Goal: Task Accomplishment & Management: Manage account settings

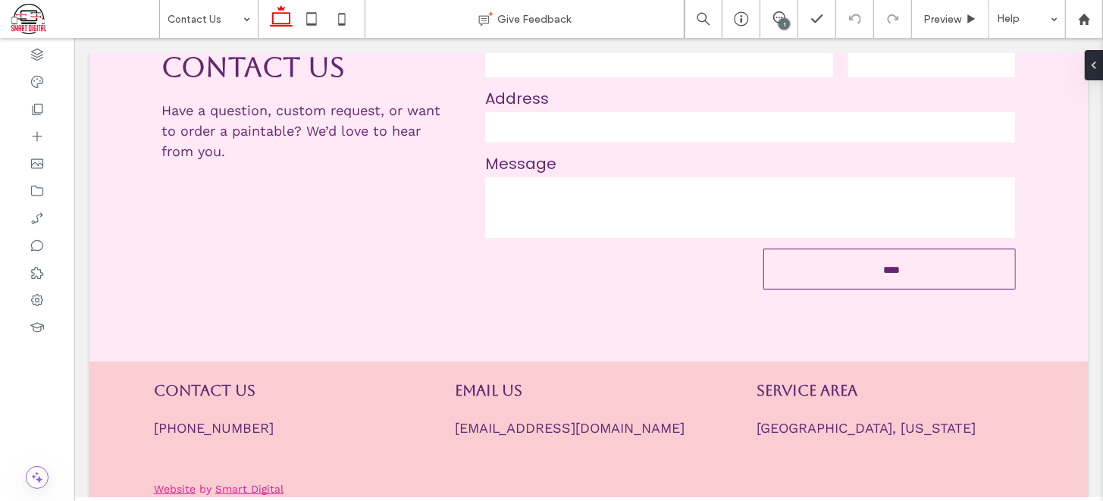
scroll to position [334, 0]
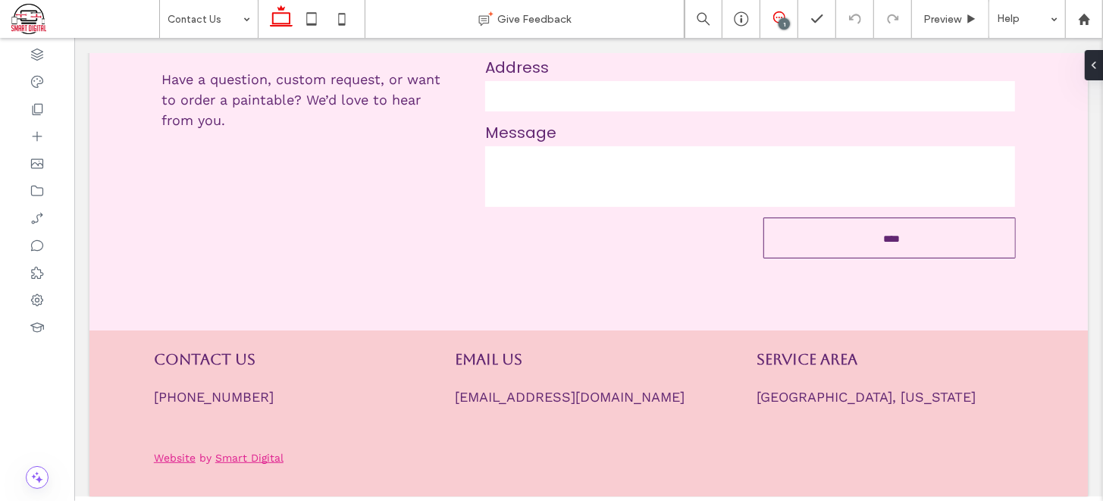
click at [776, 14] on icon at bounding box center [779, 17] width 12 height 12
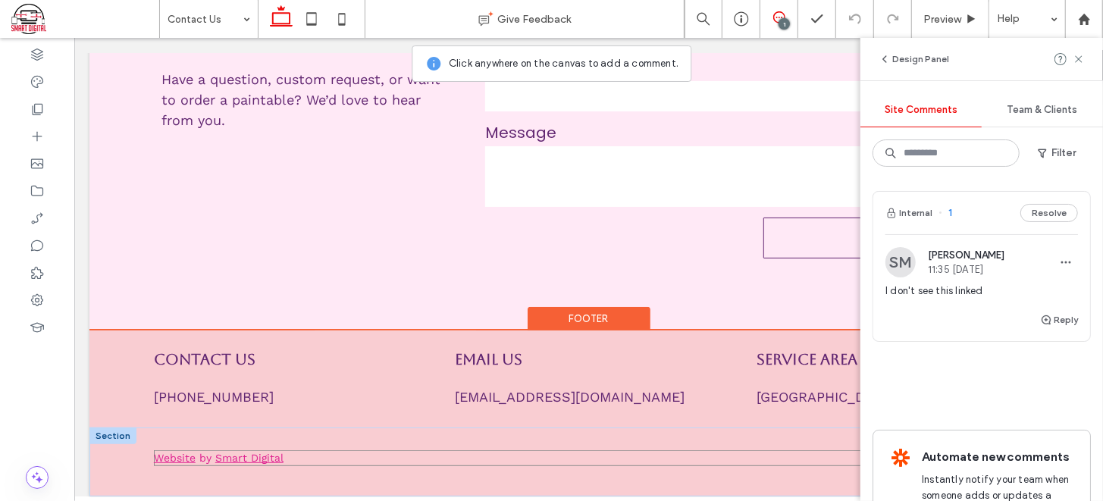
click at [274, 450] on p "Website by Smart Digital" at bounding box center [588, 458] width 870 height 16
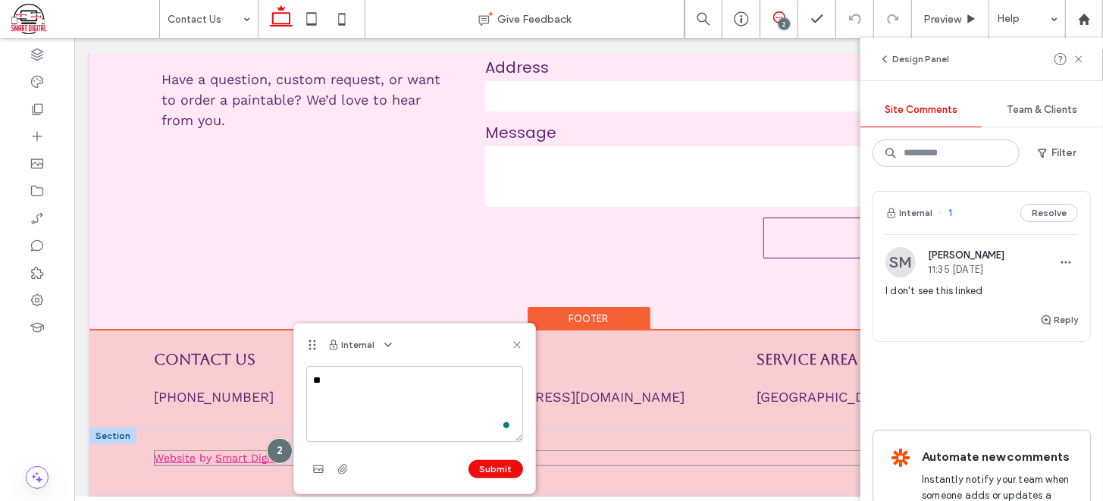
type textarea "*"
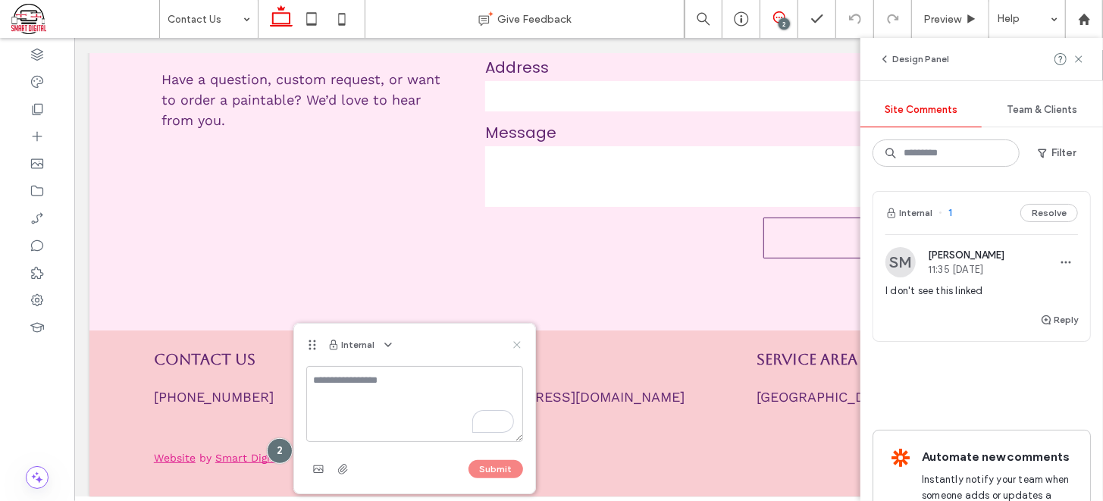
click at [517, 341] on icon at bounding box center [517, 345] width 12 height 12
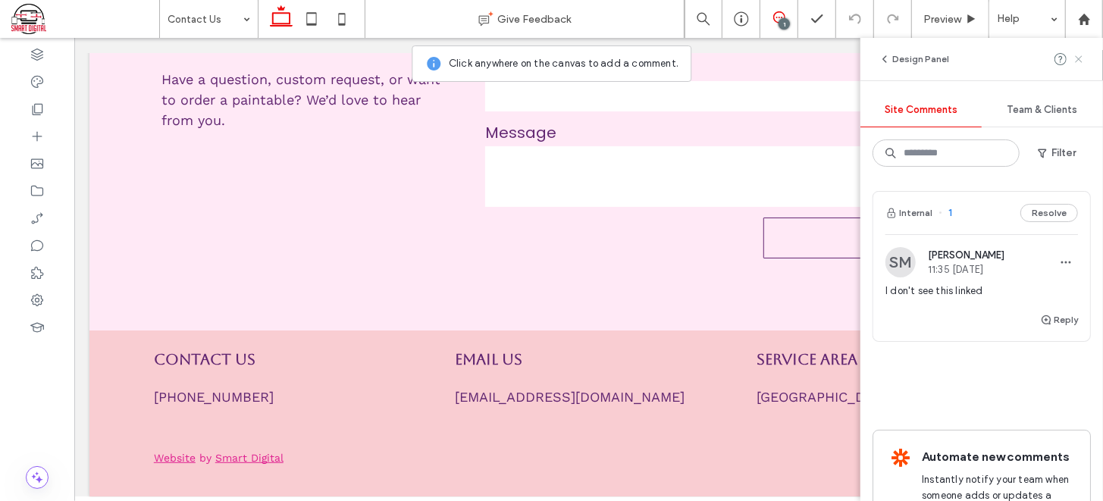
click at [1081, 61] on use at bounding box center [1078, 58] width 7 height 7
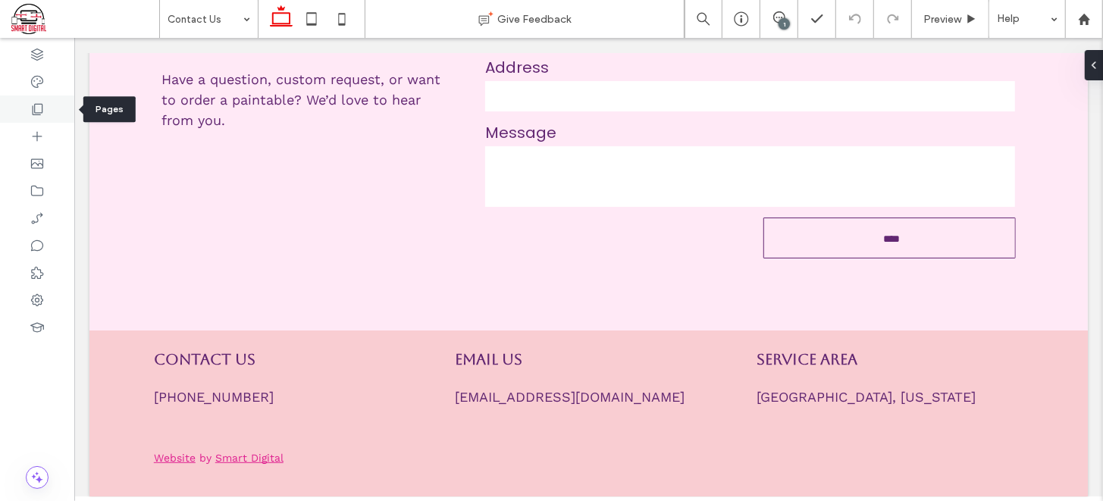
click at [36, 114] on icon at bounding box center [37, 109] width 15 height 15
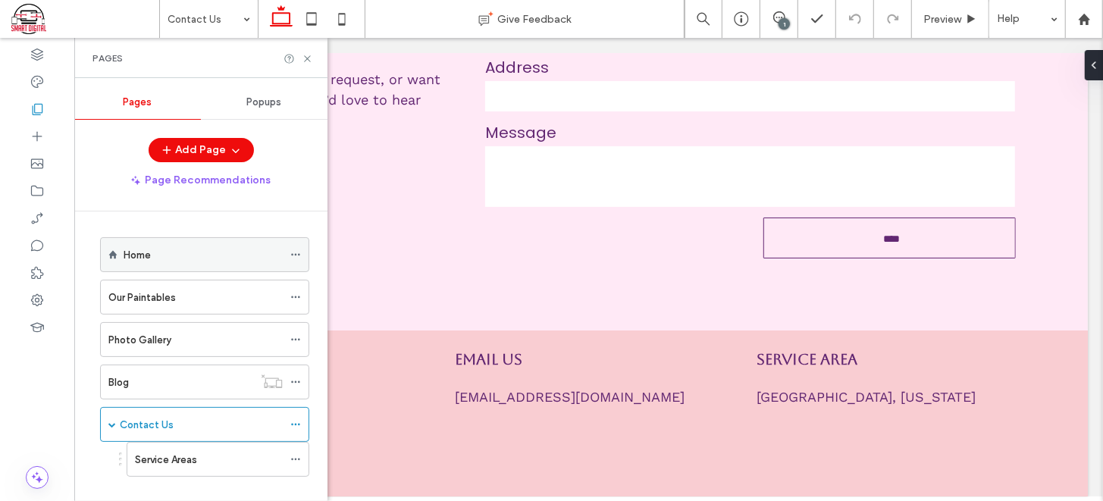
click at [298, 254] on icon at bounding box center [295, 254] width 11 height 11
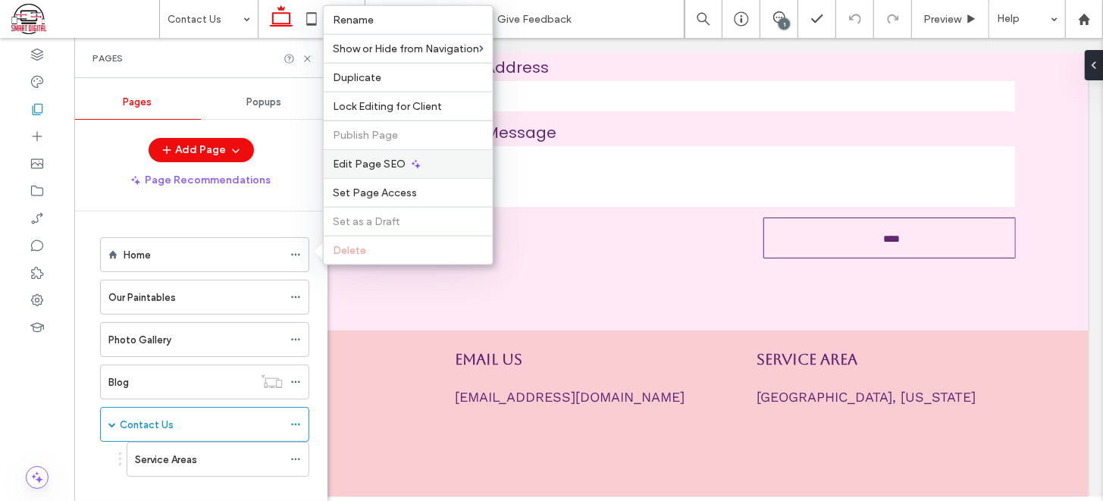
click at [398, 160] on span "Edit Page SEO" at bounding box center [369, 164] width 73 height 13
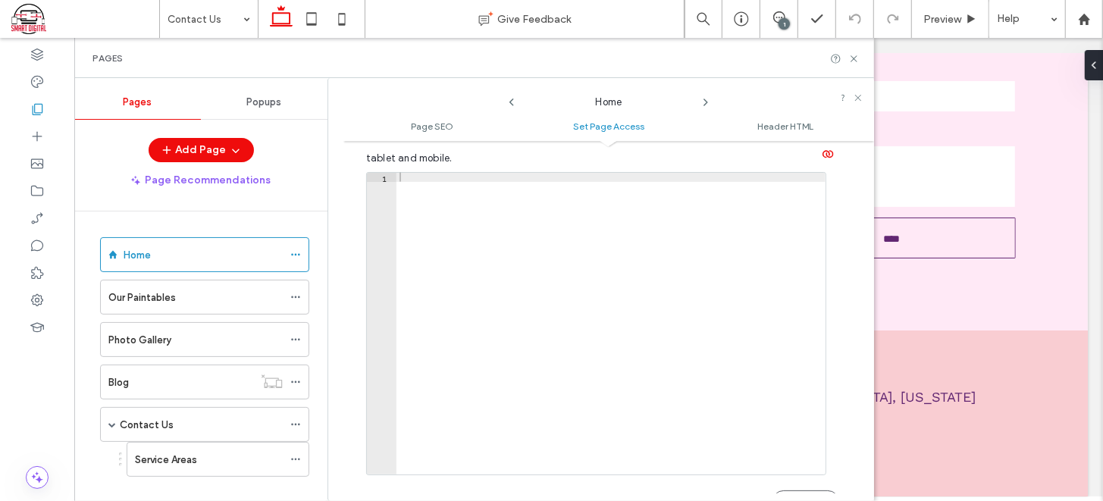
scroll to position [346, 0]
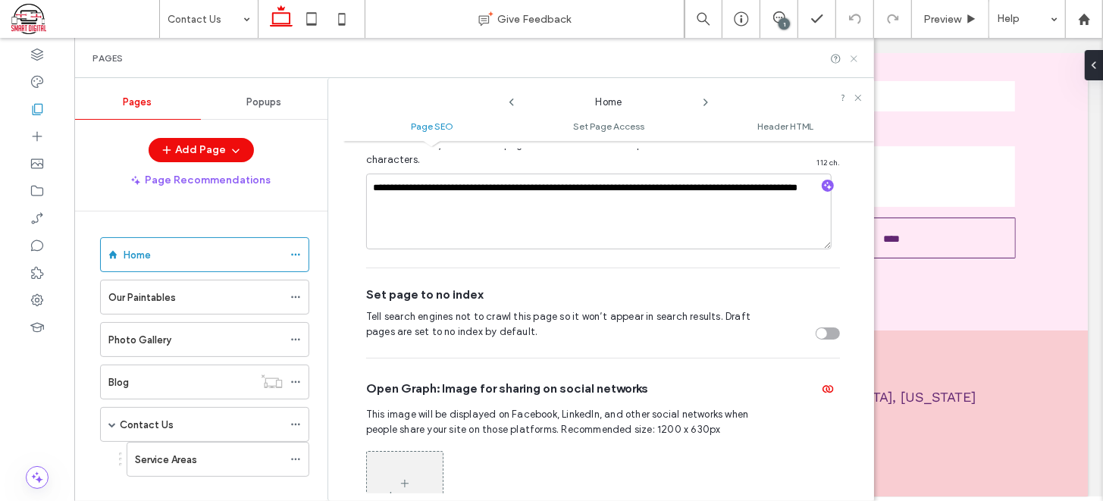
click at [850, 55] on icon at bounding box center [854, 58] width 11 height 11
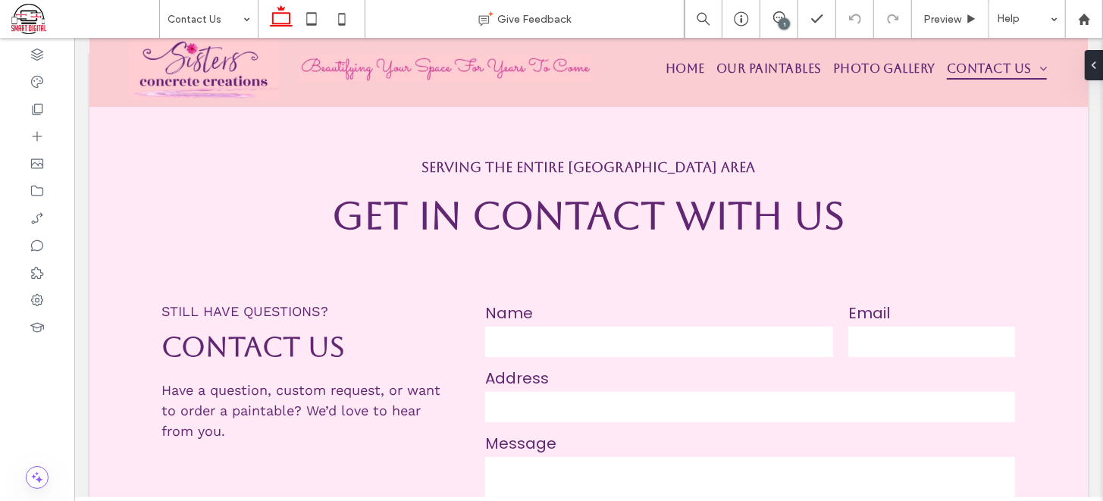
scroll to position [0, 0]
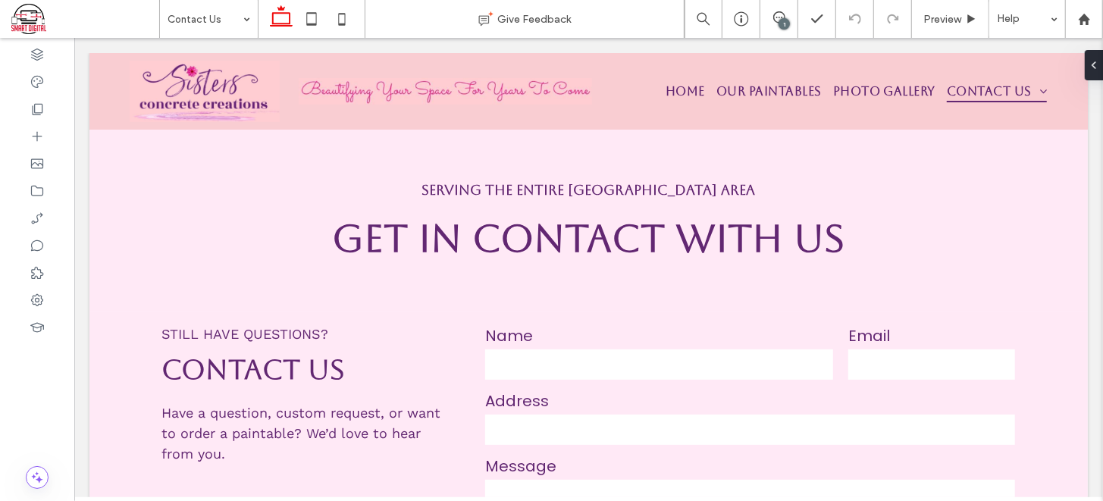
drag, startPoint x: 1096, startPoint y: 287, endPoint x: 1167, endPoint y: 111, distance: 190.5
click at [41, 111] on icon at bounding box center [37, 109] width 15 height 15
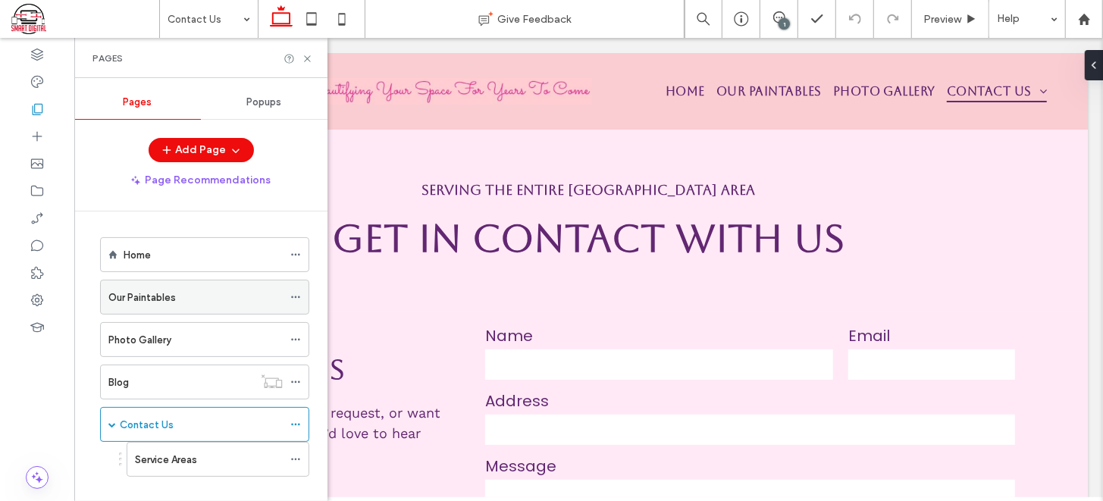
click at [208, 300] on div "Our Paintables" at bounding box center [195, 298] width 174 height 16
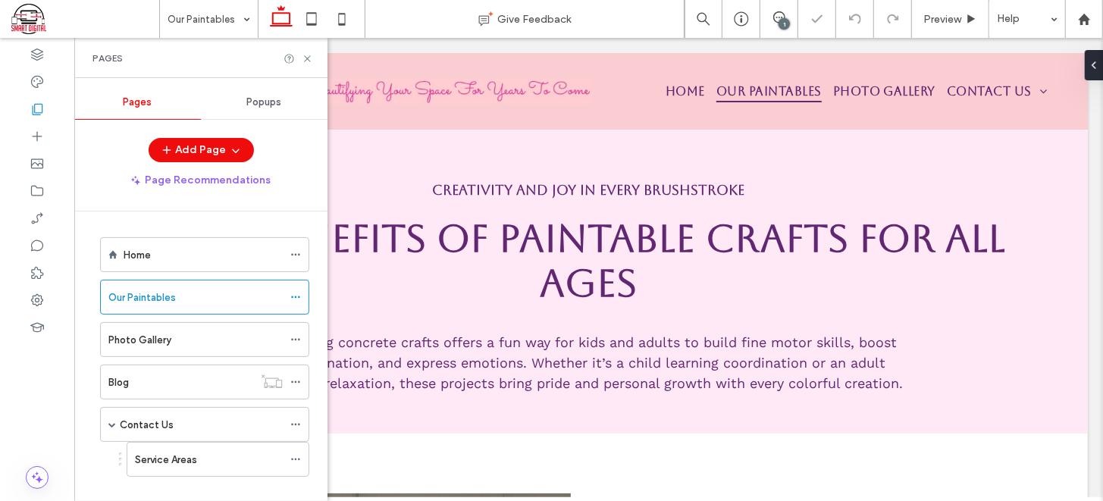
click at [299, 59] on div "Pages" at bounding box center [201, 58] width 217 height 12
click at [306, 60] on icon at bounding box center [307, 58] width 11 height 11
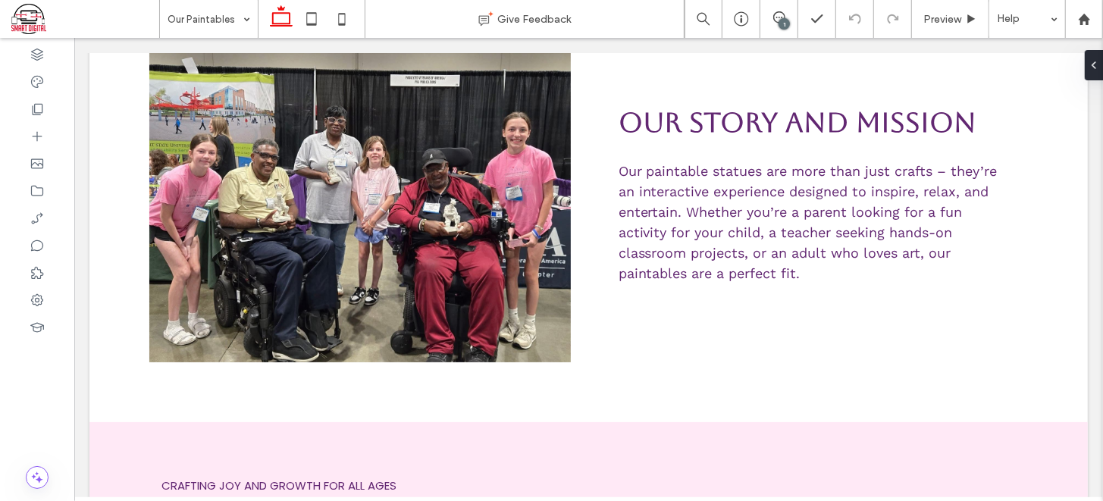
scroll to position [471, 0]
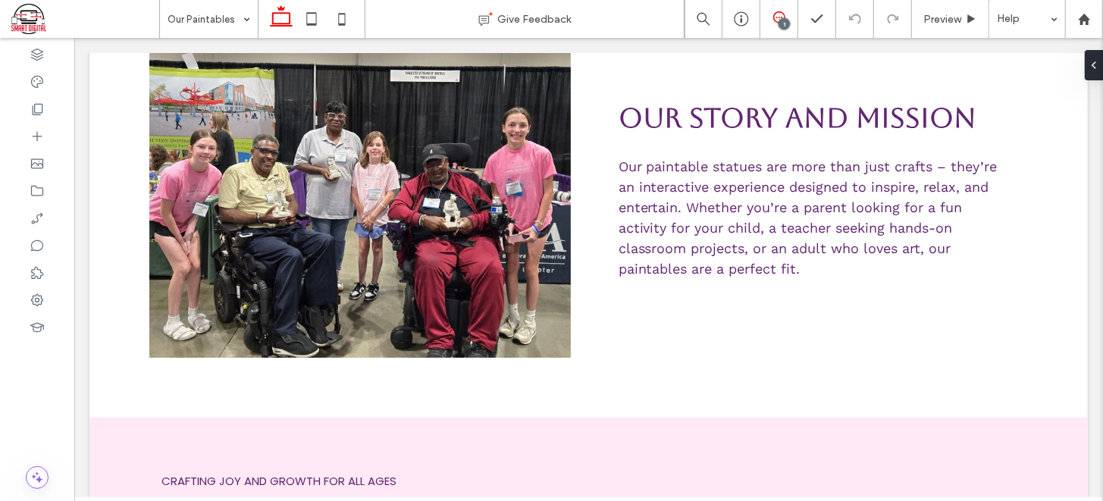
click at [780, 17] on icon at bounding box center [779, 17] width 12 height 12
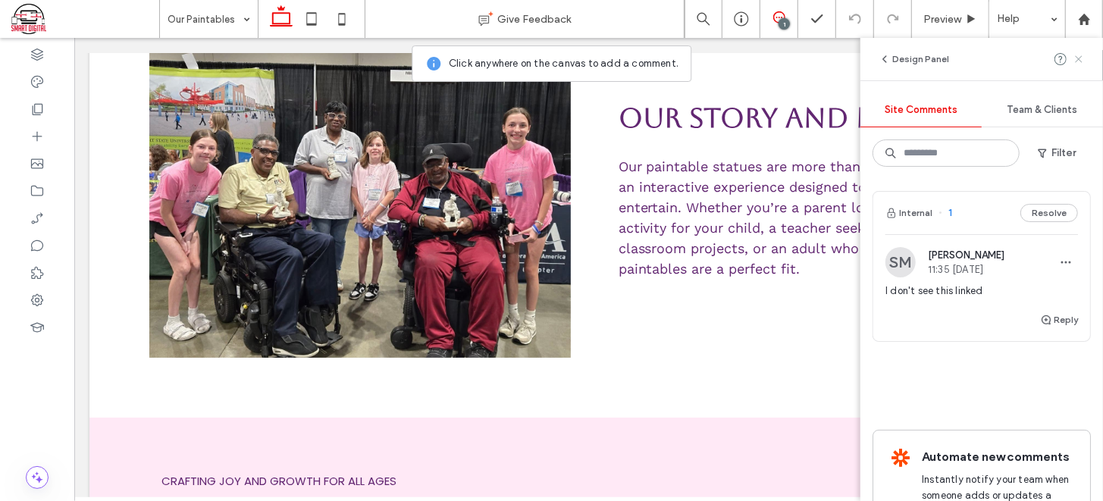
click at [1074, 55] on icon at bounding box center [1079, 59] width 12 height 12
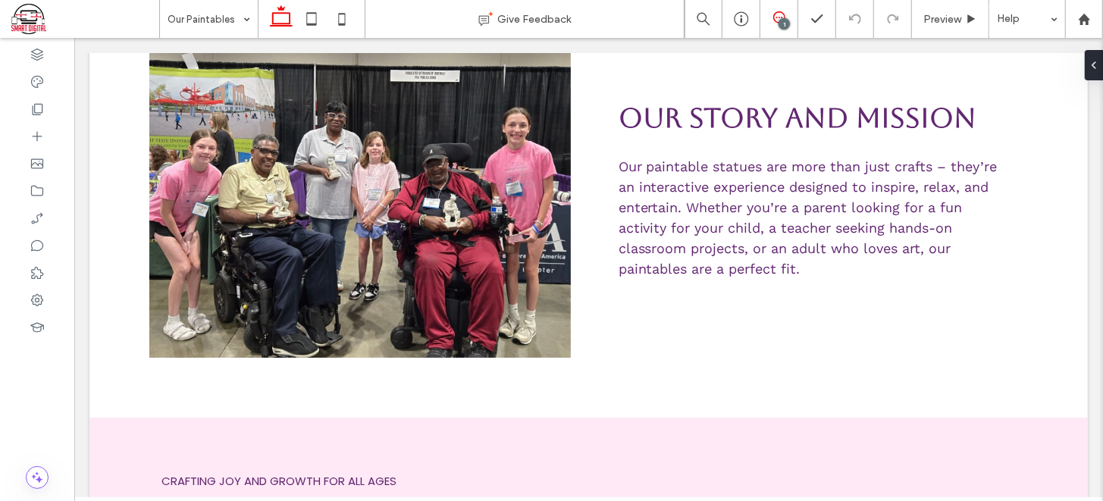
click at [783, 17] on icon at bounding box center [779, 17] width 12 height 12
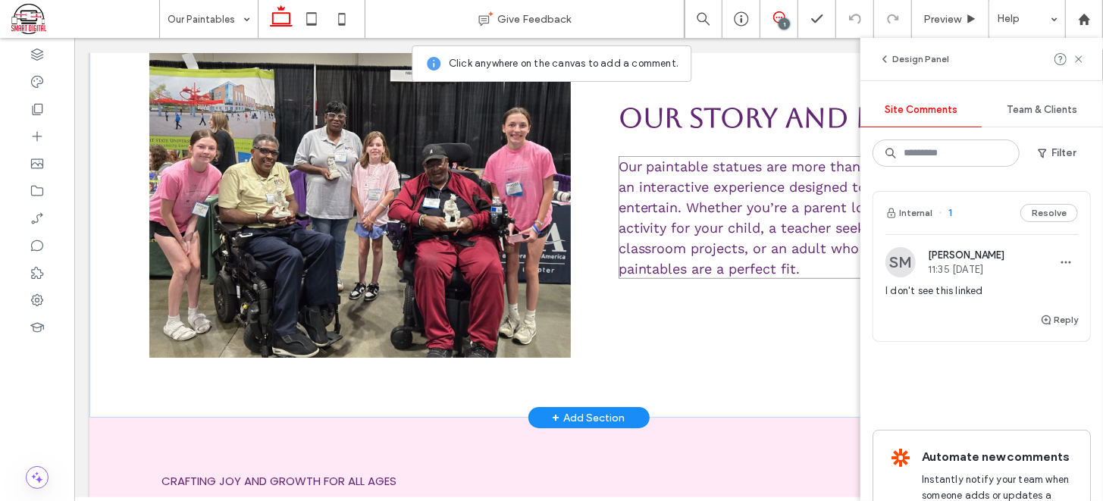
click at [827, 158] on span "Our paintable statues are more than just crafts – they’re an interactive experi…" at bounding box center [807, 217] width 379 height 118
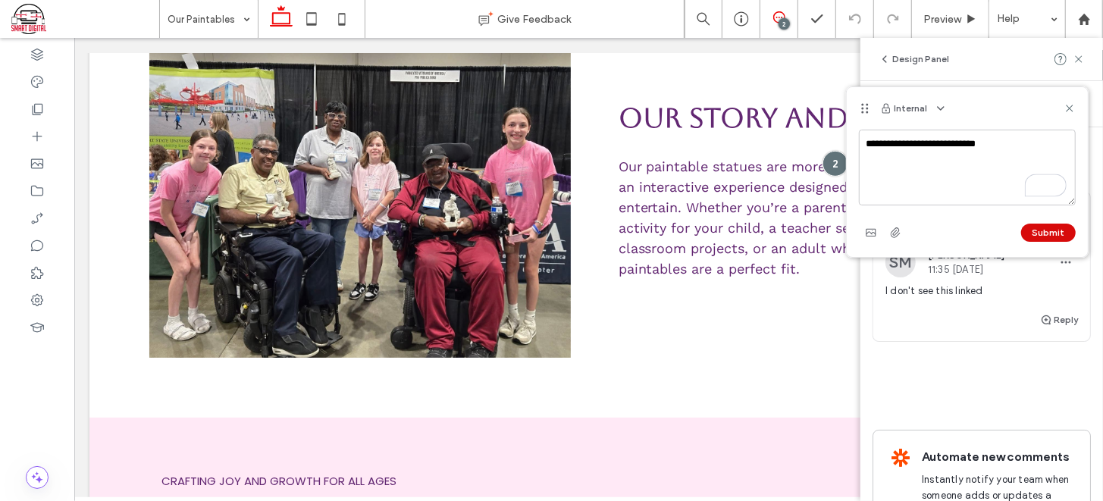
type textarea "**********"
click at [1052, 235] on button "Submit" at bounding box center [1048, 233] width 55 height 18
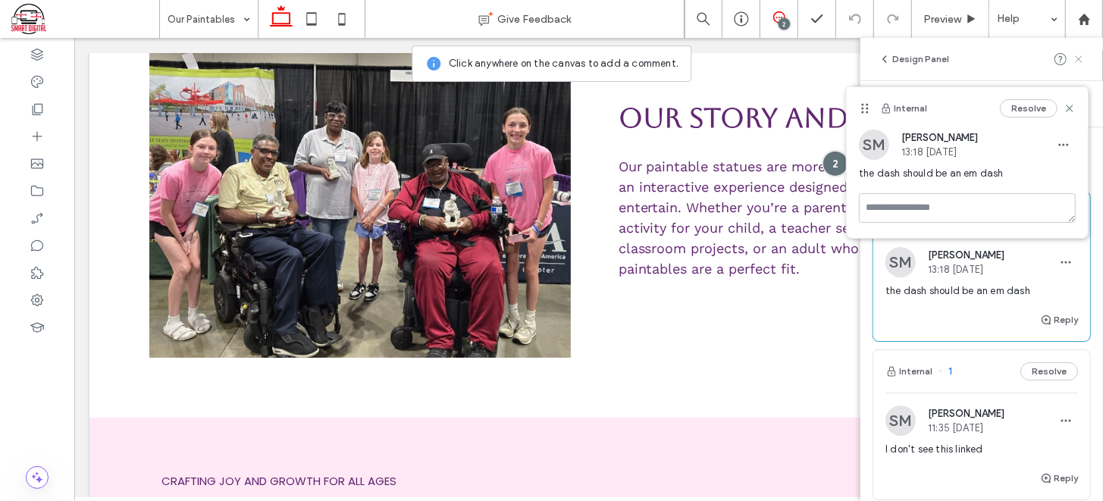
click at [1079, 59] on use at bounding box center [1078, 58] width 7 height 7
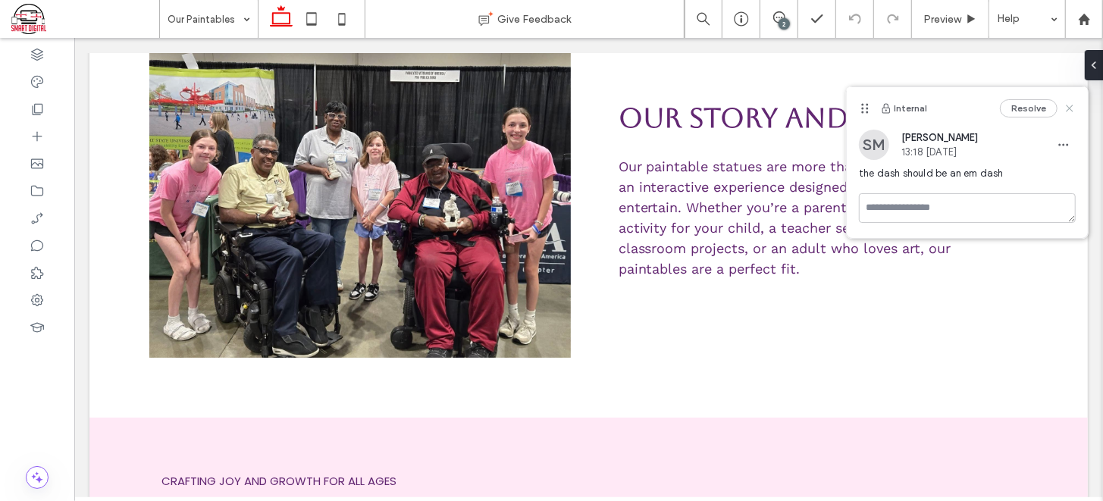
click at [1067, 102] on icon at bounding box center [1070, 108] width 12 height 12
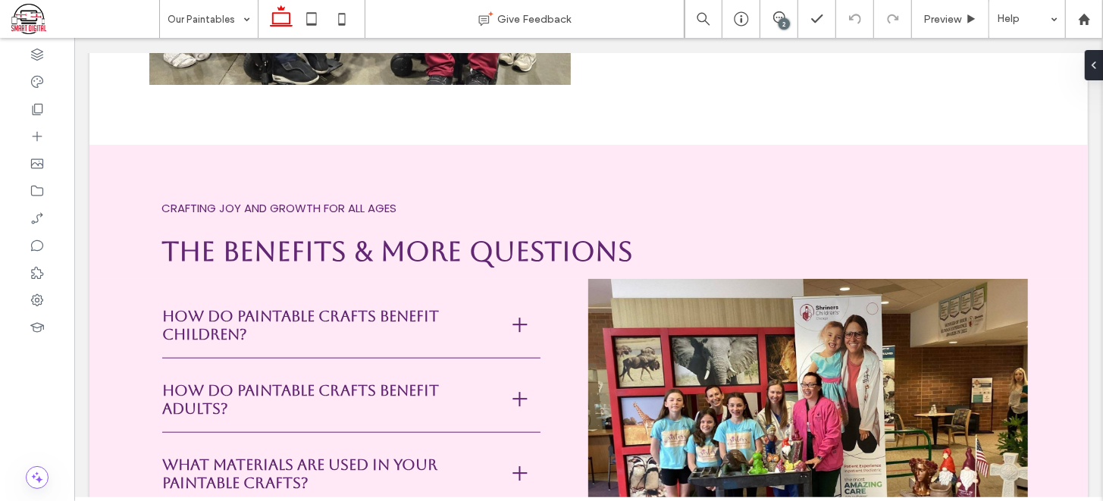
scroll to position [886, 0]
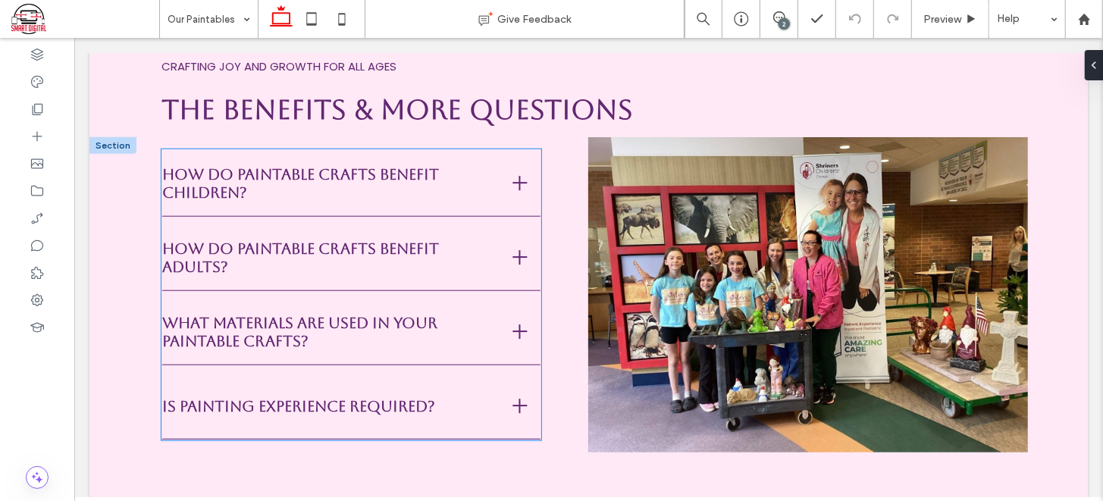
click at [512, 181] on div at bounding box center [519, 182] width 14 height 14
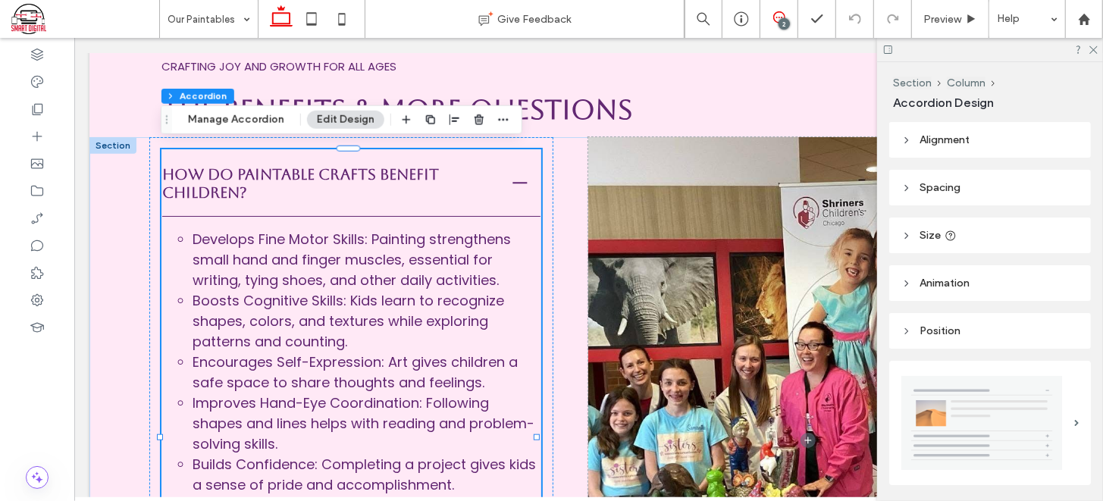
click at [773, 19] on icon at bounding box center [779, 17] width 12 height 12
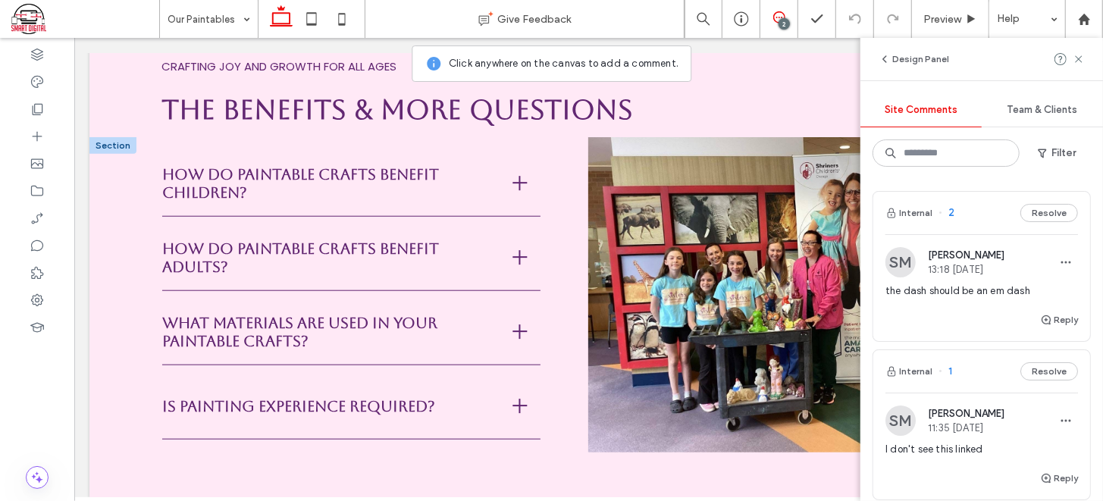
click at [453, 195] on span "How do paintable crafts benefit children?" at bounding box center [327, 183] width 331 height 36
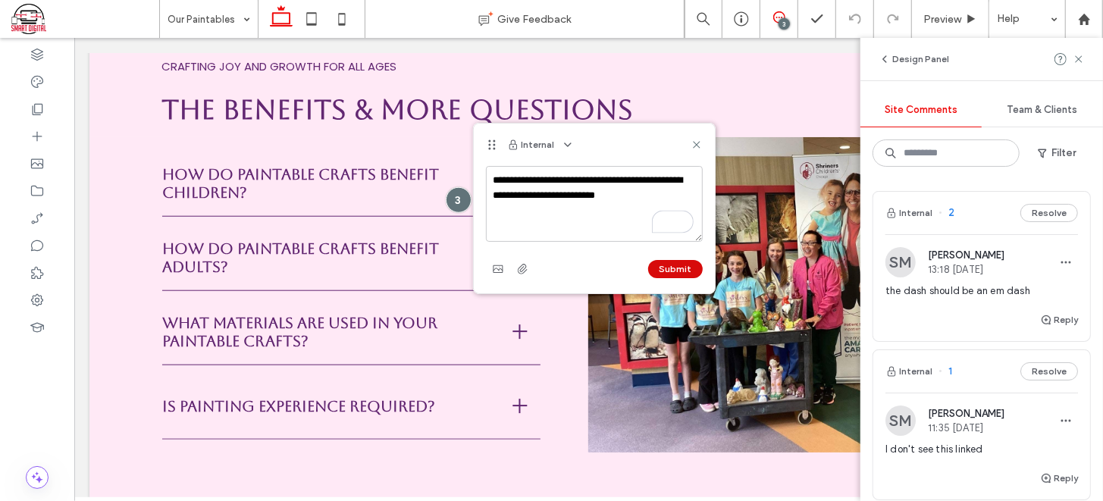
type textarea "**********"
click at [689, 265] on button "Submit" at bounding box center [675, 269] width 55 height 18
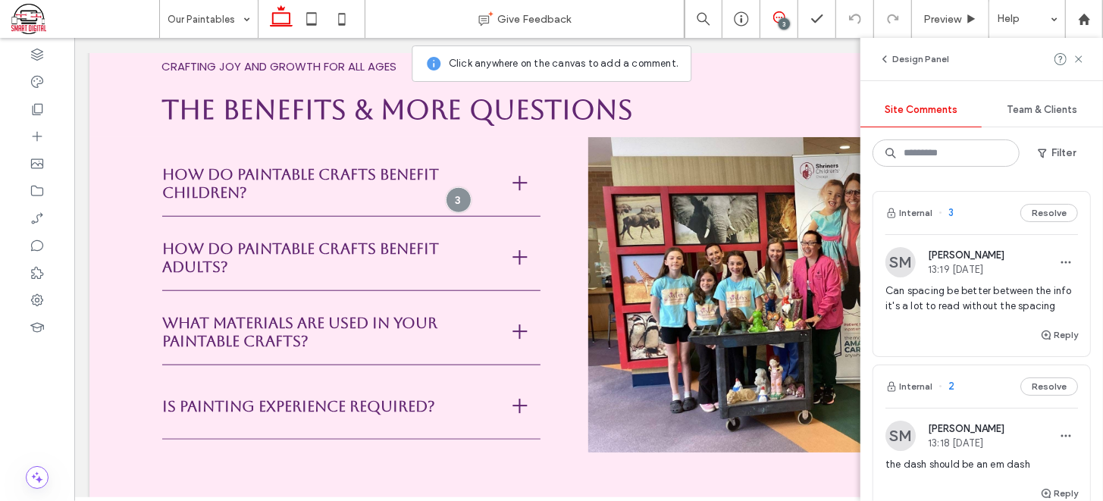
click at [1086, 58] on div "Design Panel" at bounding box center [982, 59] width 243 height 42
click at [519, 252] on div at bounding box center [520, 256] width 2 height 14
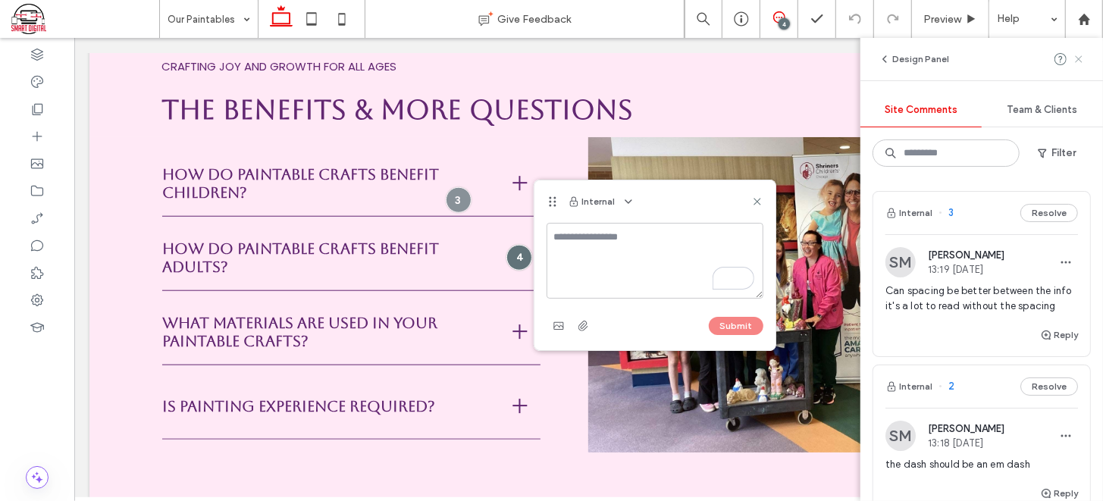
click at [1082, 62] on use at bounding box center [1078, 58] width 7 height 7
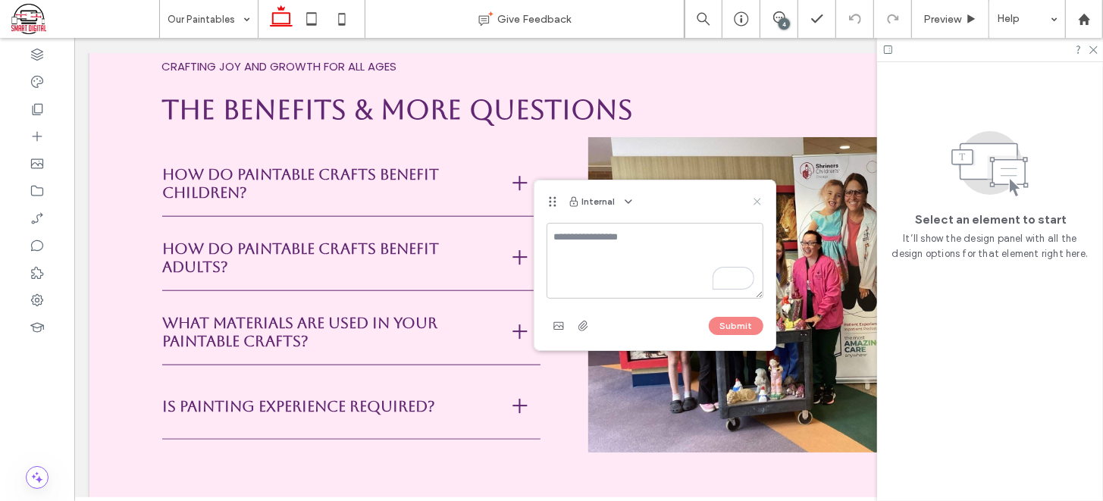
click at [757, 203] on icon at bounding box center [757, 202] width 12 height 12
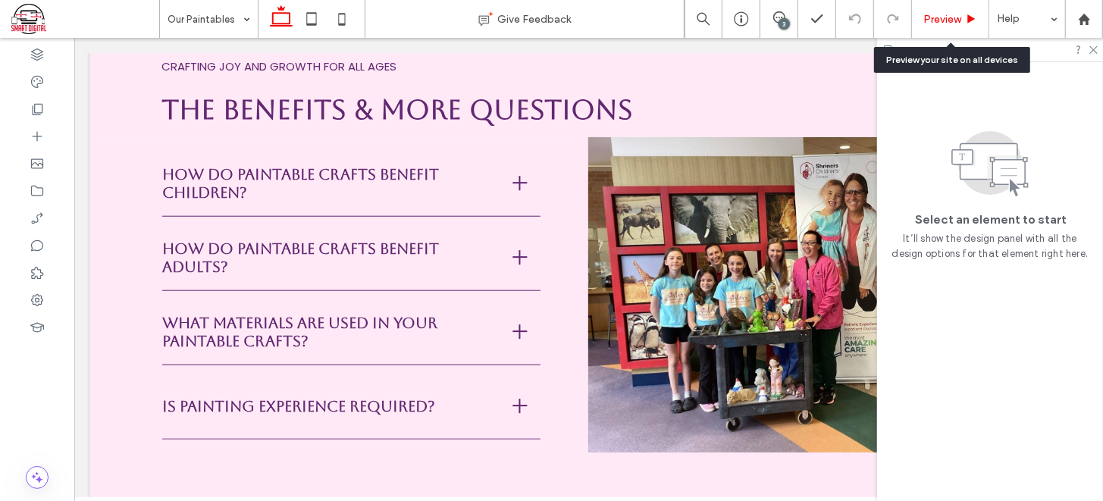
click at [938, 22] on span "Preview" at bounding box center [943, 19] width 38 height 13
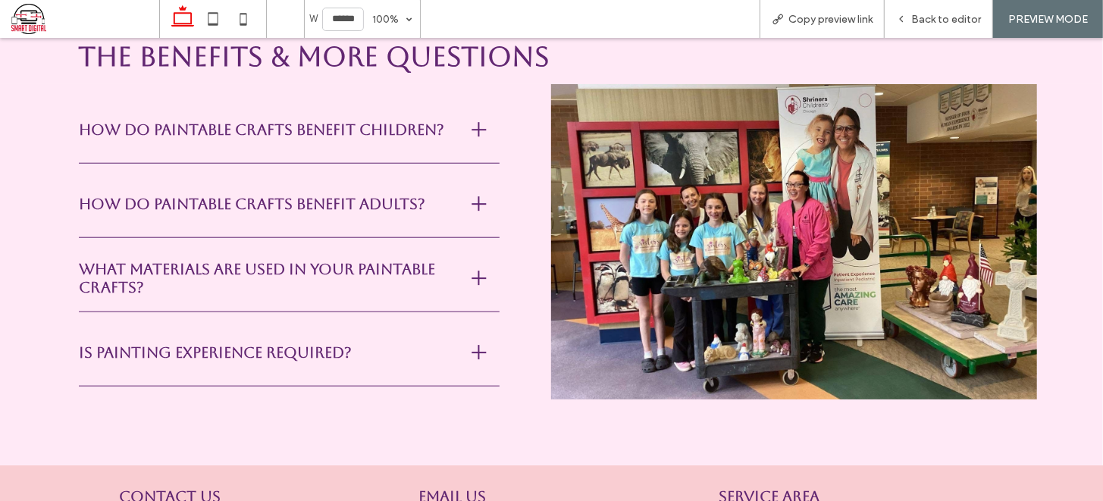
scroll to position [899, 0]
click at [474, 210] on div at bounding box center [479, 203] width 14 height 14
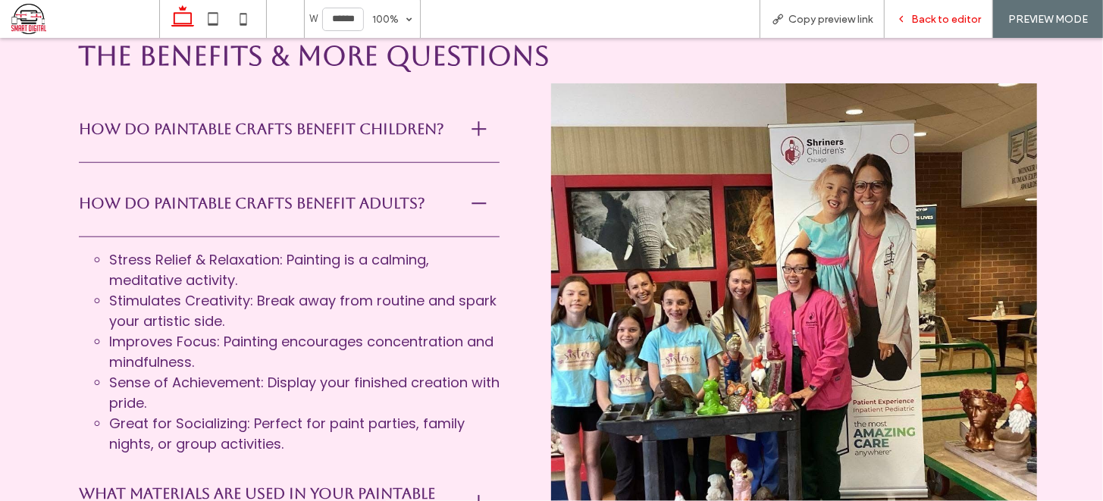
click at [935, 17] on span "Back to editor" at bounding box center [946, 19] width 70 height 13
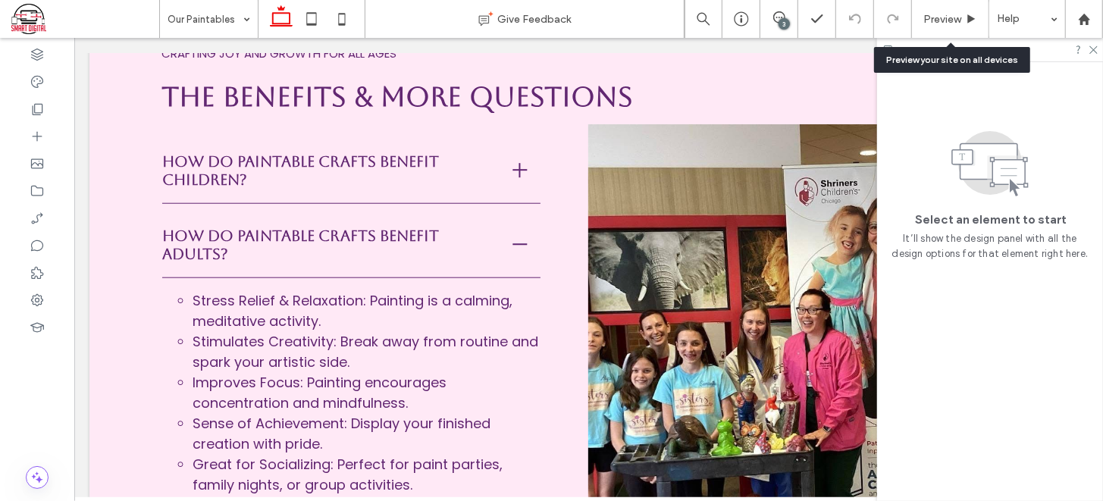
scroll to position [886, 0]
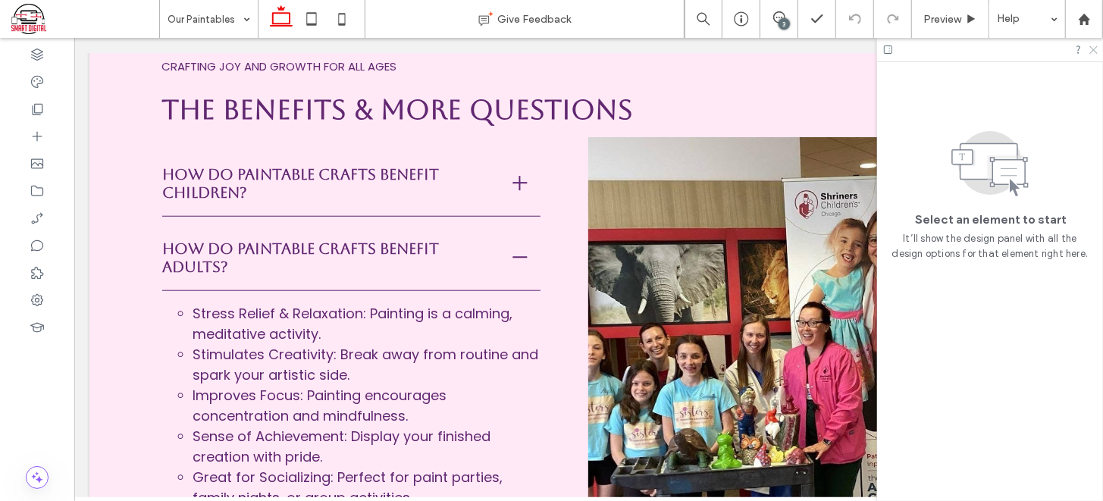
click at [1090, 47] on icon at bounding box center [1093, 49] width 10 height 10
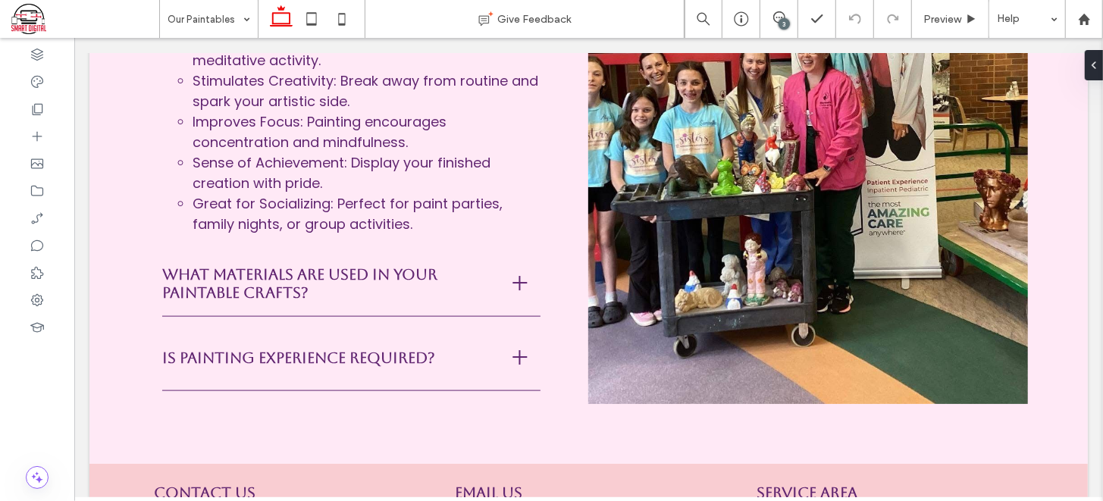
scroll to position [1178, 0]
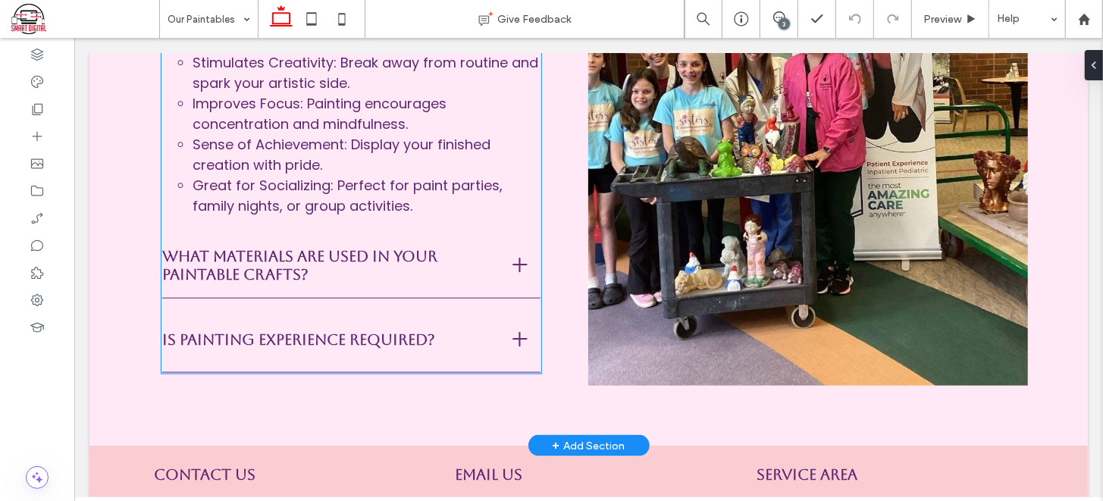
click at [516, 261] on div at bounding box center [519, 264] width 14 height 14
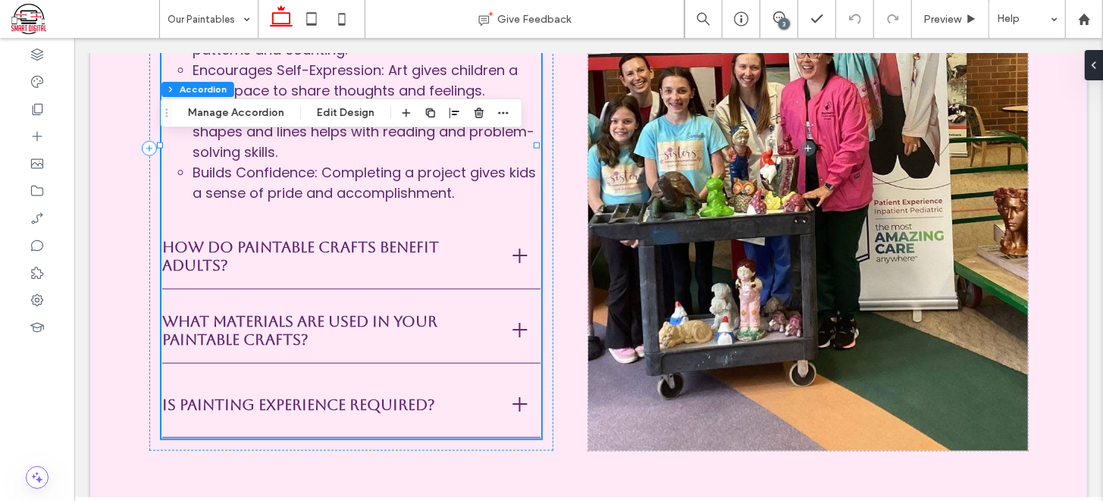
click at [519, 248] on div at bounding box center [520, 255] width 2 height 14
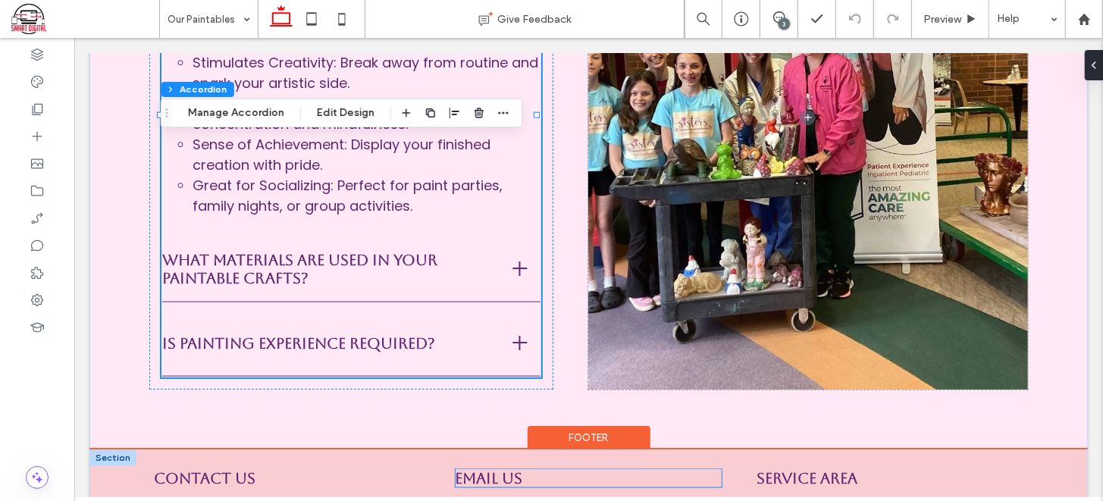
click at [500, 471] on span "Email Us" at bounding box center [488, 478] width 67 height 18
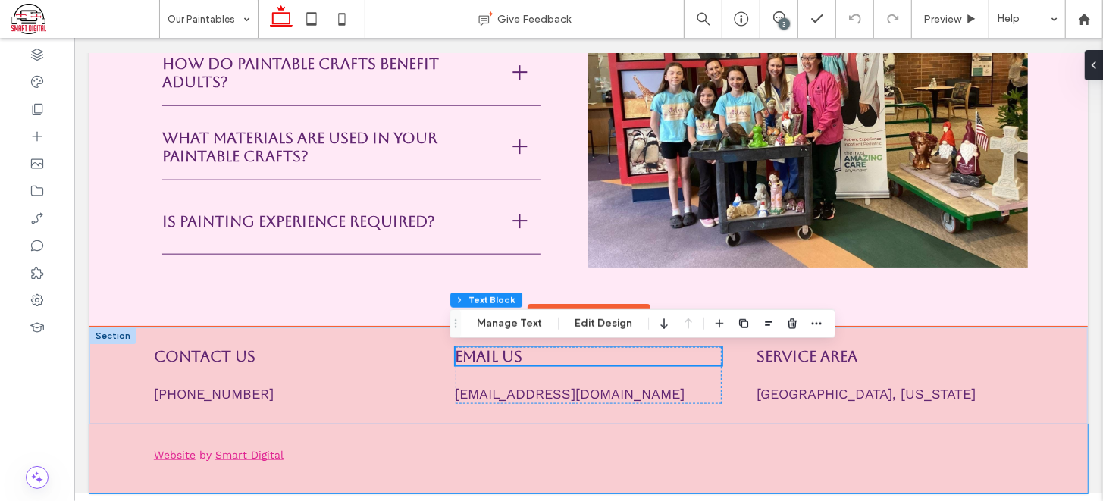
scroll to position [1063, 0]
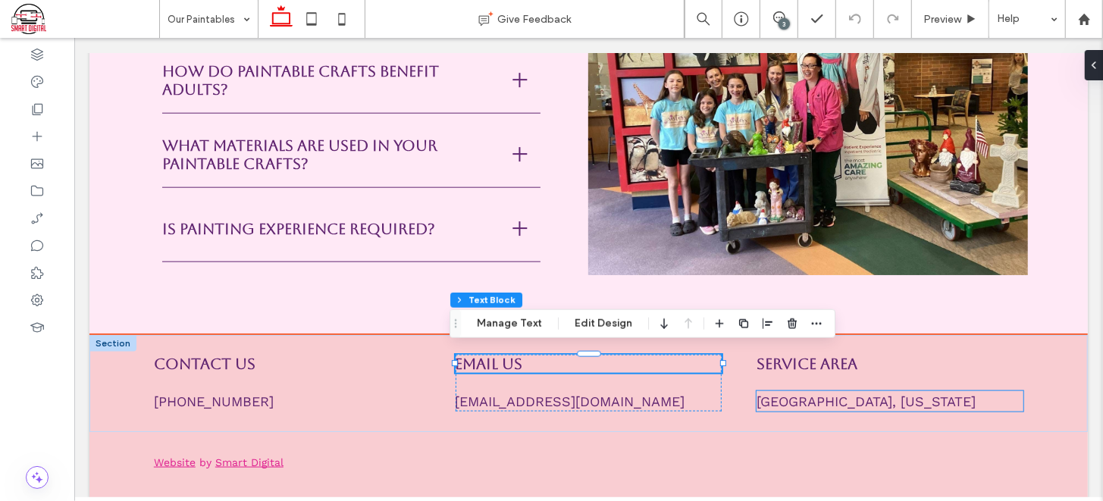
click at [773, 393] on span "Chicago, Illinois" at bounding box center [865, 401] width 219 height 16
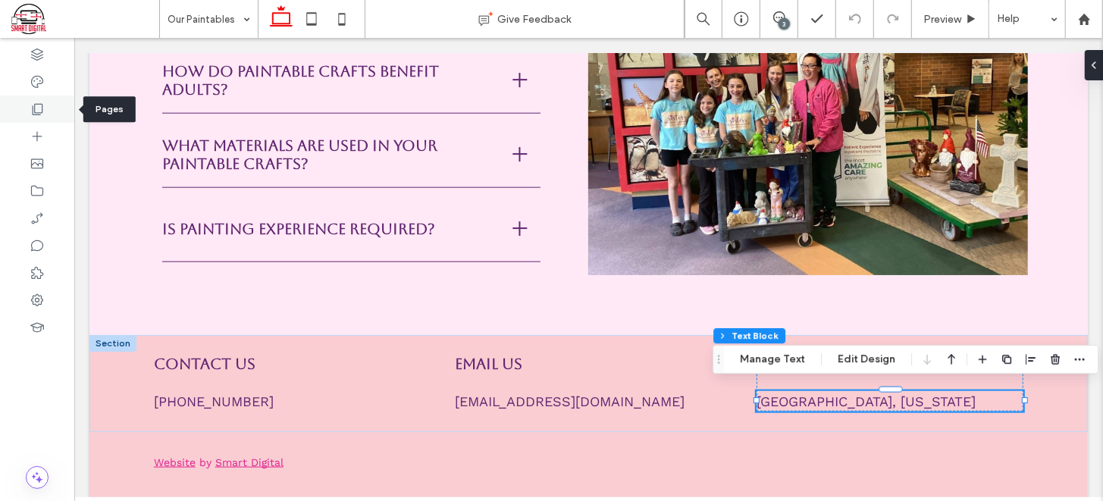
click at [42, 111] on use at bounding box center [38, 109] width 11 height 11
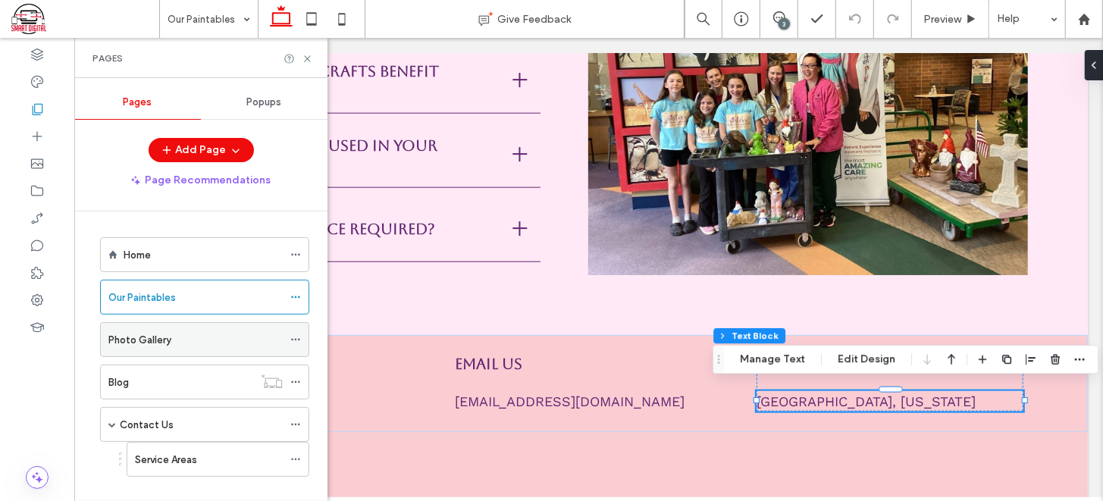
click at [190, 339] on div "Photo Gallery" at bounding box center [195, 340] width 174 height 16
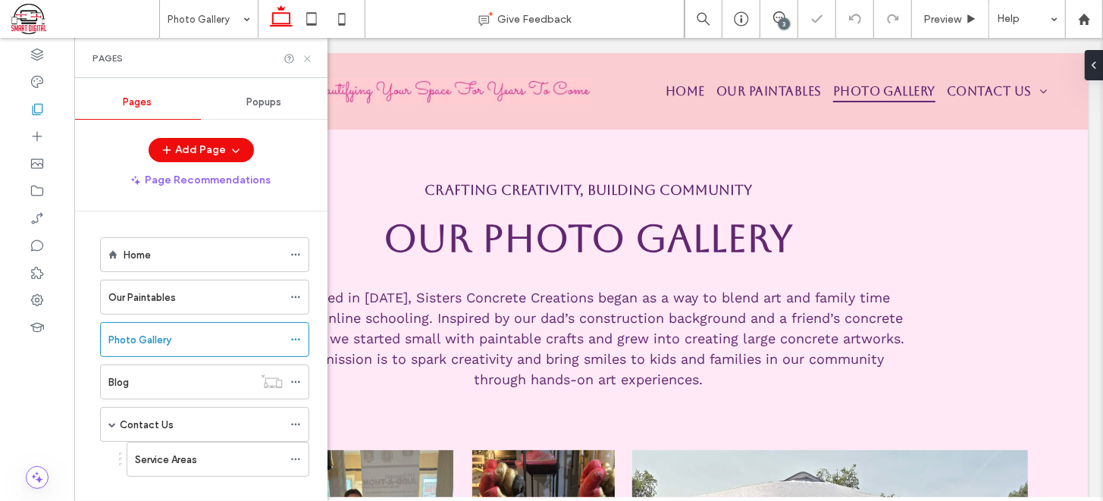
click at [306, 57] on icon at bounding box center [307, 58] width 11 height 11
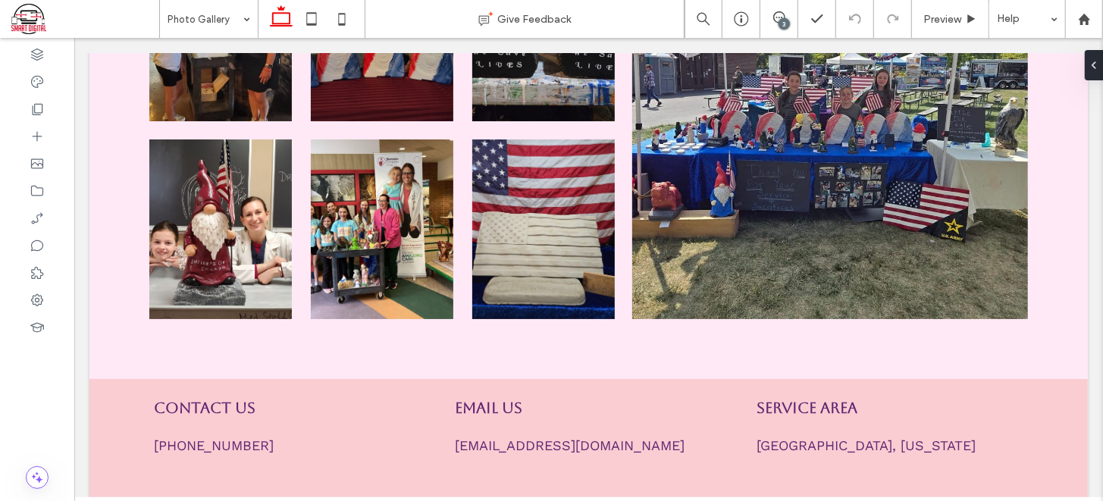
scroll to position [554, 0]
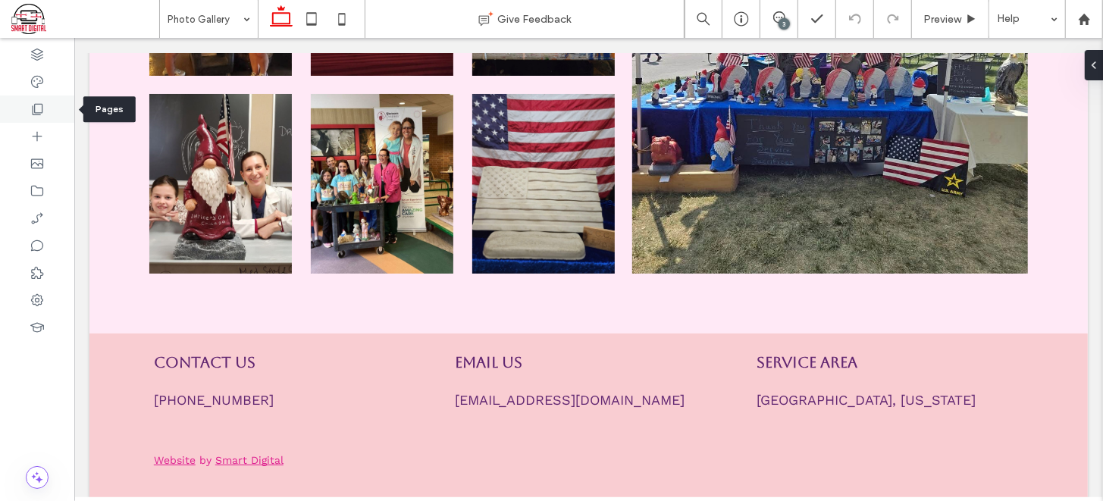
click at [38, 102] on icon at bounding box center [37, 109] width 15 height 15
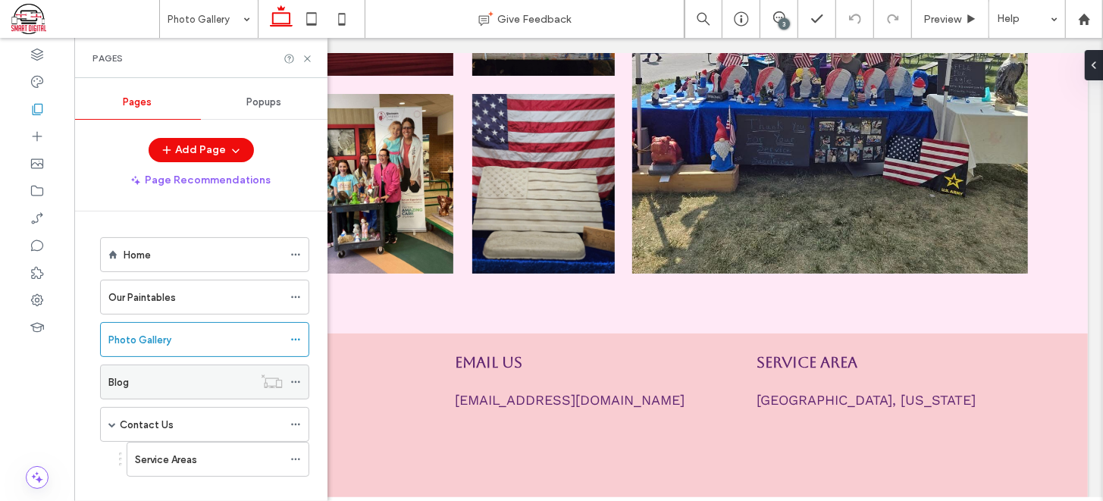
click at [174, 376] on div "Blog" at bounding box center [180, 383] width 145 height 16
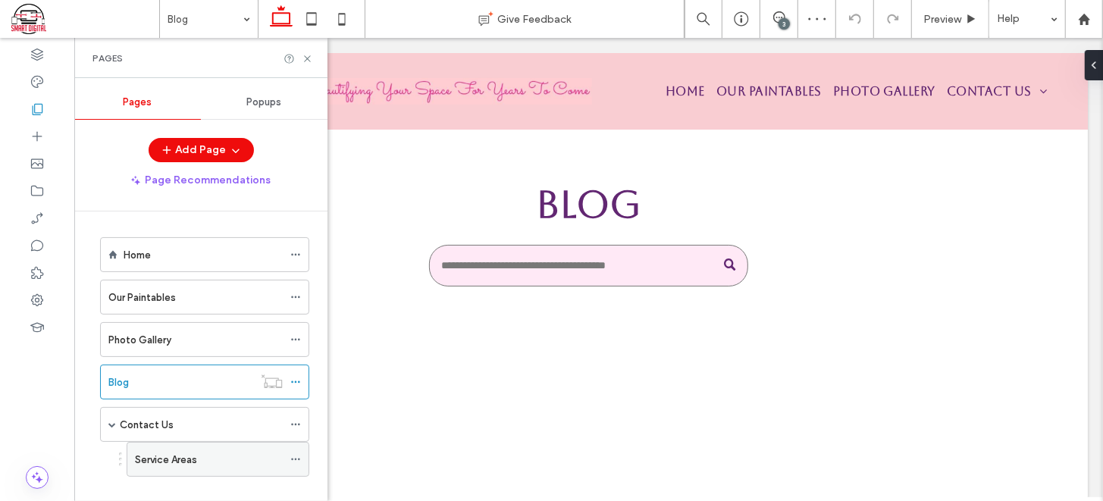
click at [196, 460] on label "Service Areas" at bounding box center [166, 460] width 62 height 27
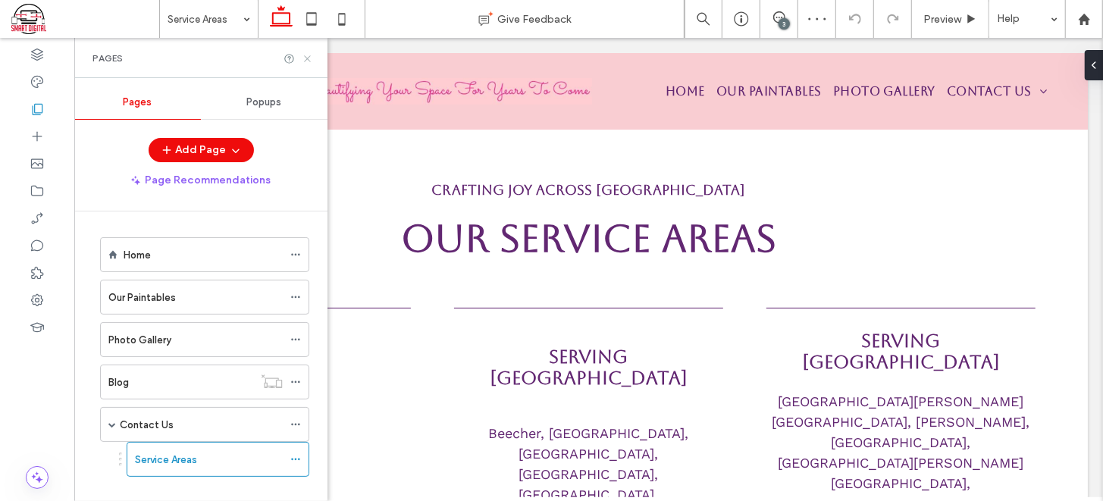
click at [307, 60] on icon at bounding box center [307, 58] width 11 height 11
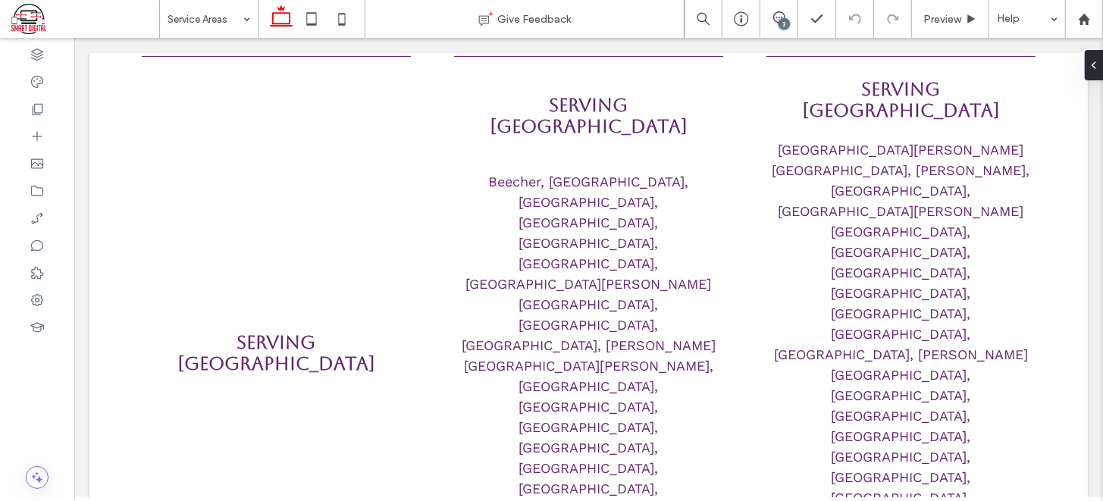
scroll to position [246, 0]
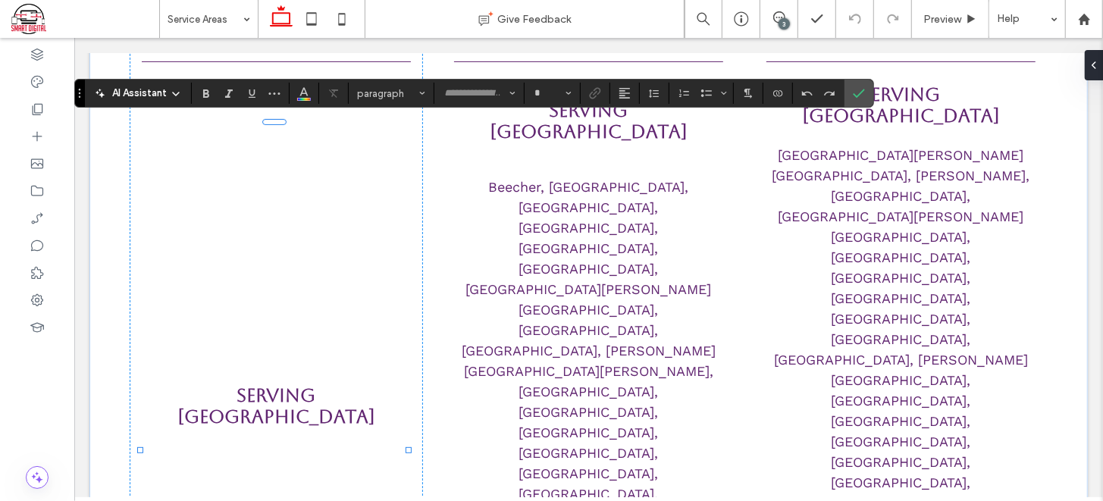
type input "*********"
type input "**"
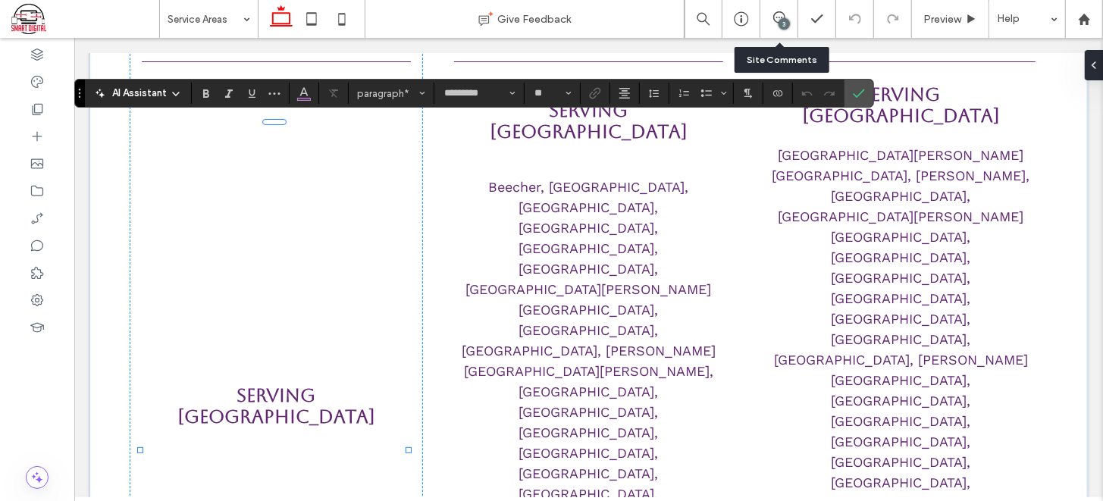
click at [778, 10] on div "3" at bounding box center [780, 19] width 38 height 38
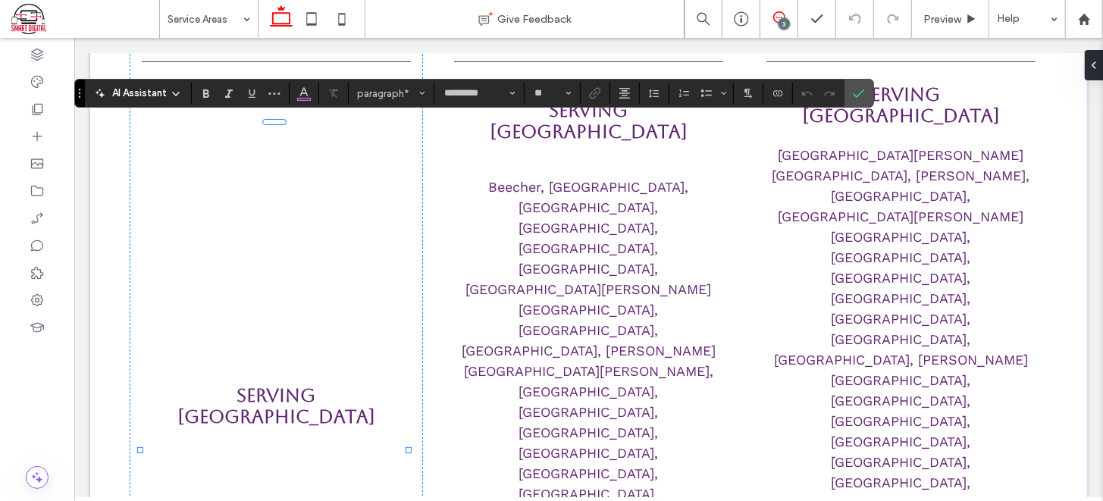
click at [772, 16] on span at bounding box center [779, 17] width 37 height 12
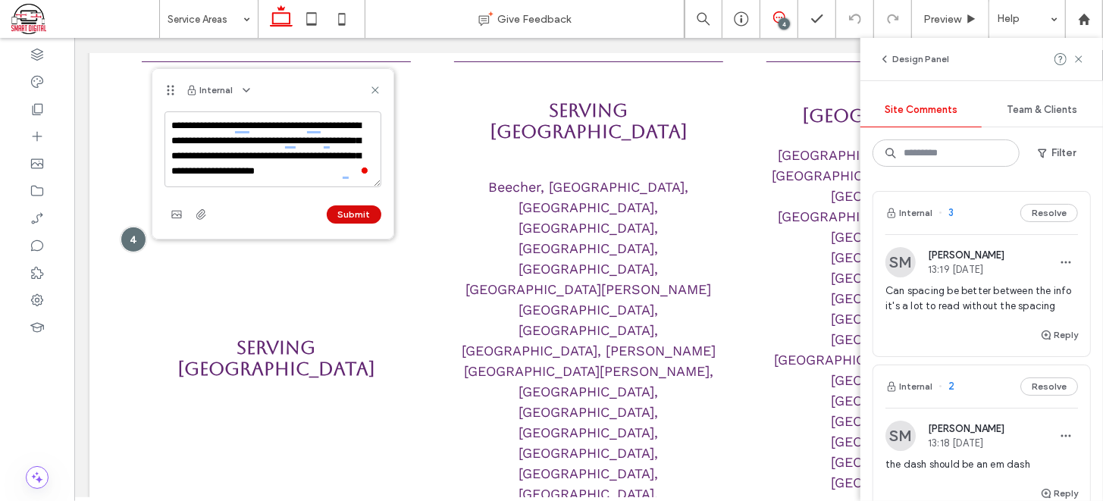
type textarea "**********"
click at [366, 213] on button "Submit" at bounding box center [354, 214] width 55 height 18
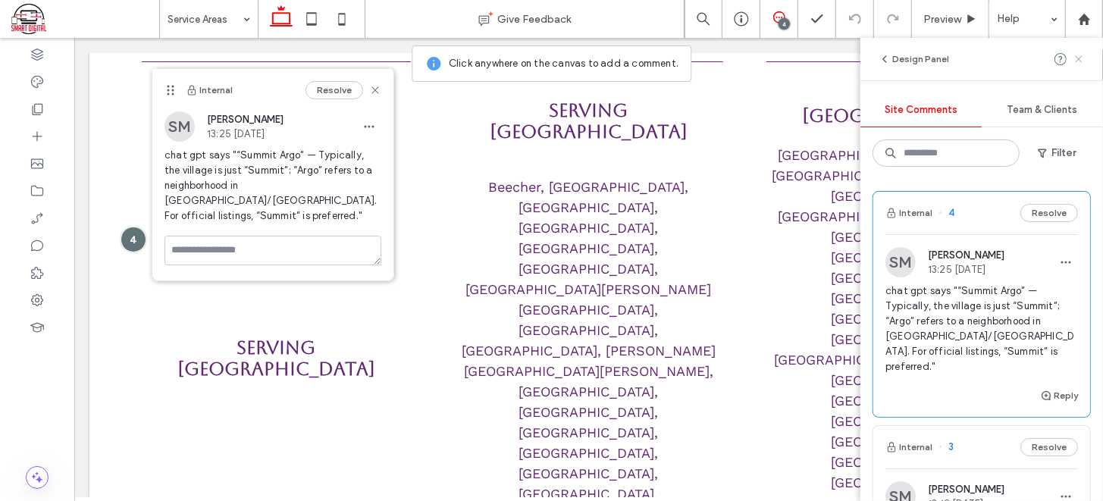
click at [1076, 61] on use at bounding box center [1078, 58] width 7 height 7
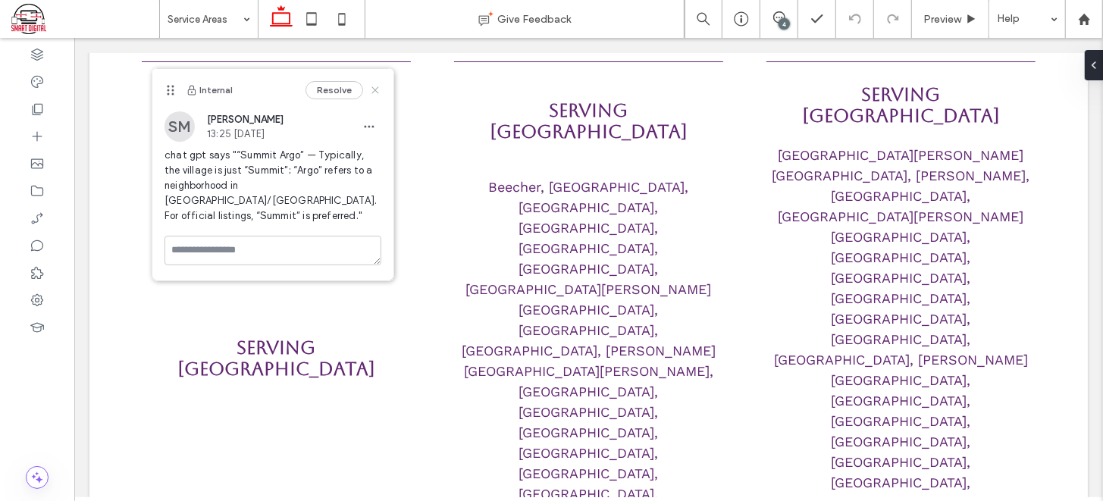
click at [378, 89] on icon at bounding box center [375, 90] width 12 height 12
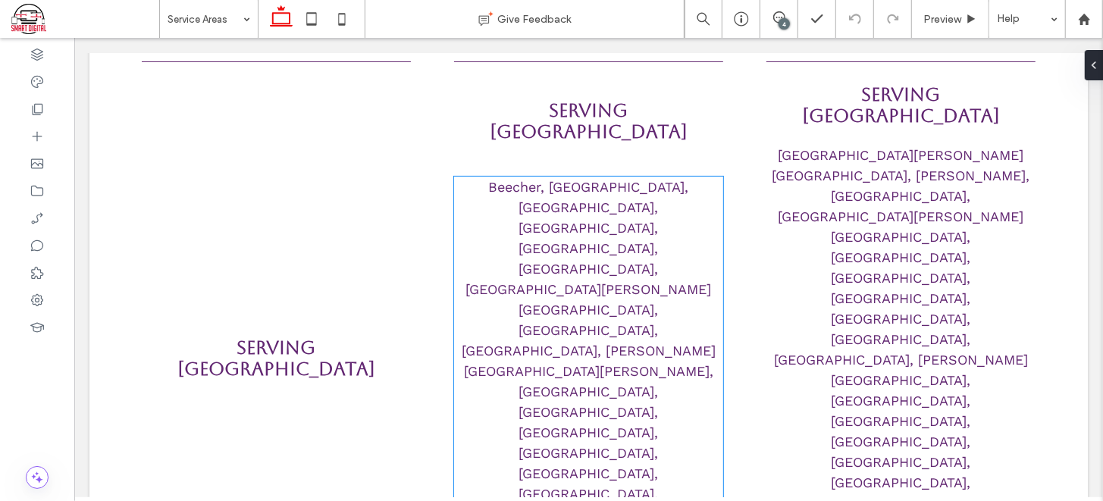
click at [532, 268] on span "Beecher, [GEOGRAPHIC_DATA], [GEOGRAPHIC_DATA], [GEOGRAPHIC_DATA], [GEOGRAPHIC_D…" at bounding box center [588, 431] width 254 height 507
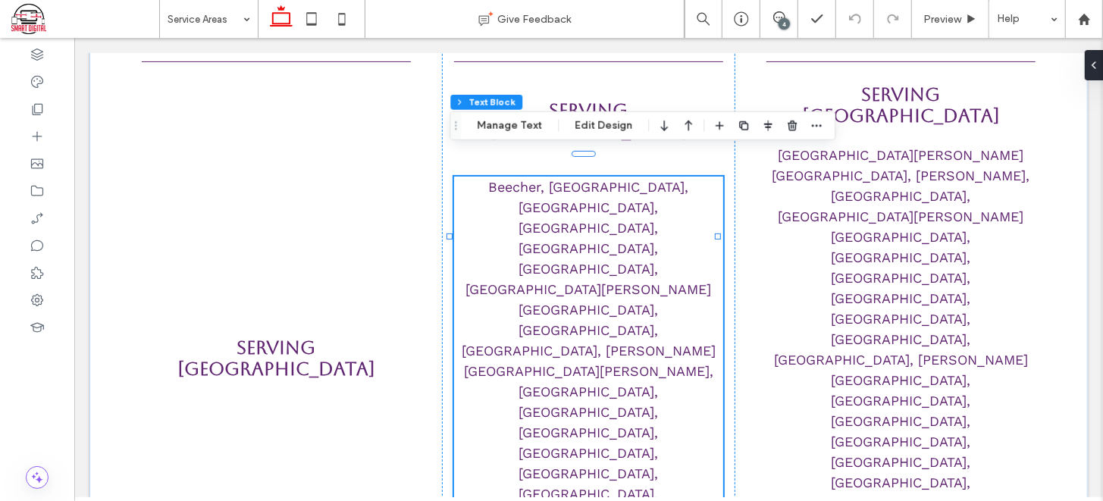
click at [473, 178] on span "Beecher, [GEOGRAPHIC_DATA], [GEOGRAPHIC_DATA], [GEOGRAPHIC_DATA], [GEOGRAPHIC_D…" at bounding box center [588, 431] width 254 height 507
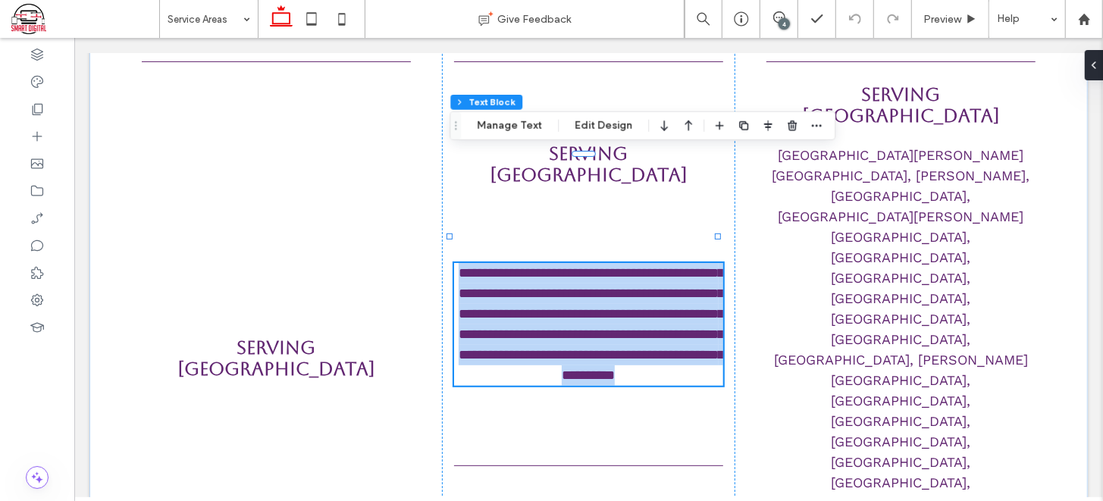
click at [473, 265] on span "**********" at bounding box center [590, 323] width 265 height 116
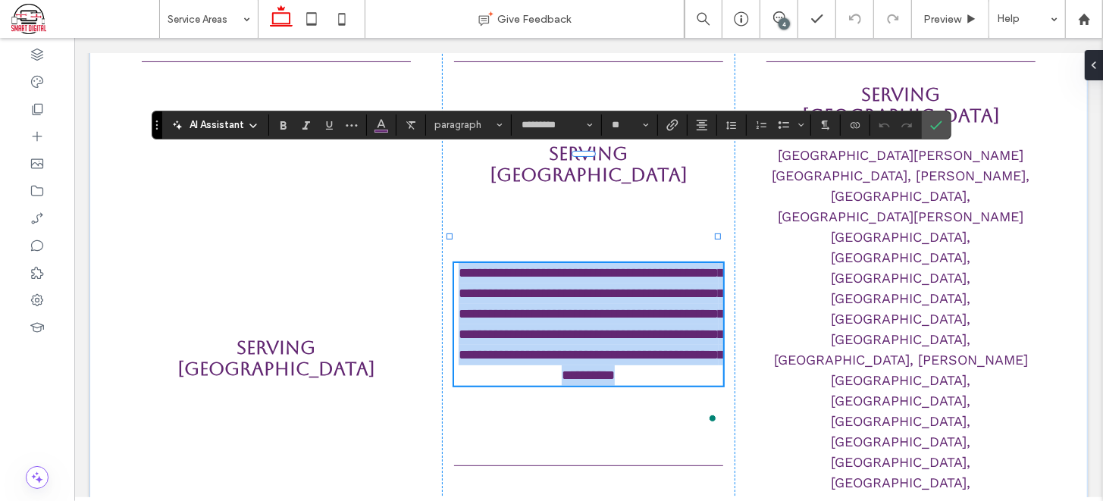
copy span "**********"
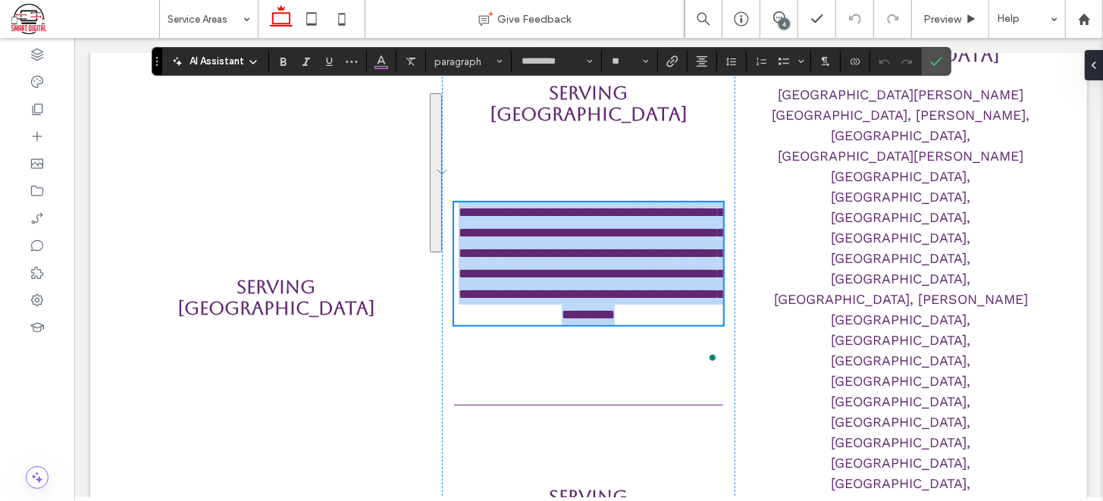
scroll to position [318, 0]
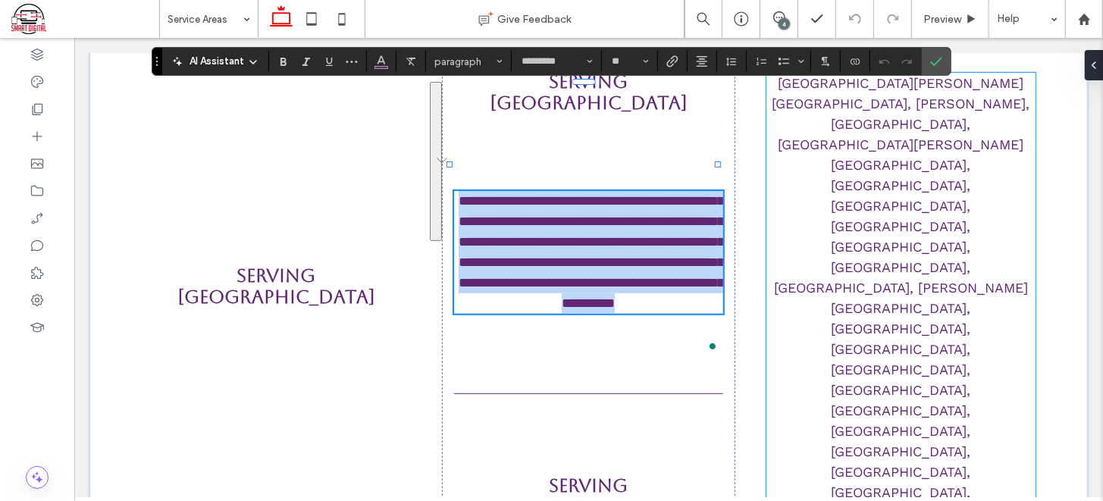
click at [823, 125] on span "[GEOGRAPHIC_DATA][PERSON_NAME][GEOGRAPHIC_DATA], [PERSON_NAME], [GEOGRAPHIC_DAT…" at bounding box center [900, 389] width 258 height 630
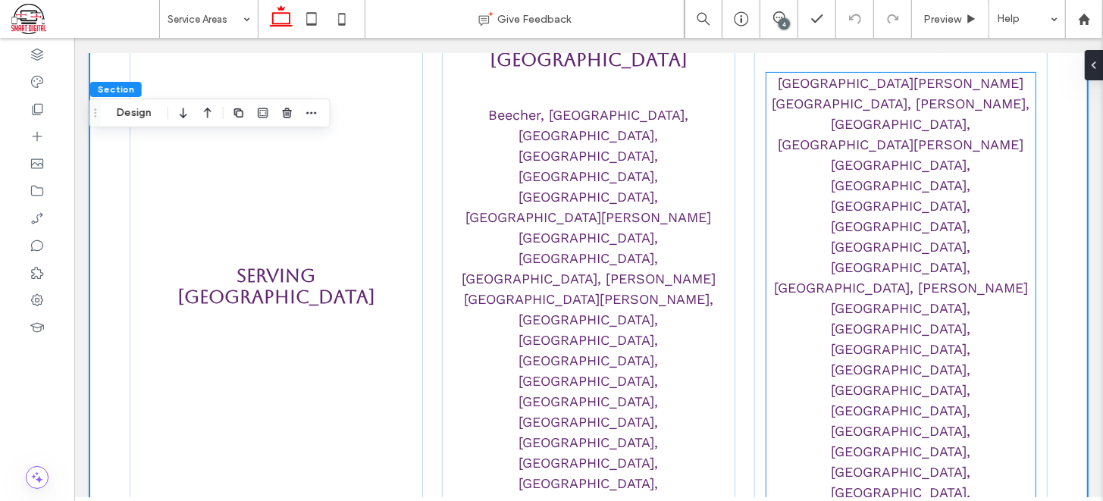
click at [771, 111] on span "Addison, Aurora, Bartlett, Bensenville, Bloomingdale, Carol Stream, Clarendon H…" at bounding box center [900, 389] width 258 height 630
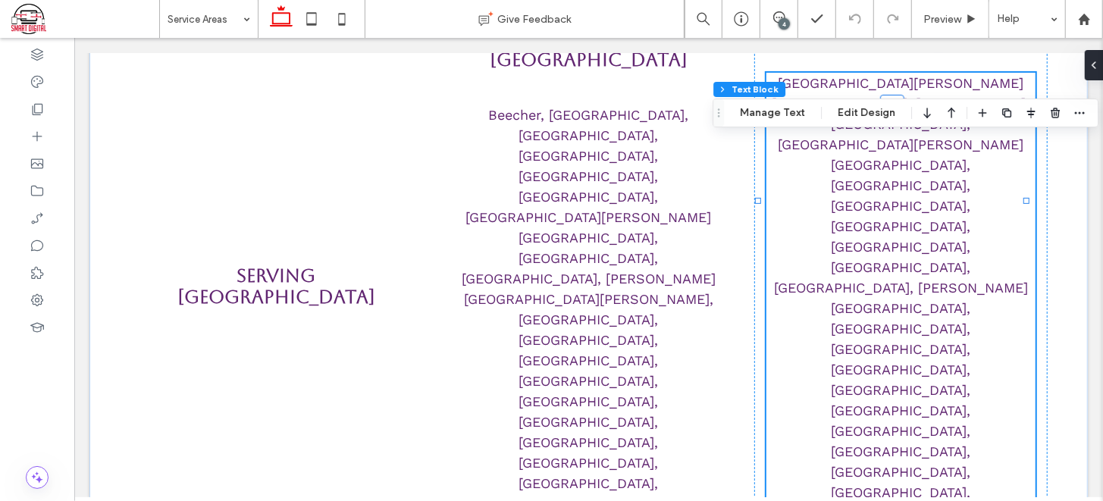
click at [776, 140] on span "Addison, Aurora, Bartlett, Bensenville, Bloomingdale, Carol Stream, Clarendon H…" at bounding box center [900, 389] width 258 height 630
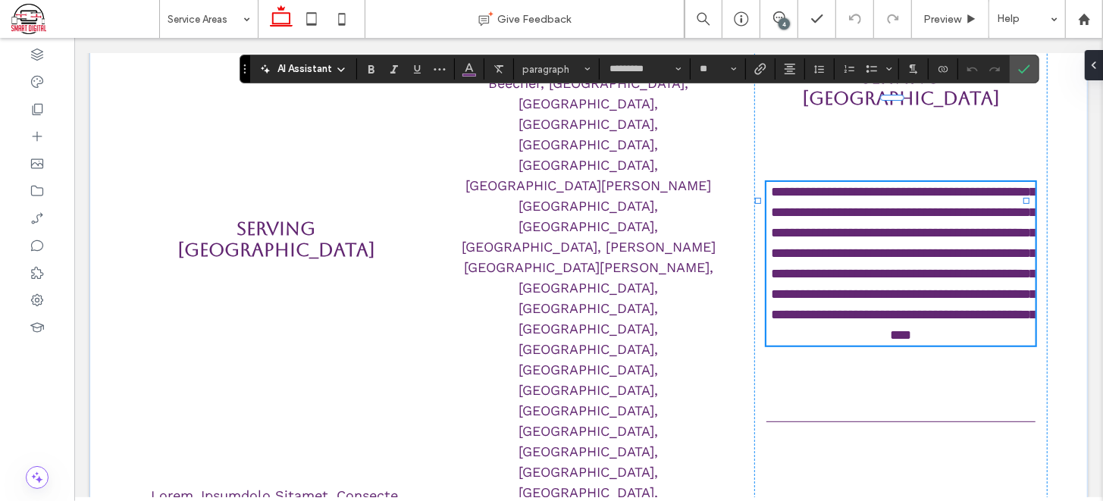
click at [776, 184] on span "**********" at bounding box center [902, 262] width 265 height 157
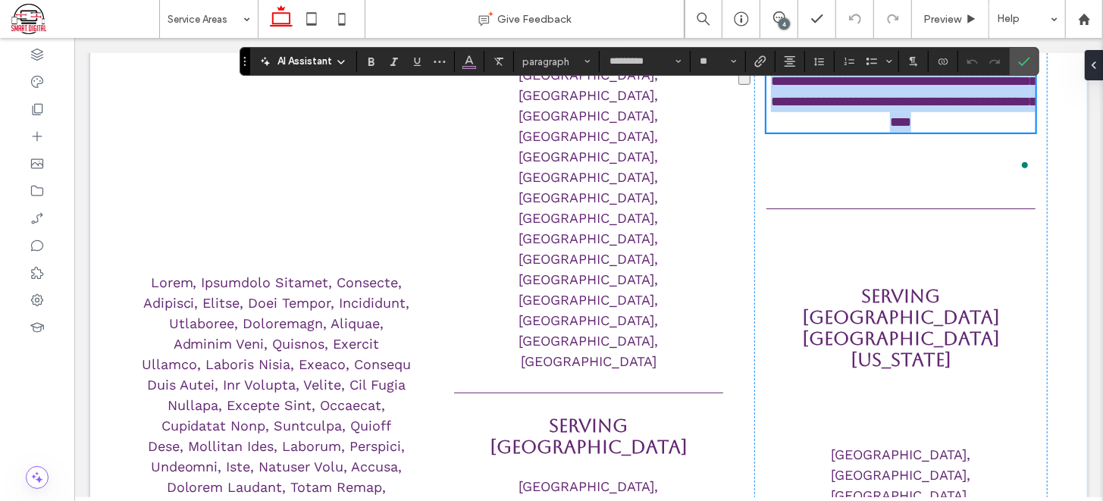
scroll to position [536, 0]
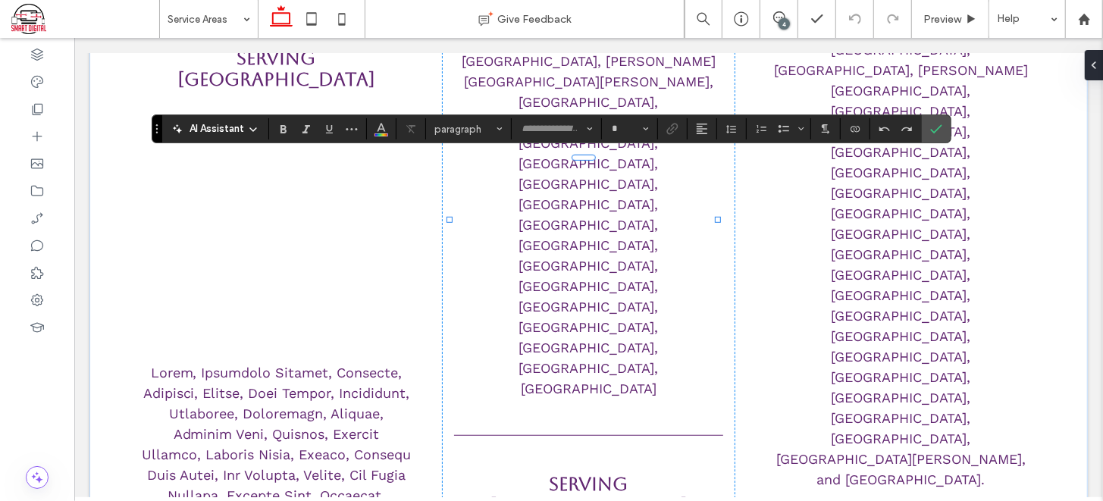
type input "*********"
type input "**"
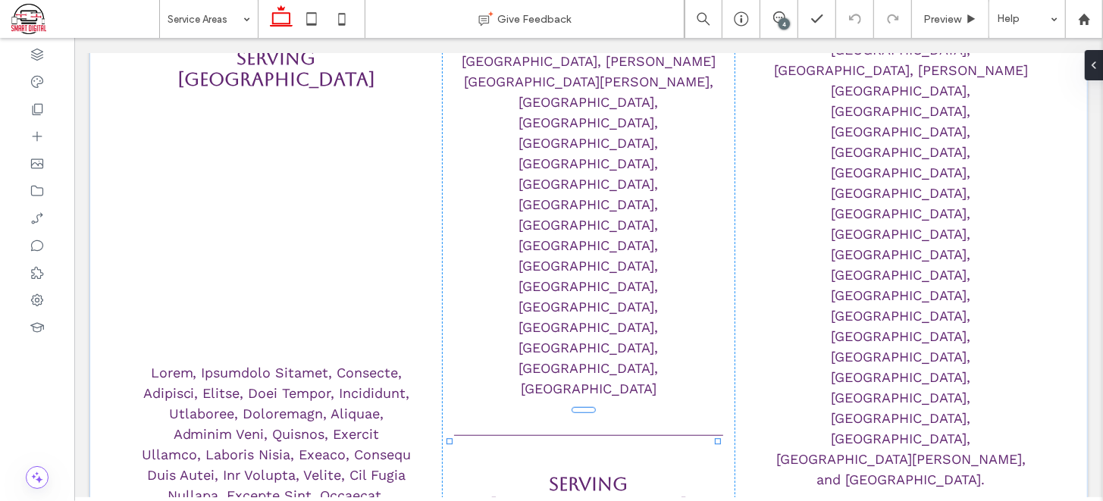
type input "*********"
type input "**"
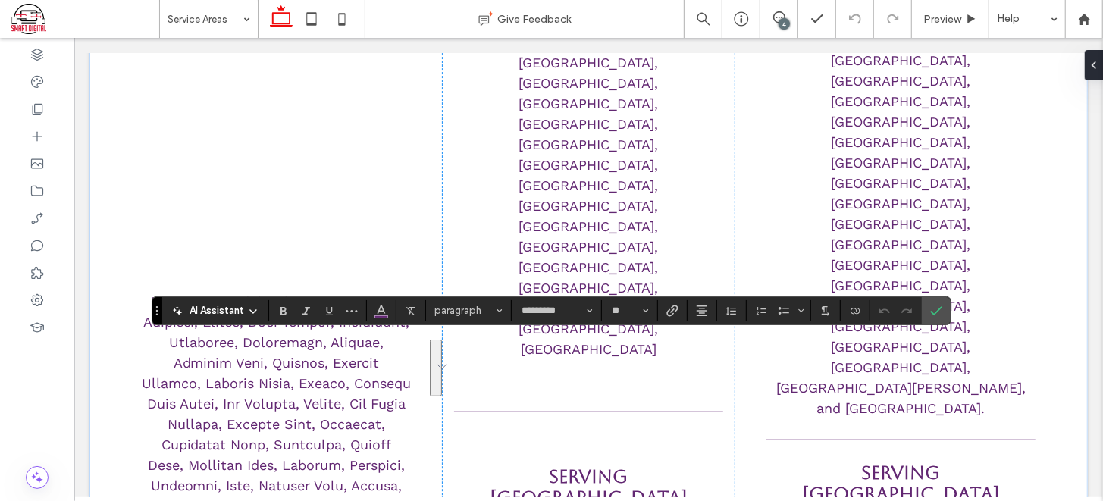
scroll to position [609, 0]
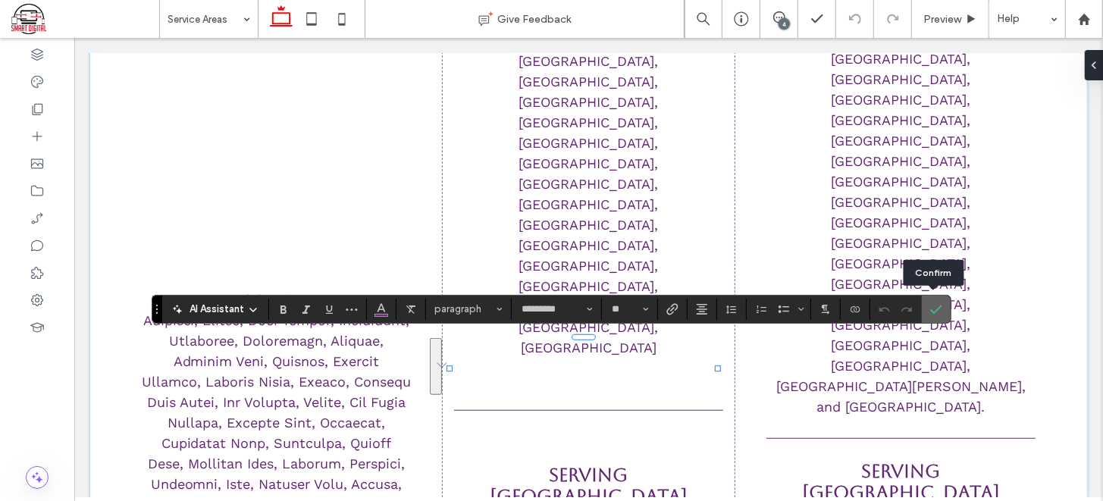
click at [936, 322] on span "Confirm" at bounding box center [936, 309] width 12 height 26
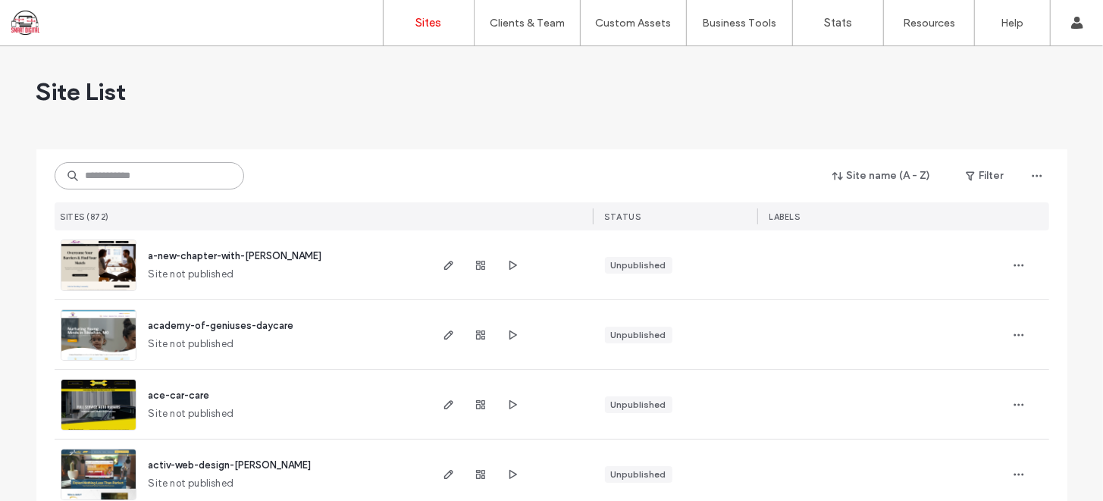
click at [136, 170] on input at bounding box center [150, 175] width 190 height 27
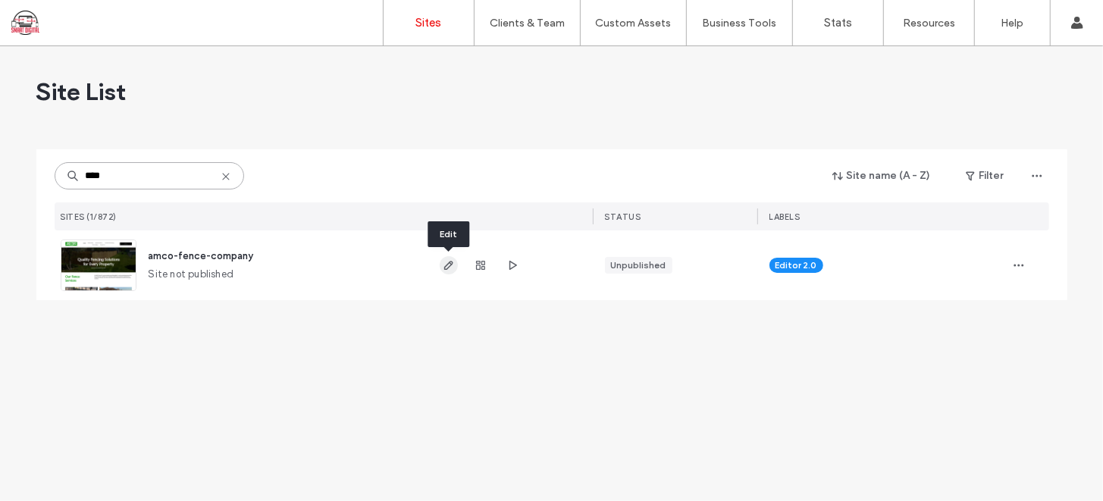
type input "****"
click at [447, 265] on icon "button" at bounding box center [449, 265] width 12 height 12
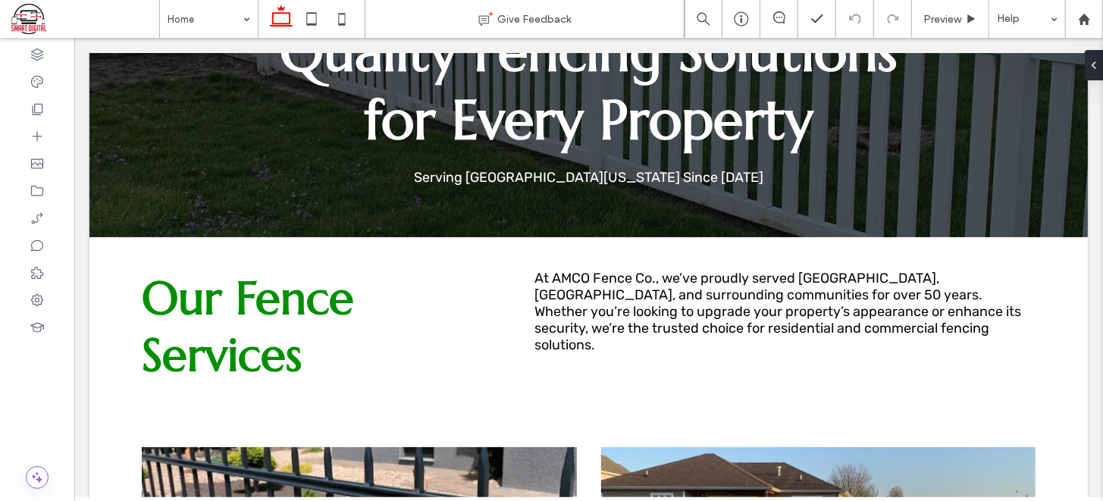
scroll to position [259, 0]
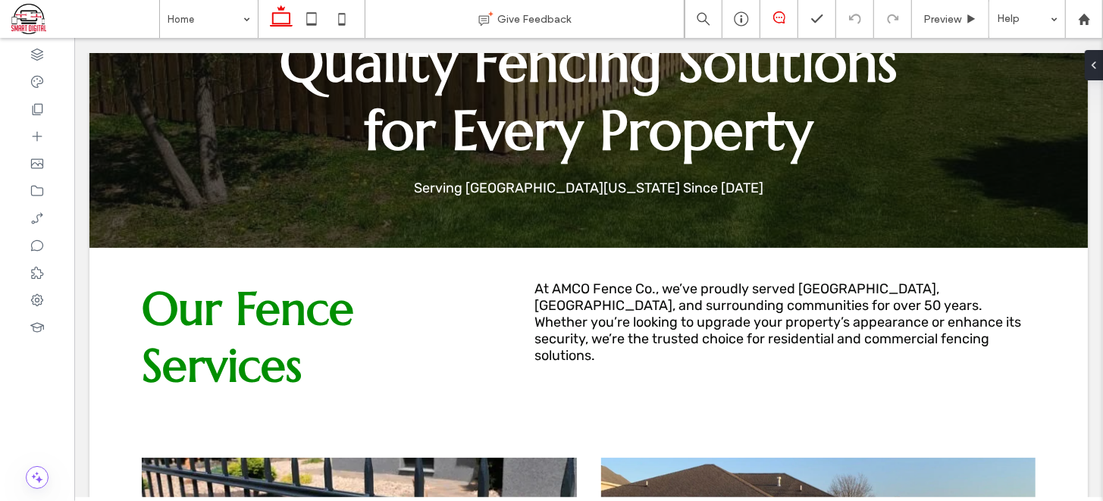
click at [780, 17] on use at bounding box center [779, 17] width 12 height 12
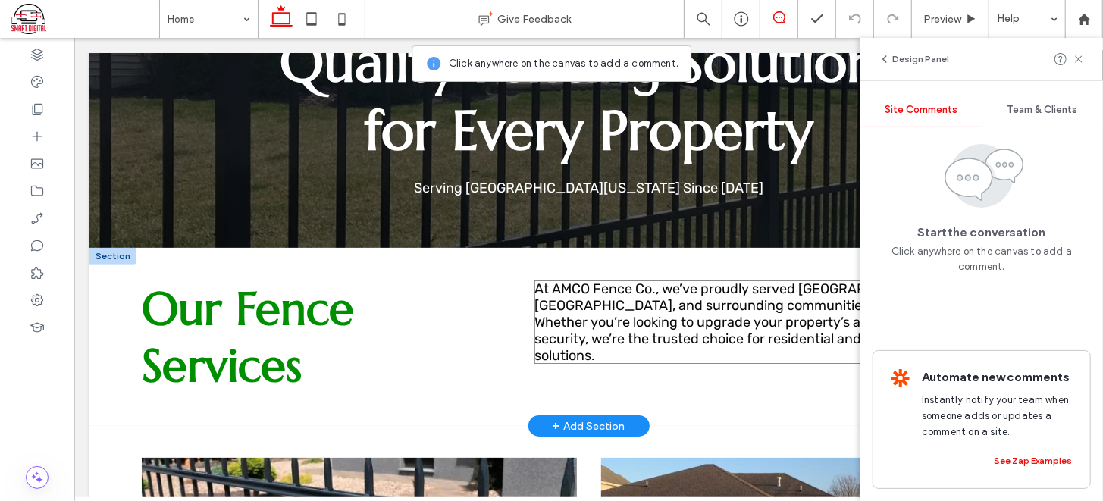
click at [666, 296] on span "At AMCO Fence Co., we’ve proudly served Springfield, IL, and surrounding commun…" at bounding box center [777, 321] width 487 height 83
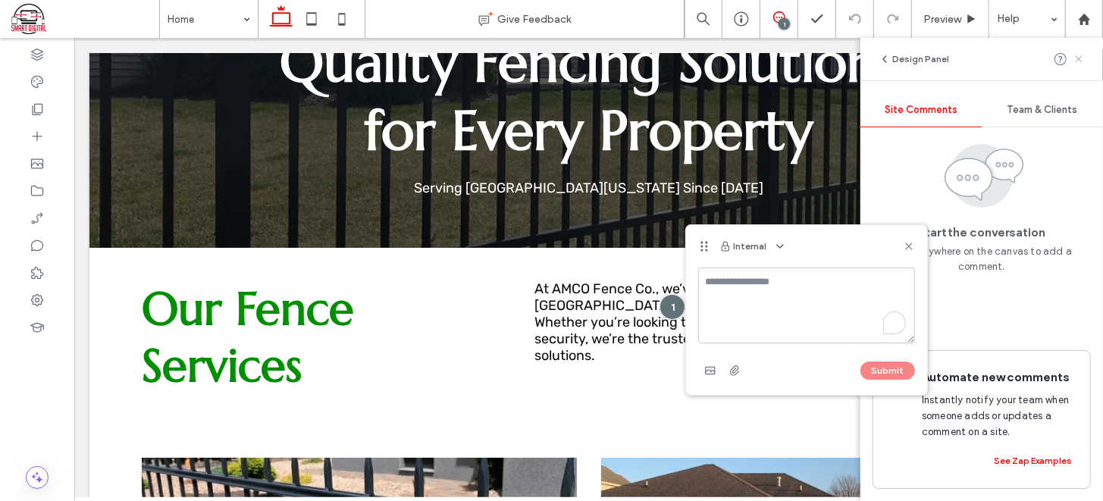
click at [1077, 59] on icon at bounding box center [1079, 59] width 12 height 12
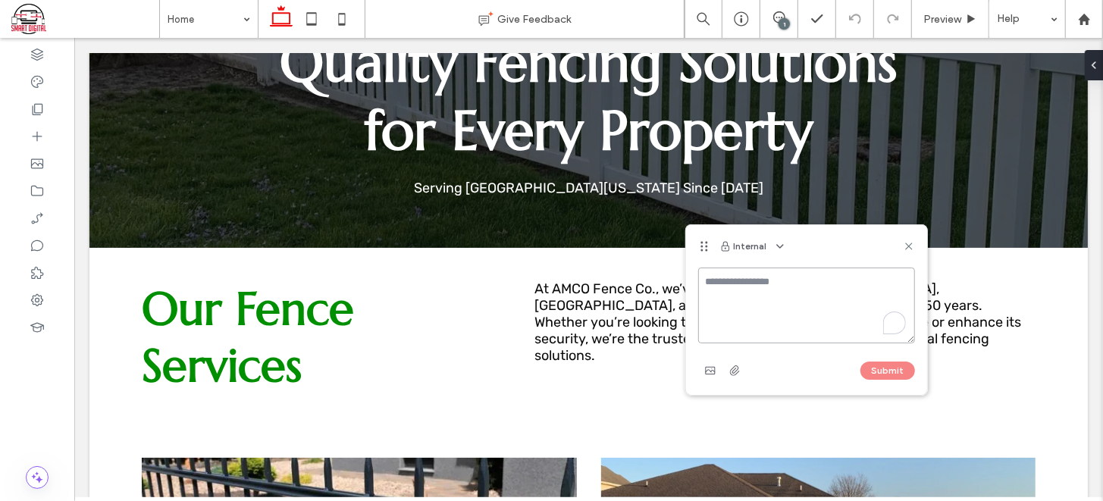
click at [811, 299] on textarea "To enrich screen reader interactions, please activate Accessibility in Grammarl…" at bounding box center [806, 306] width 217 height 76
type textarea "*"
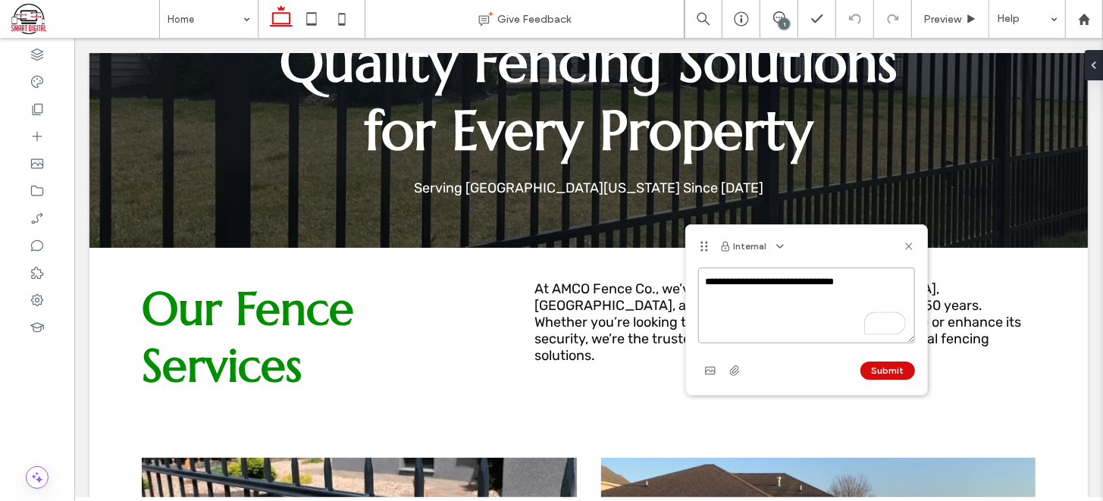
type textarea "**********"
click at [893, 375] on button "Submit" at bounding box center [888, 371] width 55 height 18
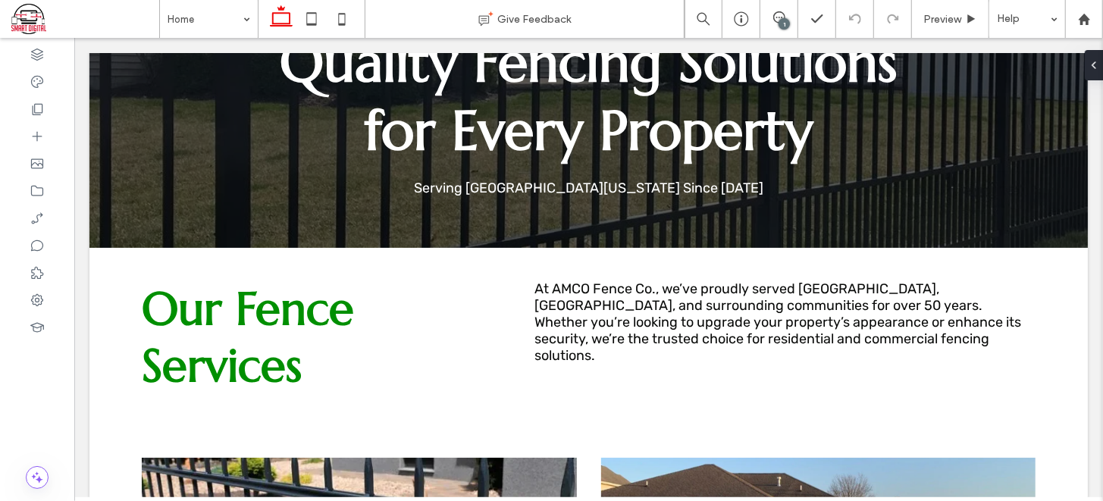
scroll to position [0, 0]
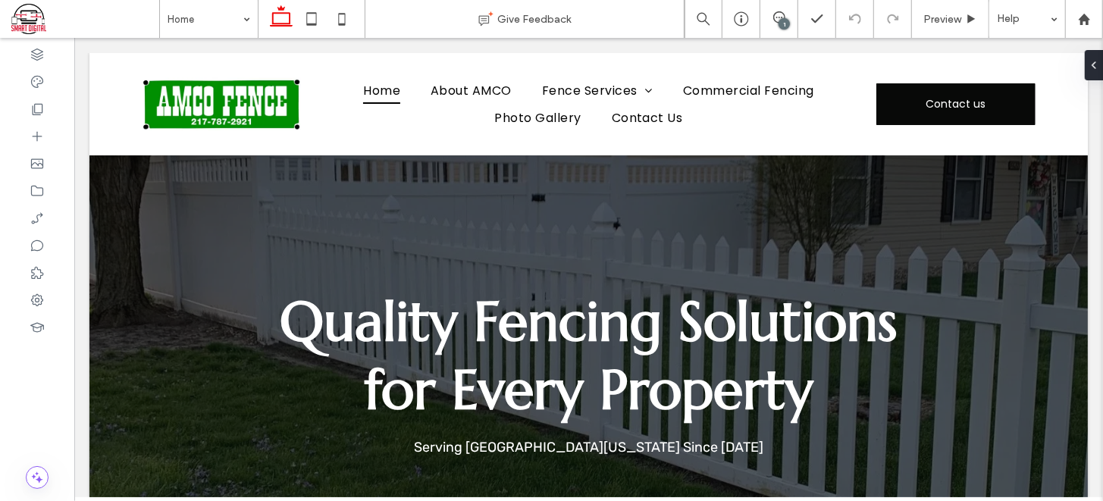
drag, startPoint x: 1094, startPoint y: 132, endPoint x: 1171, endPoint y: 95, distance: 85.1
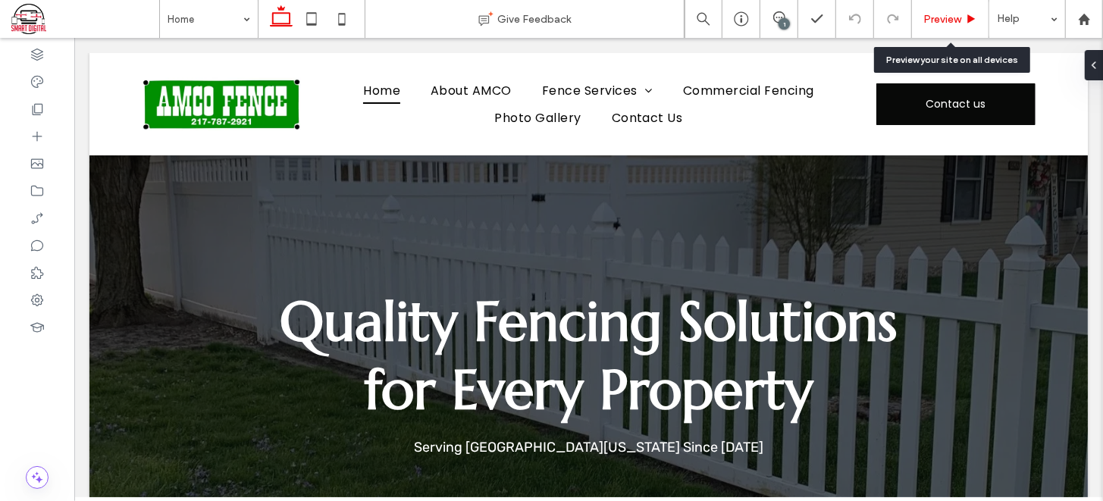
click at [955, 8] on div "Preview" at bounding box center [950, 19] width 77 height 38
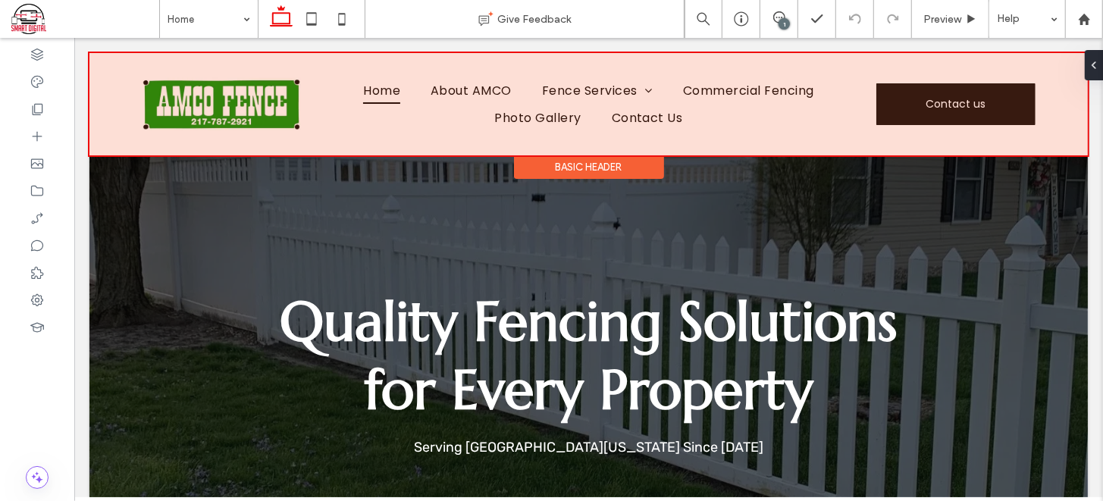
click at [931, 102] on div at bounding box center [588, 103] width 999 height 102
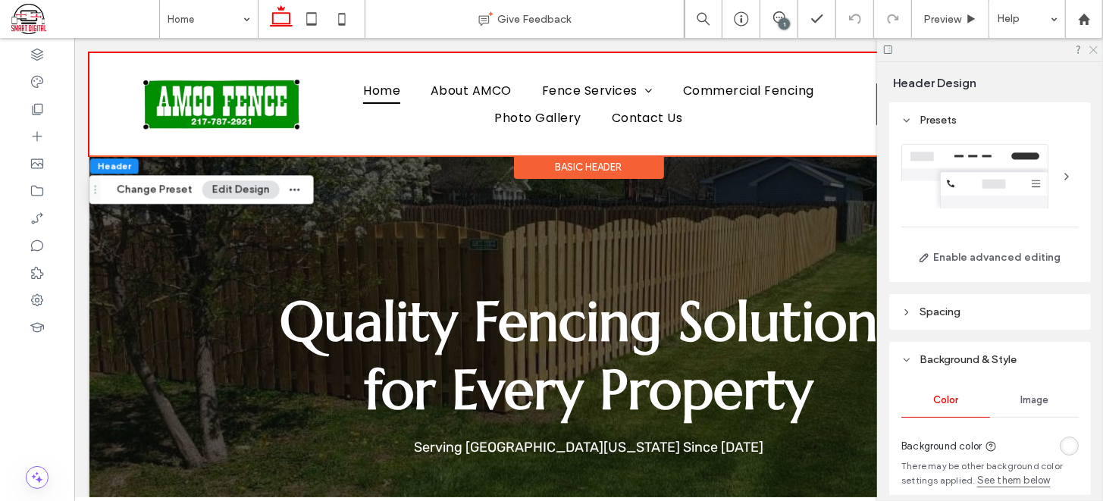
click at [1091, 51] on icon at bounding box center [1093, 49] width 10 height 10
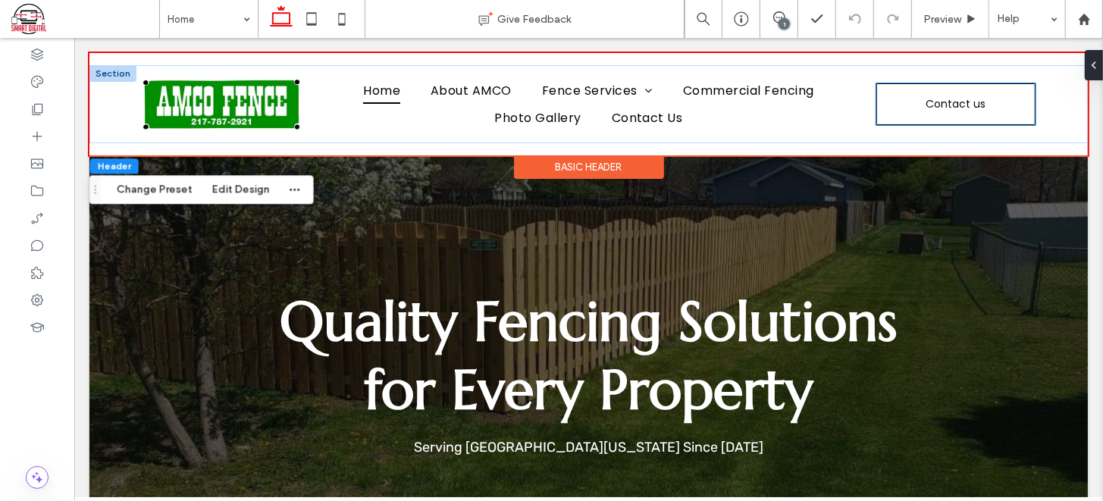
click at [908, 115] on link "Contact us" at bounding box center [955, 104] width 159 height 42
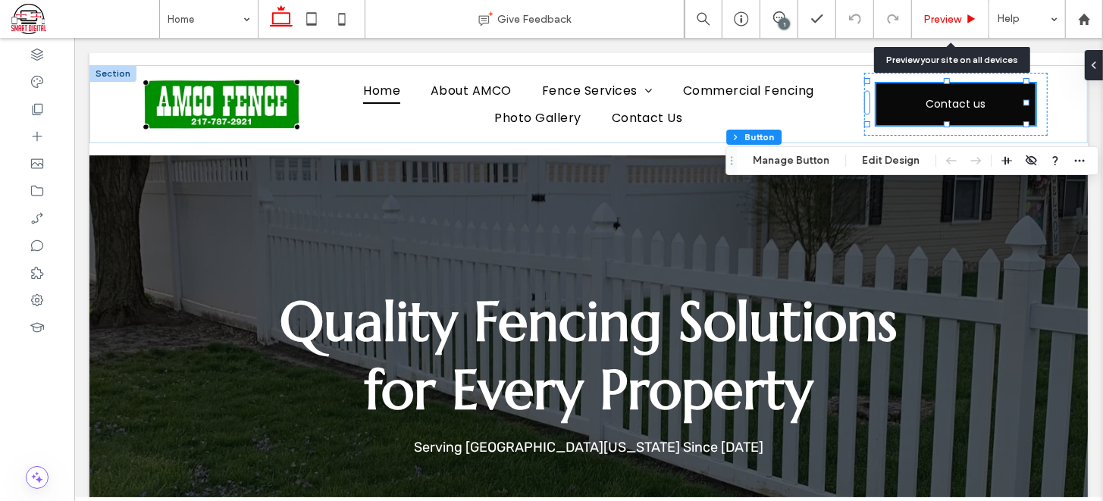
click at [945, 13] on span "Preview" at bounding box center [943, 19] width 38 height 13
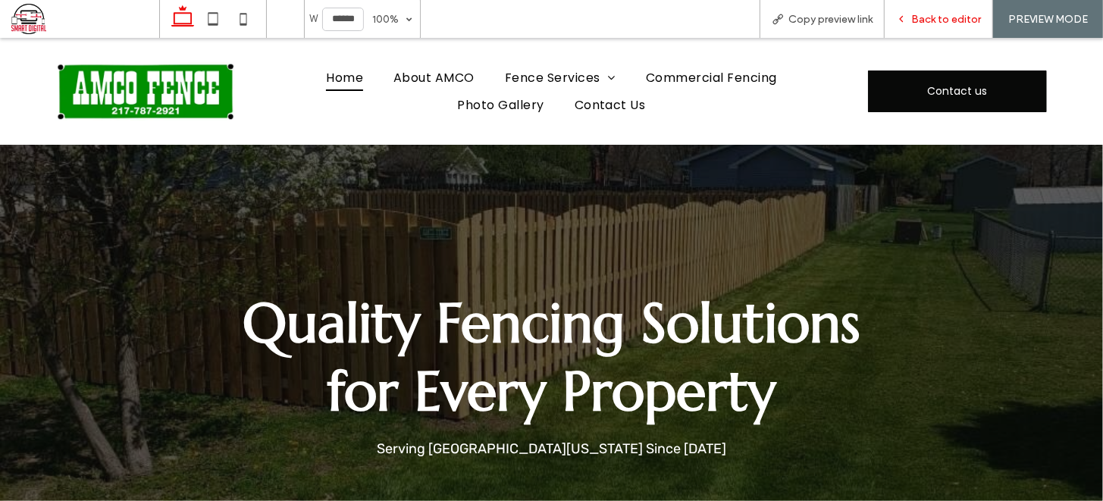
click at [937, 17] on span "Back to editor" at bounding box center [946, 19] width 70 height 13
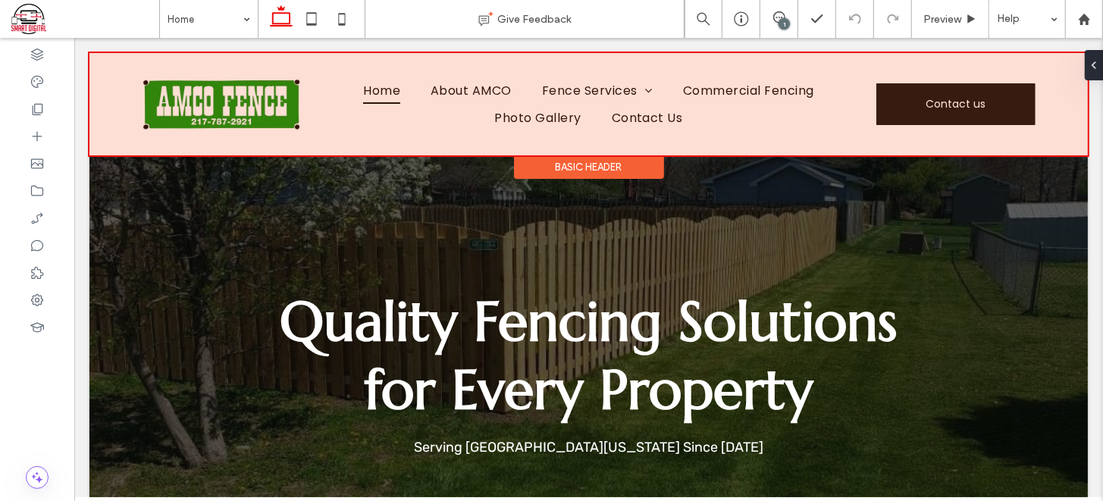
click at [1037, 95] on div at bounding box center [588, 103] width 999 height 102
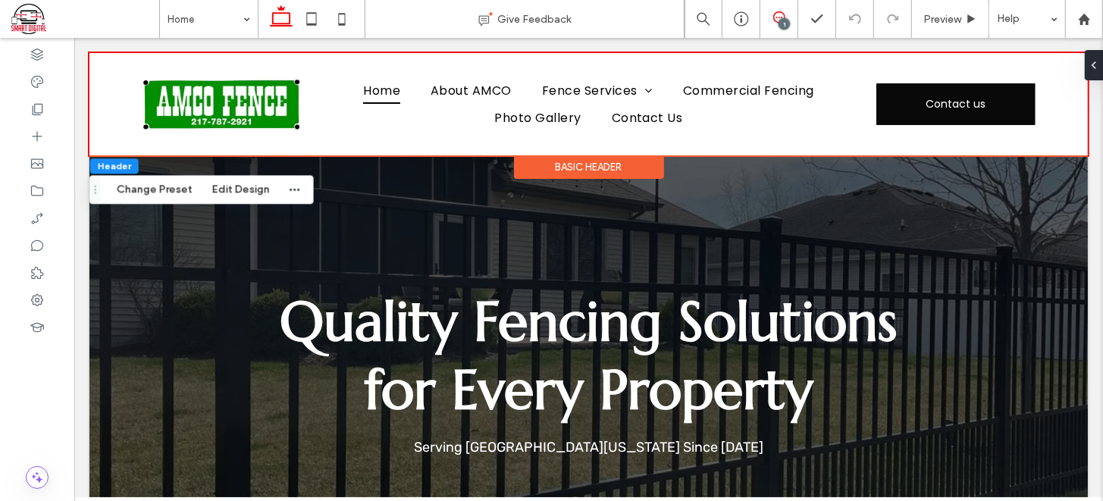
click at [775, 15] on icon at bounding box center [779, 17] width 12 height 12
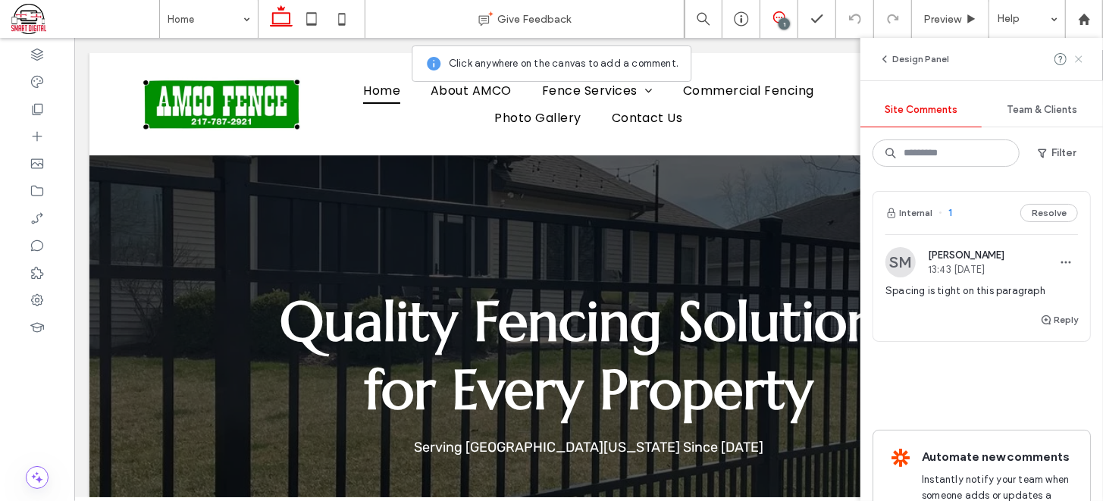
click at [1081, 59] on icon at bounding box center [1079, 59] width 12 height 12
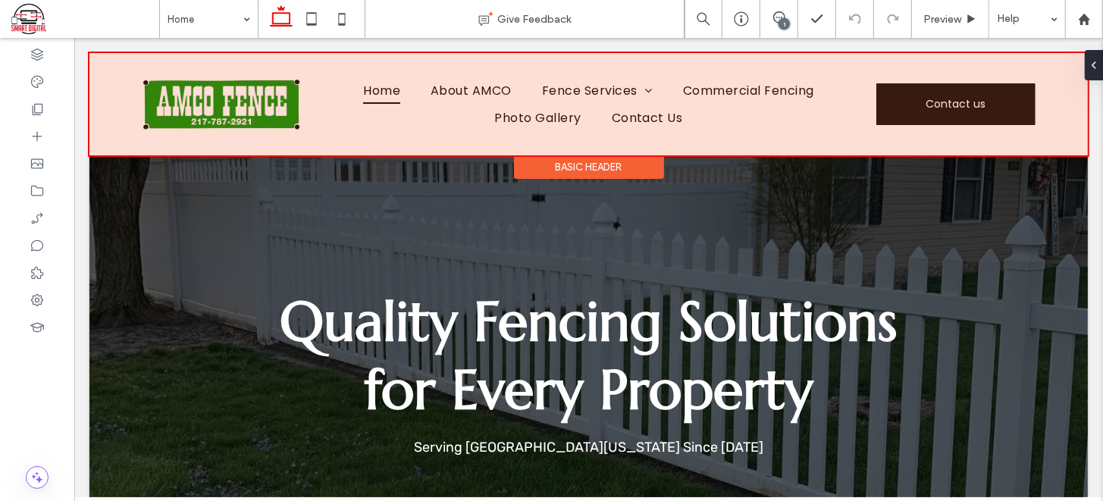
click at [866, 98] on div at bounding box center [588, 103] width 999 height 102
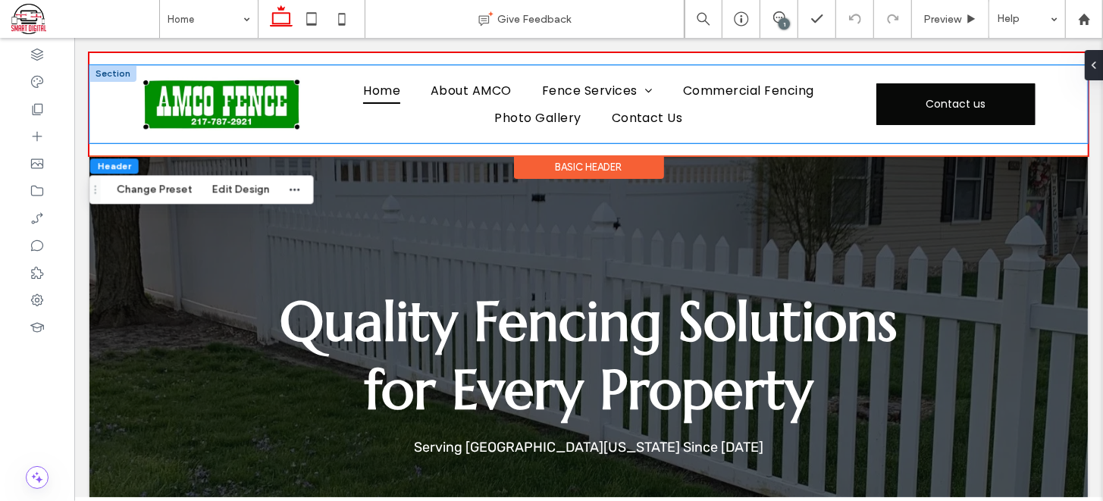
click at [1051, 113] on div "Home About AMCO Fence Services ORNAMENTAL WROUGHT IRON & ALUMINUM WOOD FENCING …" at bounding box center [588, 103] width 999 height 78
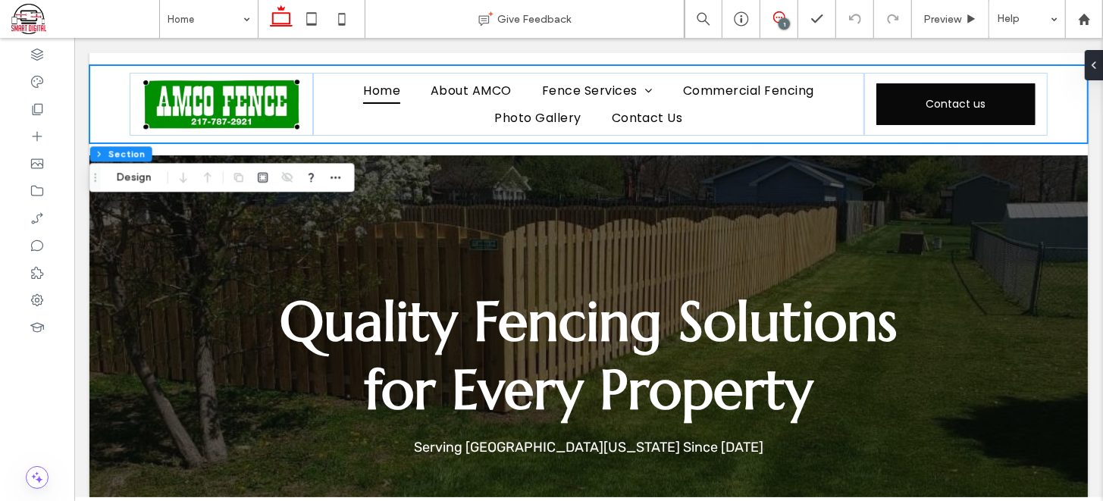
click at [777, 16] on icon at bounding box center [779, 17] width 12 height 12
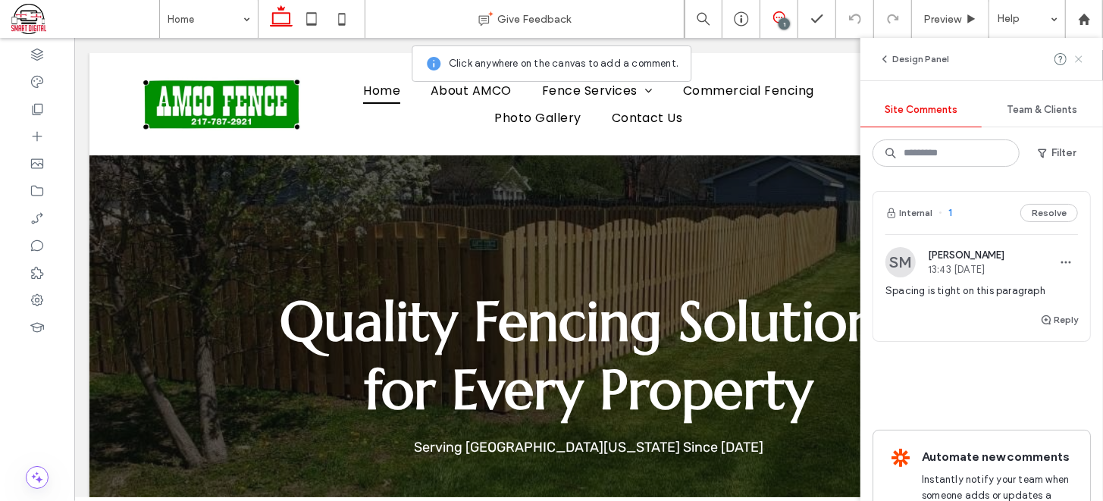
click at [1078, 60] on use at bounding box center [1078, 58] width 7 height 7
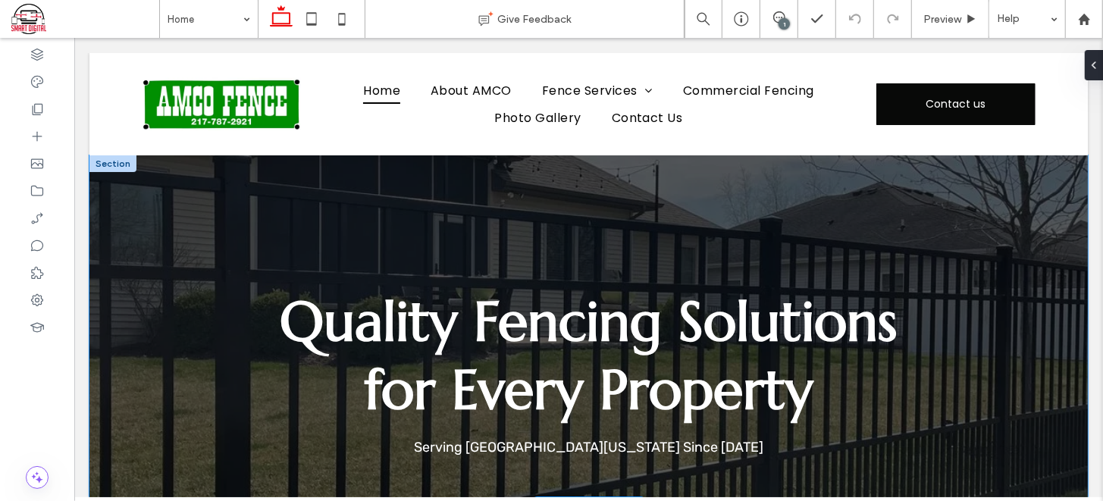
click at [886, 168] on div "Quality Fencing Solutions for Every Property Serving Central Illinois Since 1967" at bounding box center [588, 331] width 910 height 353
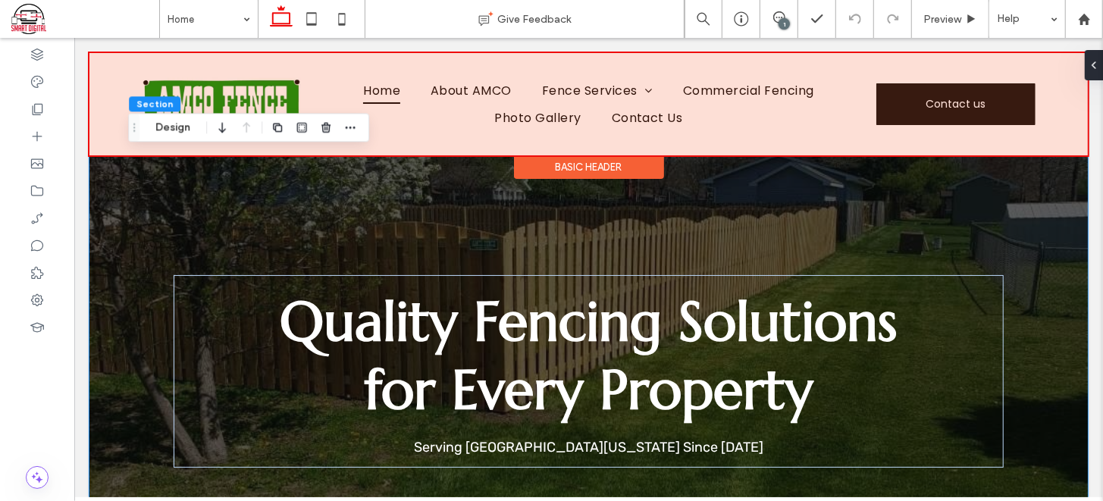
click at [849, 137] on div at bounding box center [588, 103] width 999 height 102
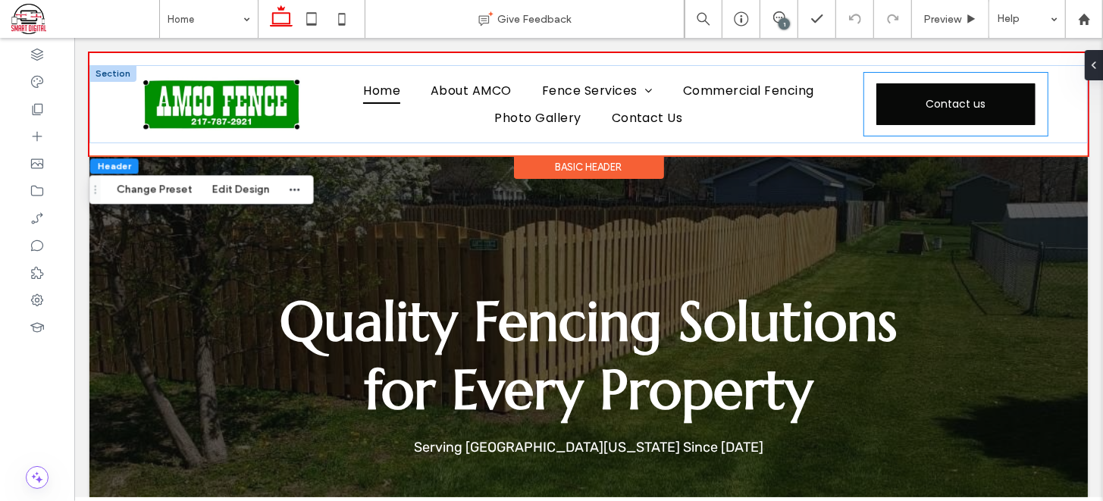
click at [864, 91] on div "Contact us" at bounding box center [956, 103] width 184 height 63
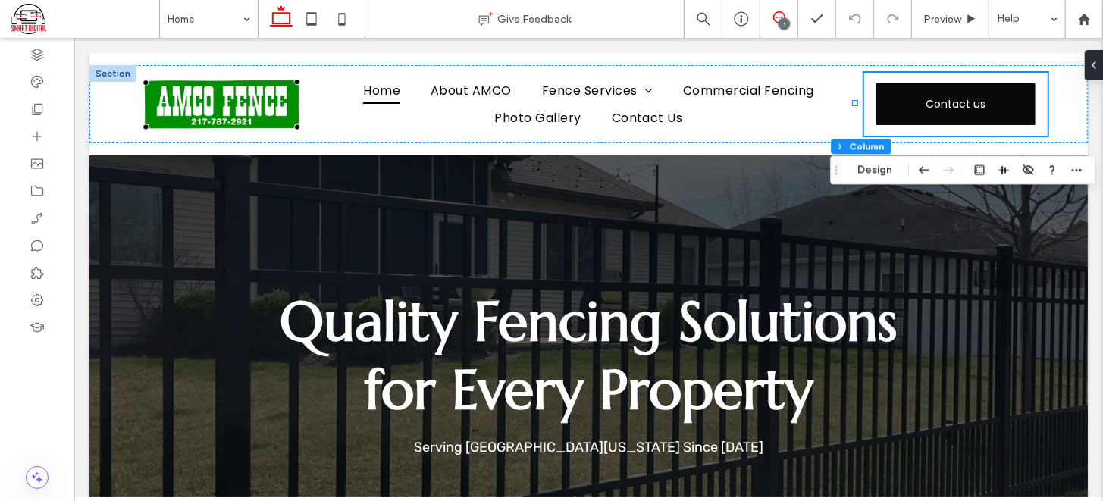
click at [780, 16] on icon at bounding box center [779, 17] width 12 height 12
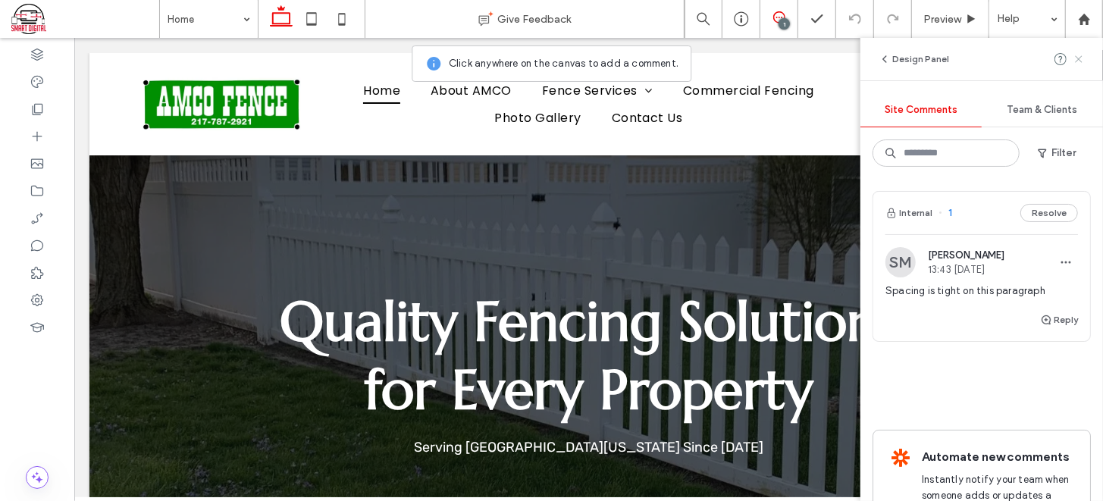
click at [1077, 58] on icon at bounding box center [1079, 59] width 12 height 12
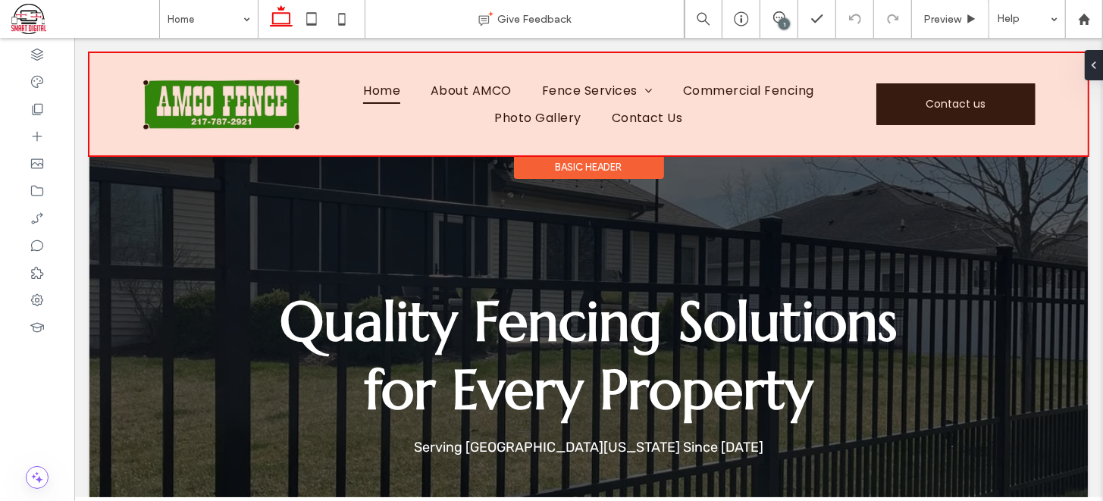
click at [899, 111] on div at bounding box center [588, 103] width 999 height 102
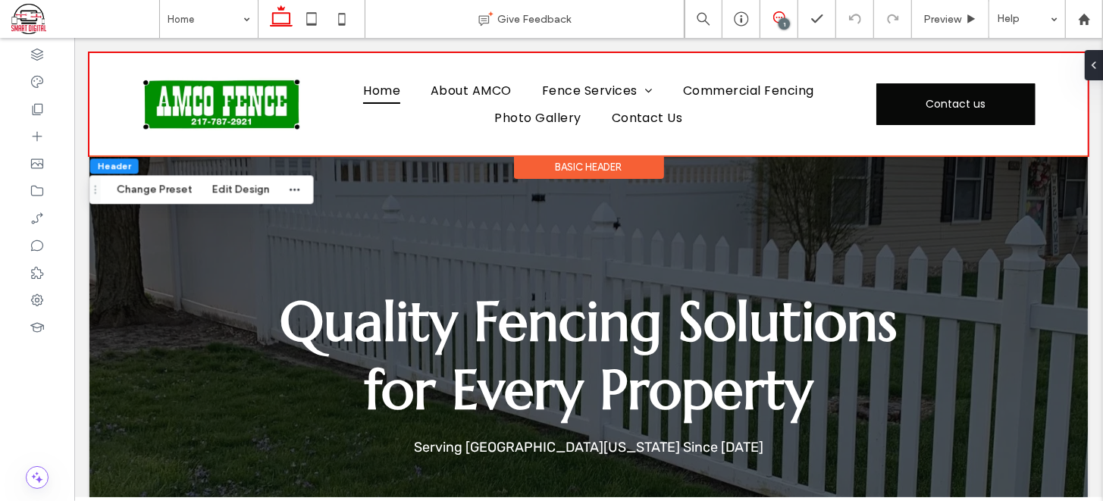
click at [777, 12] on use at bounding box center [779, 17] width 12 height 12
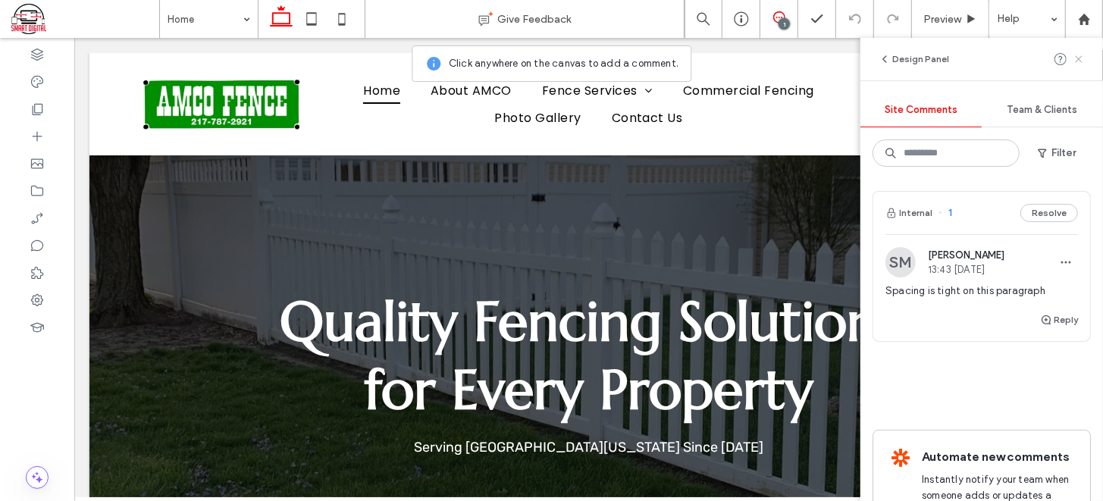
click at [1080, 57] on icon at bounding box center [1079, 59] width 12 height 12
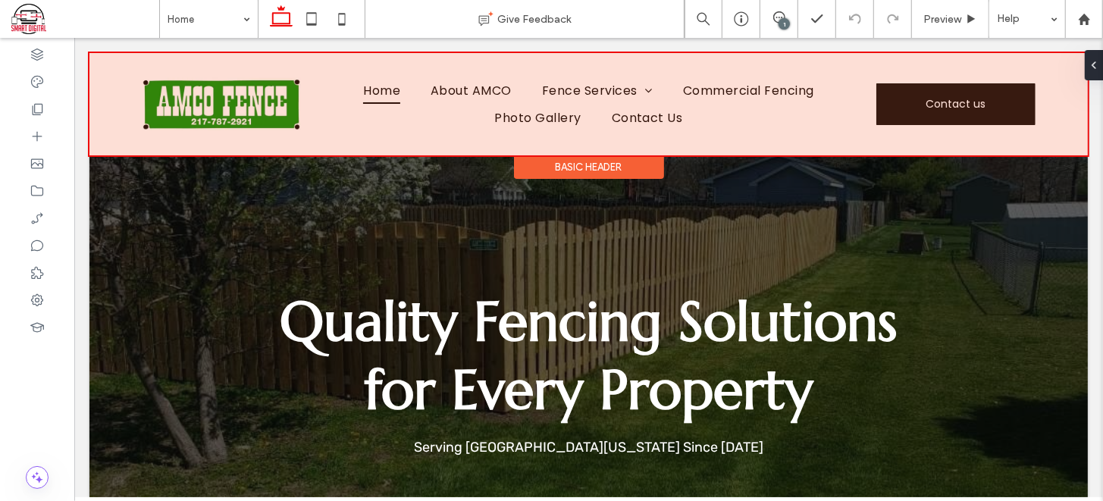
click at [1053, 142] on div at bounding box center [588, 103] width 999 height 102
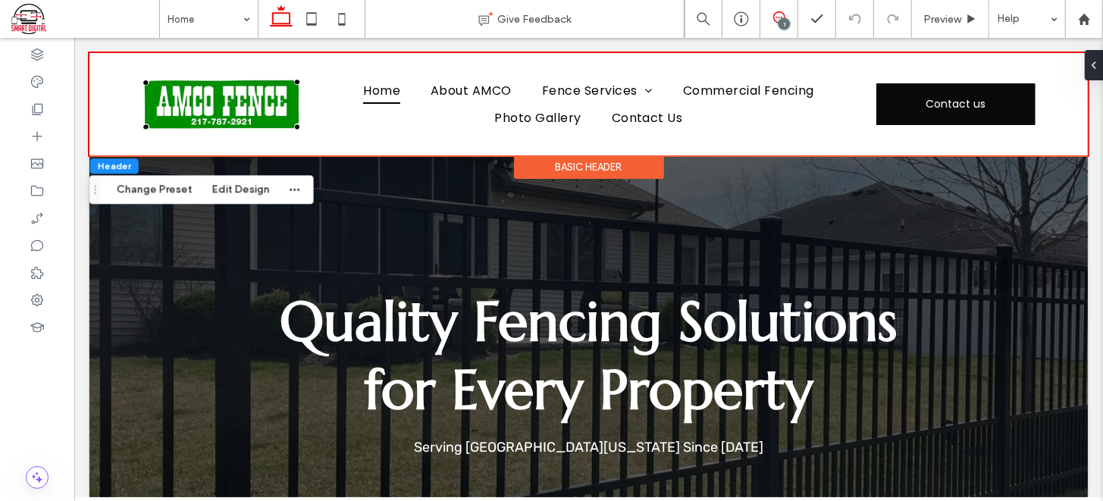
click at [778, 18] on icon at bounding box center [779, 17] width 12 height 12
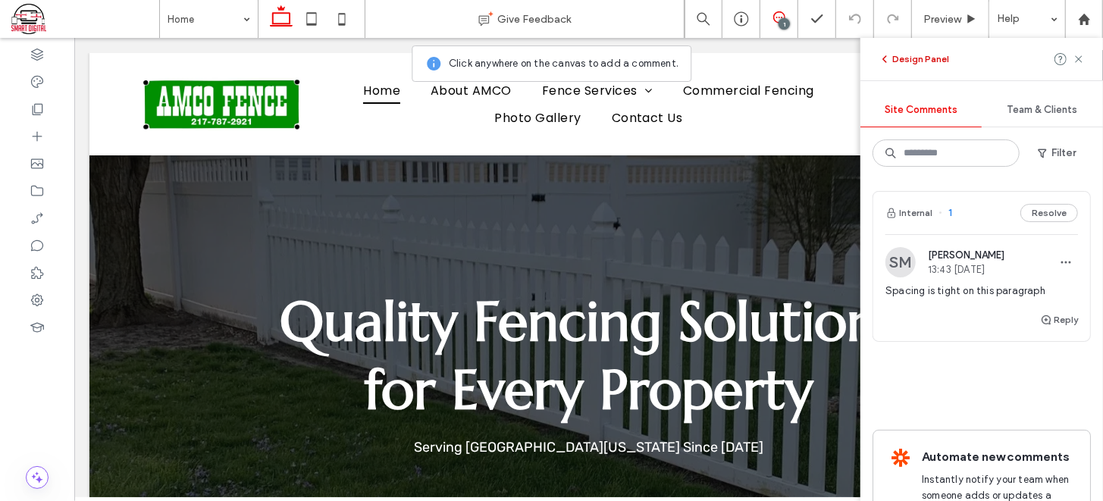
click at [891, 55] on span "button" at bounding box center [886, 59] width 14 height 17
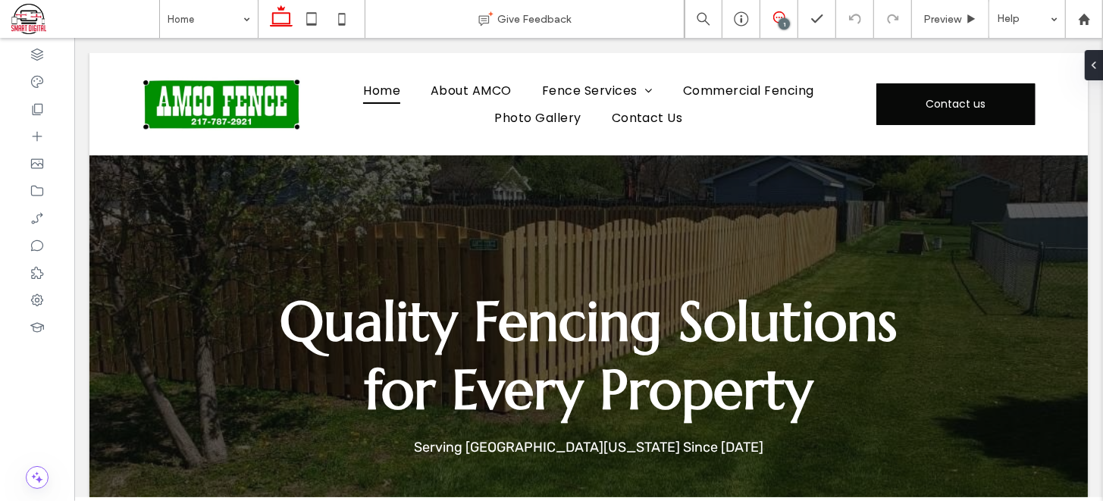
click at [776, 17] on icon at bounding box center [779, 17] width 12 height 12
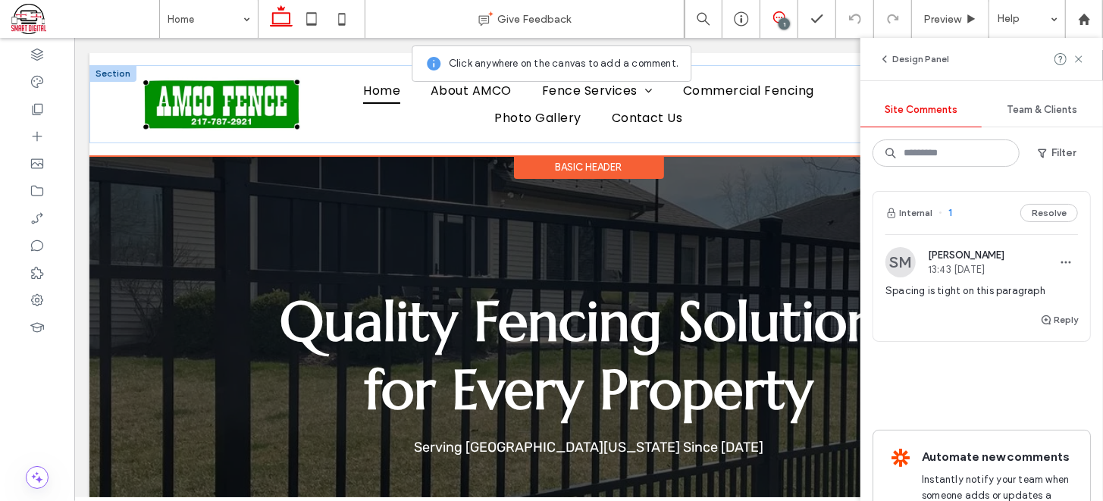
click at [864, 94] on div "Contact us" at bounding box center [956, 103] width 184 height 63
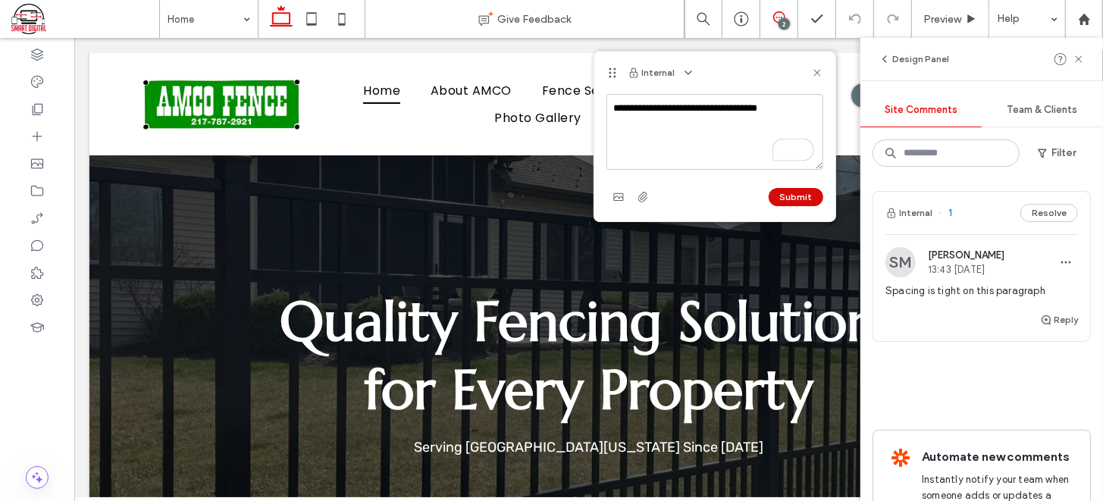
type textarea "**********"
click at [810, 199] on button "Submit" at bounding box center [796, 197] width 55 height 18
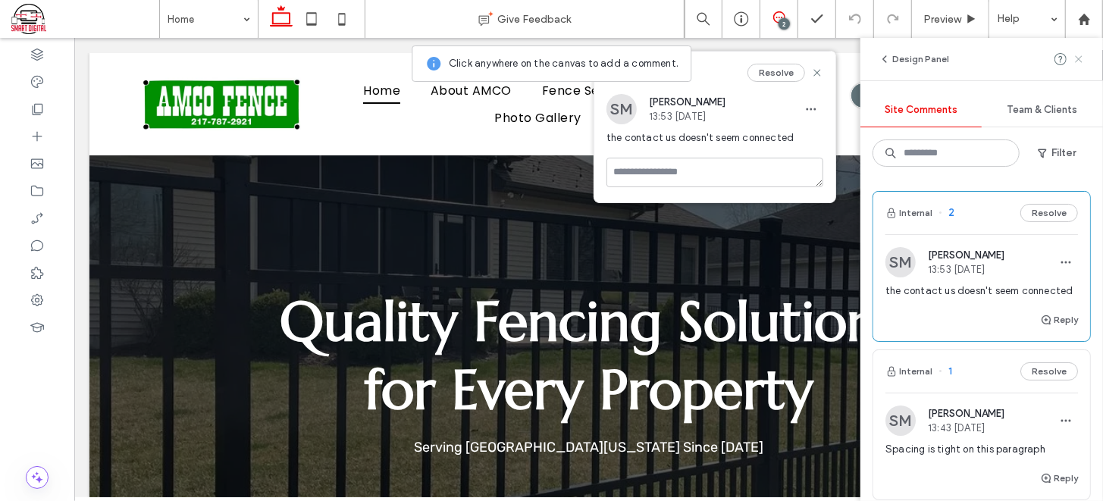
click at [1081, 55] on icon at bounding box center [1079, 59] width 12 height 12
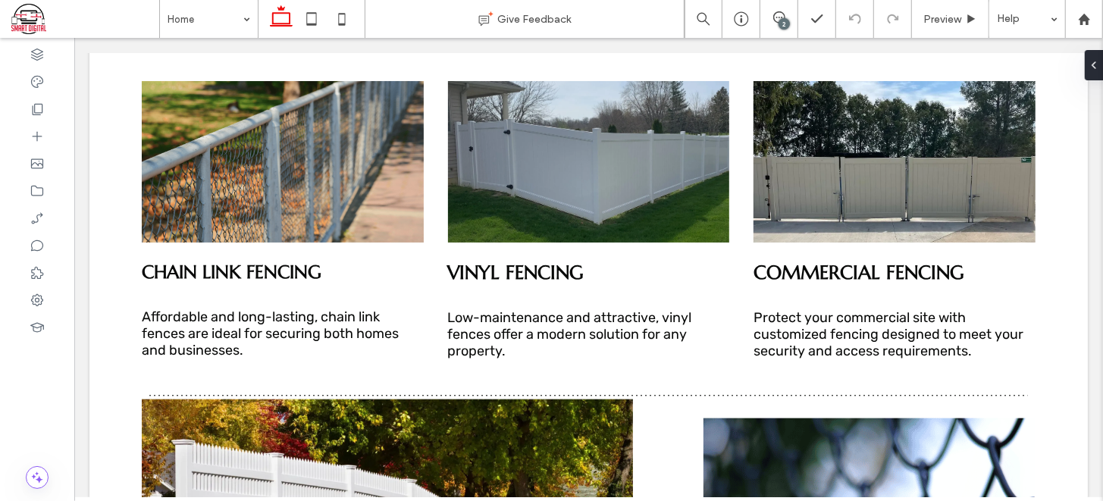
scroll to position [940, 0]
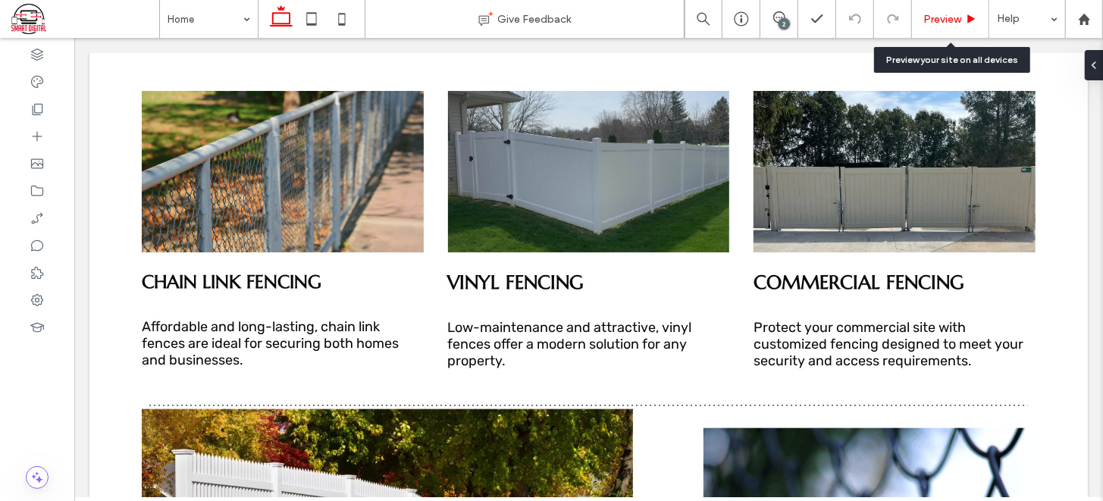
click at [949, 14] on span "Preview" at bounding box center [943, 19] width 38 height 13
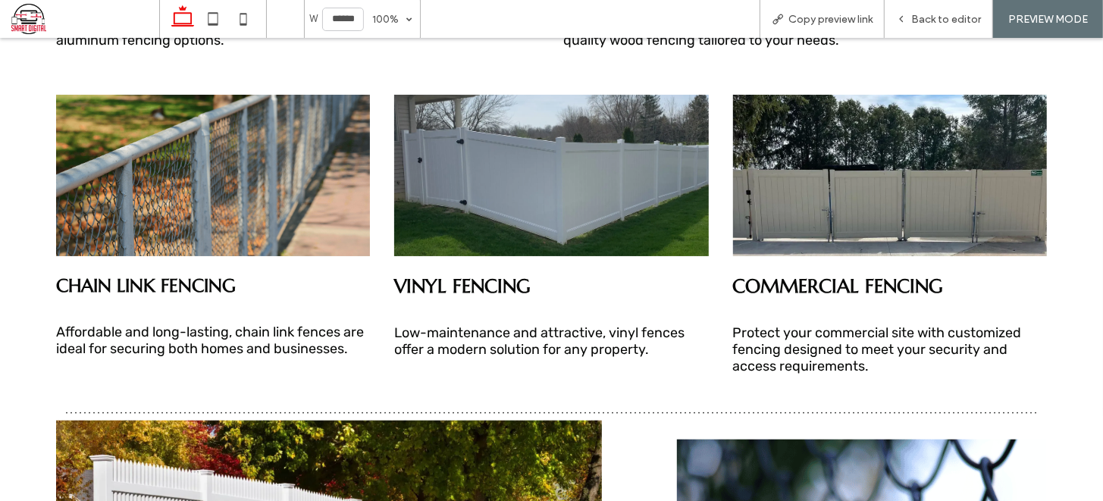
scroll to position [960, 0]
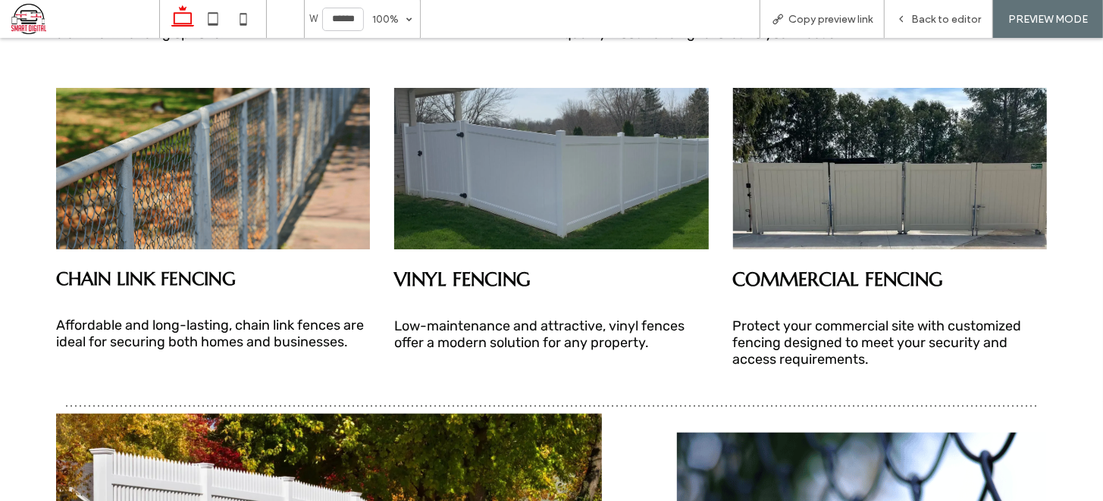
click at [858, 215] on img at bounding box center [890, 168] width 314 height 162
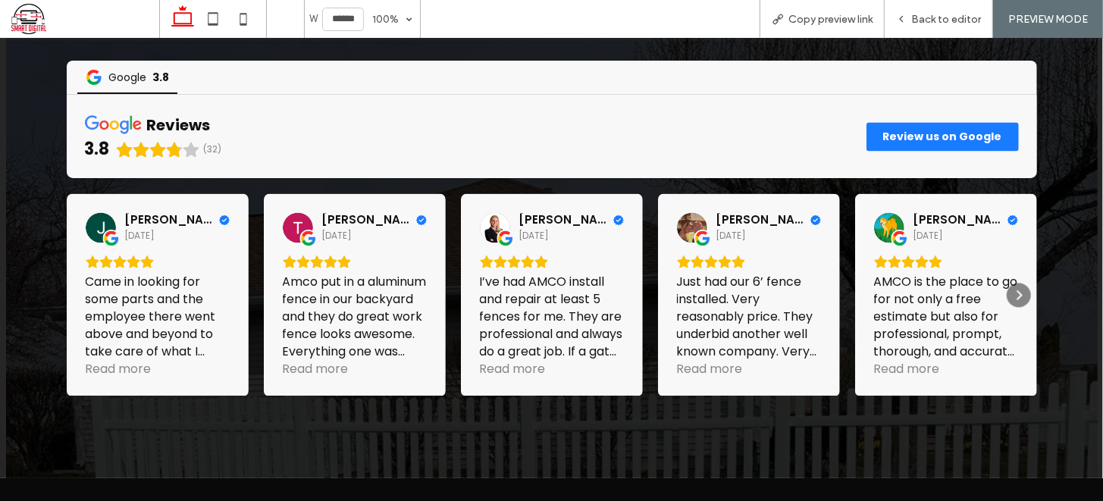
scroll to position [2140, 0]
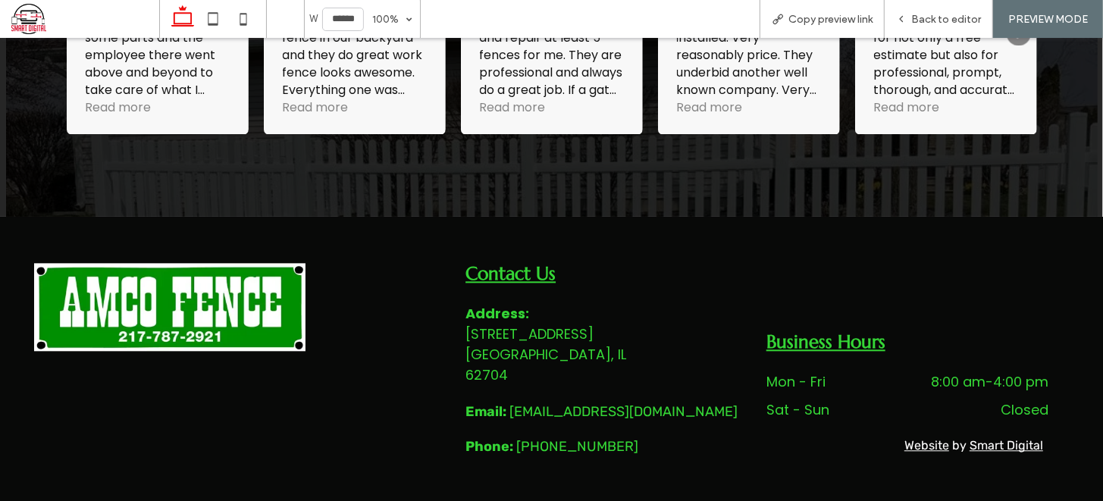
click at [909, 371] on dd "8:00 am - 4:00 pm" at bounding box center [965, 381] width 166 height 20
click at [938, 372] on time "8:00 am" at bounding box center [958, 381] width 55 height 19
click at [613, 274] on h4 "Contact Us" at bounding box center [604, 273] width 277 height 23
click at [919, 21] on span "Back to editor" at bounding box center [946, 19] width 70 height 13
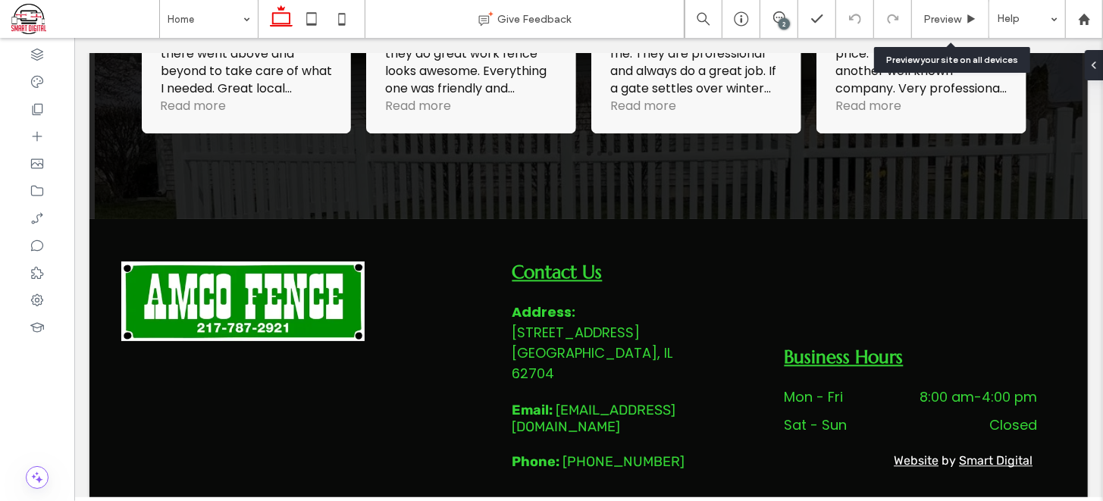
scroll to position [2108, 0]
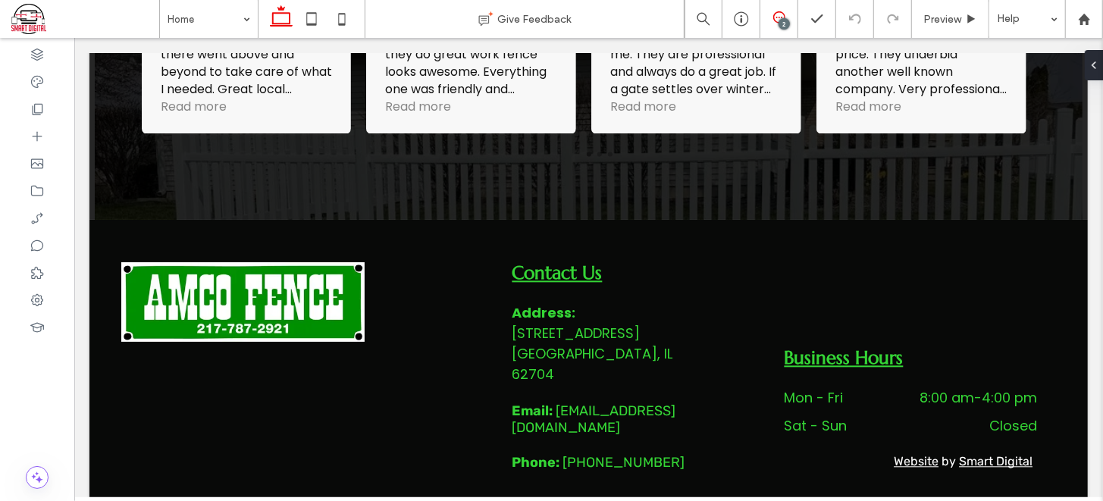
click at [772, 19] on span at bounding box center [779, 17] width 37 height 12
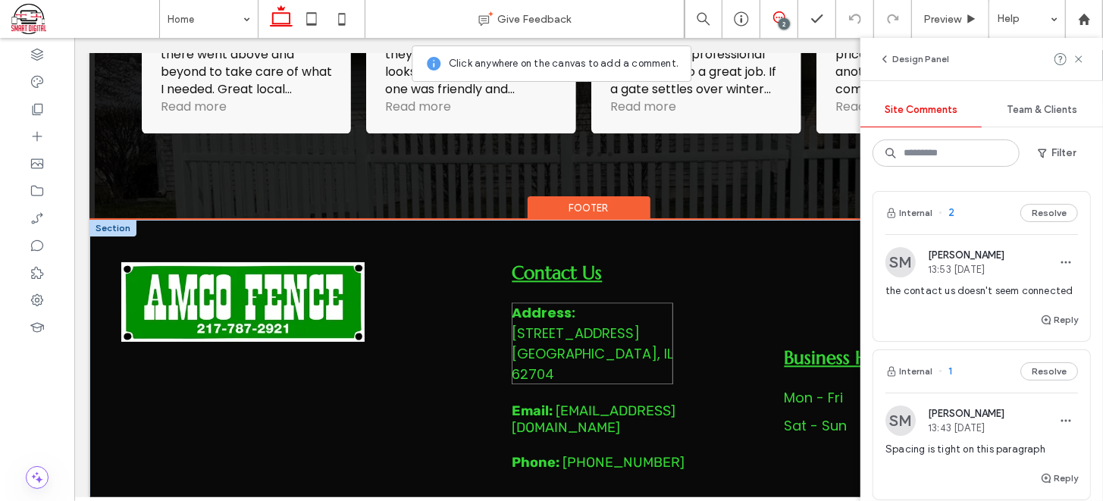
click at [636, 302] on p "Address: 2919 S MacArthur Blvd, Springfield, IL 62704" at bounding box center [592, 343] width 162 height 82
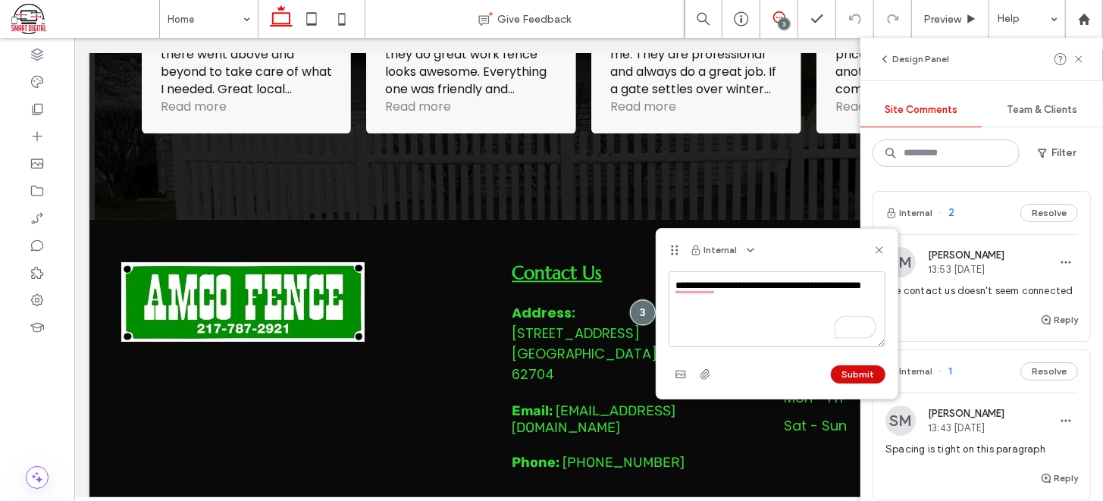
type textarea "**********"
click at [858, 378] on button "Submit" at bounding box center [858, 374] width 55 height 18
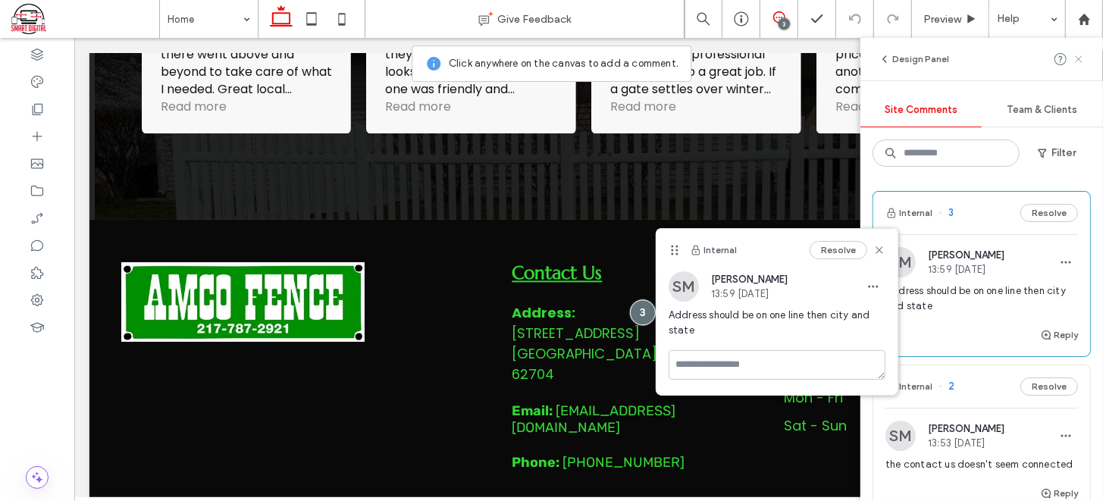
click at [1075, 60] on icon at bounding box center [1079, 59] width 12 height 12
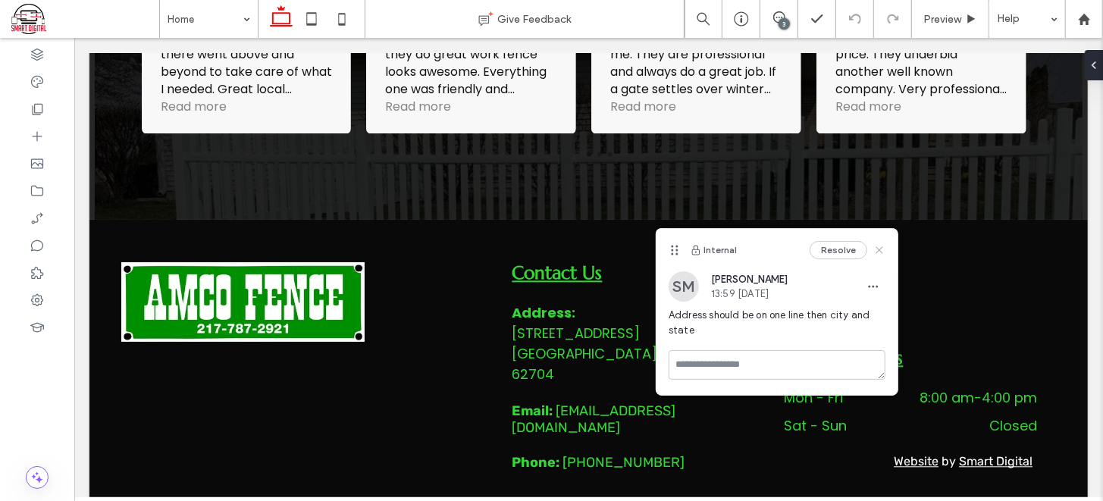
click at [879, 249] on use at bounding box center [879, 250] width 7 height 7
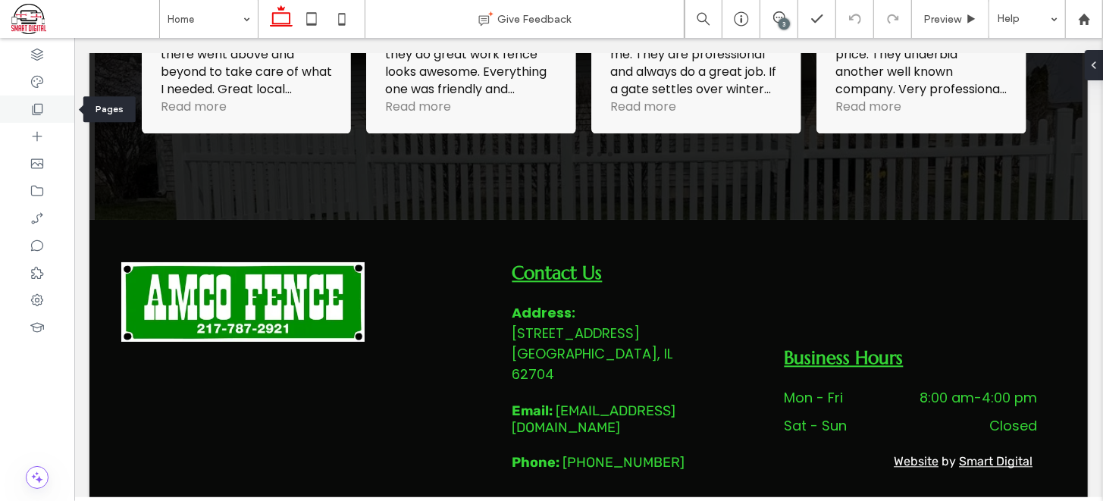
click at [33, 110] on use at bounding box center [38, 109] width 11 height 11
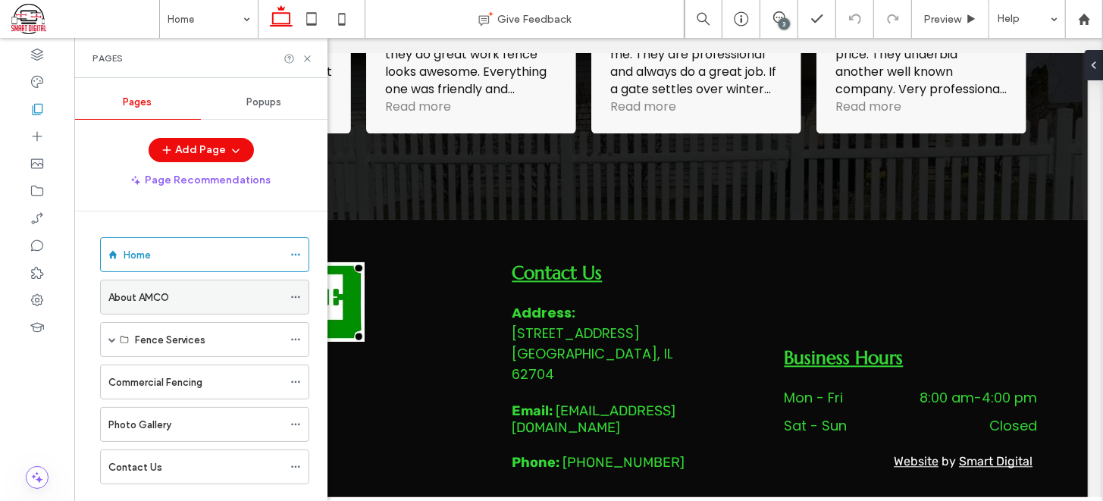
click at [213, 290] on div "About AMCO" at bounding box center [195, 298] width 174 height 16
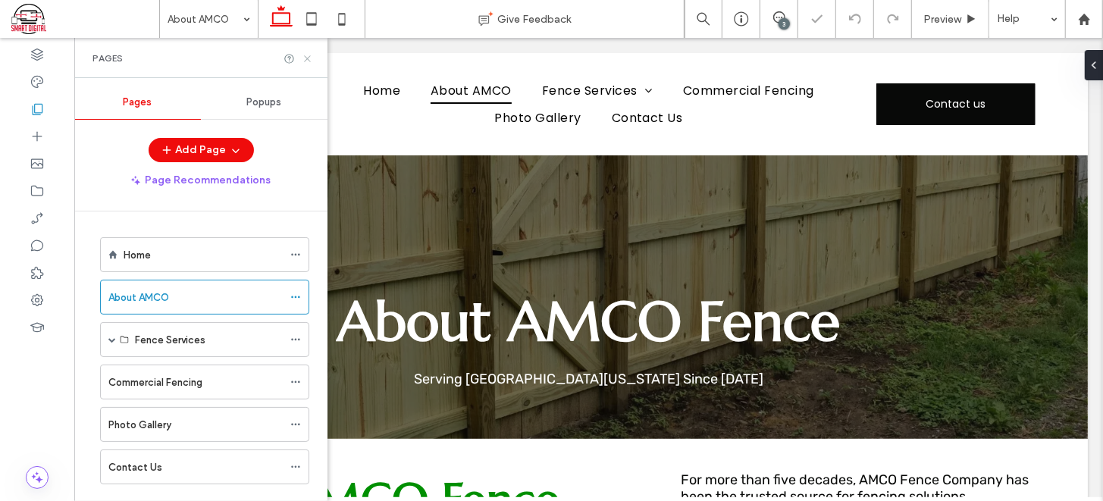
click at [303, 61] on icon at bounding box center [307, 58] width 11 height 11
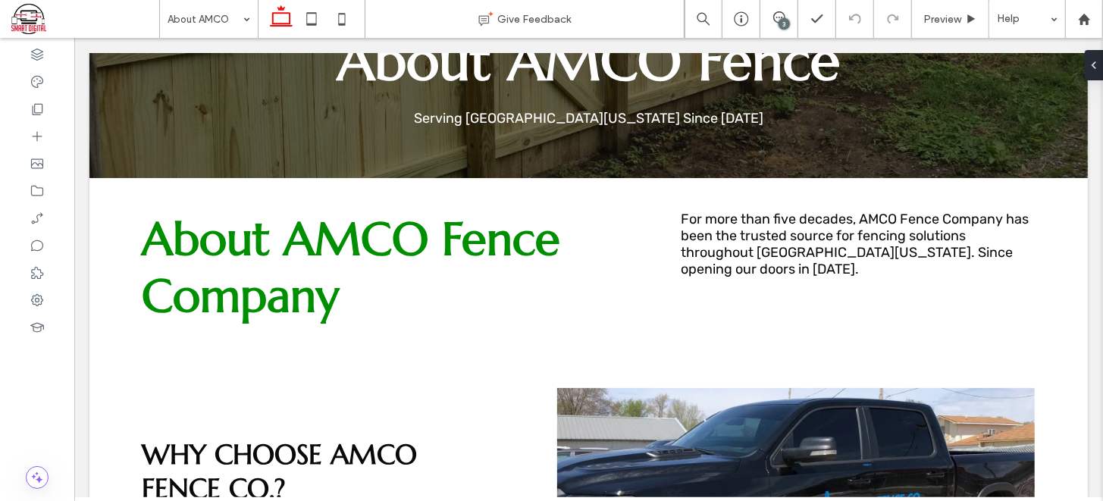
scroll to position [182, 0]
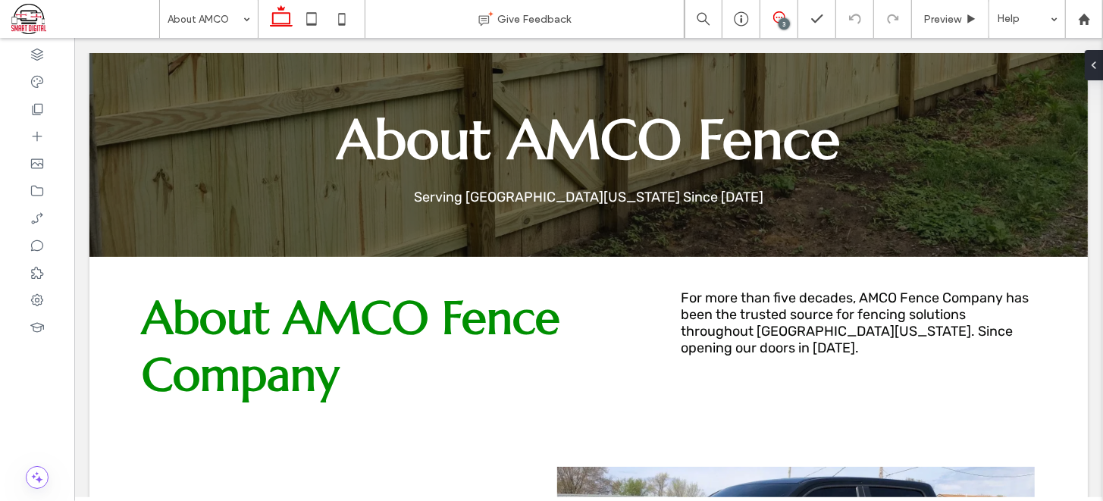
click at [776, 11] on icon at bounding box center [779, 17] width 12 height 12
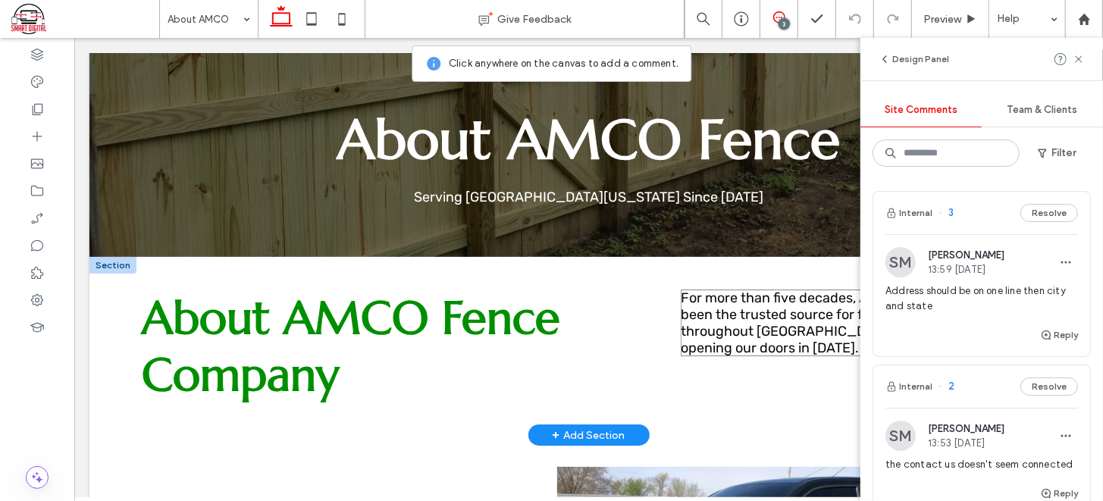
click at [765, 312] on span "For more than five decades, AMCO Fence Company has been the trusted source for …" at bounding box center [854, 322] width 348 height 67
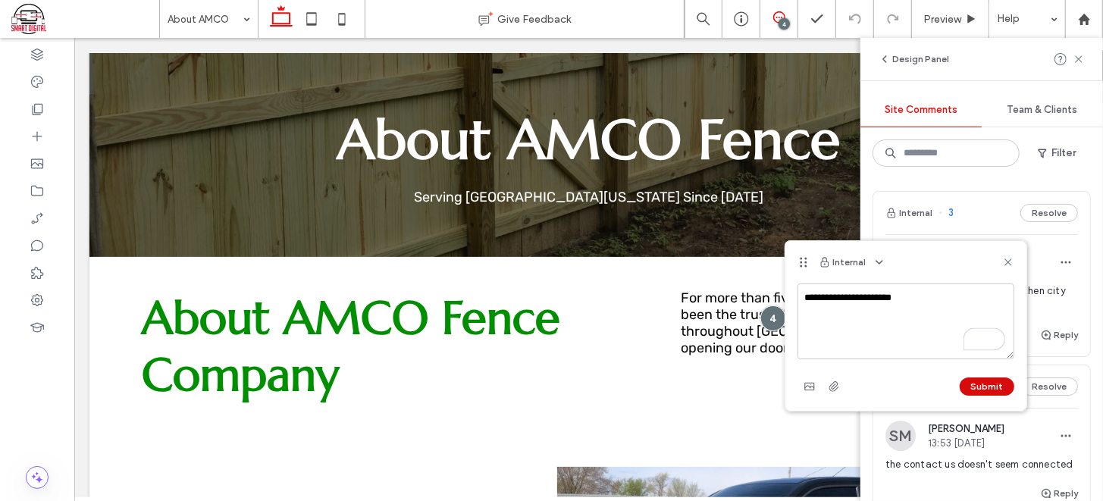
type textarea "**********"
click at [976, 387] on button "Submit" at bounding box center [987, 387] width 55 height 18
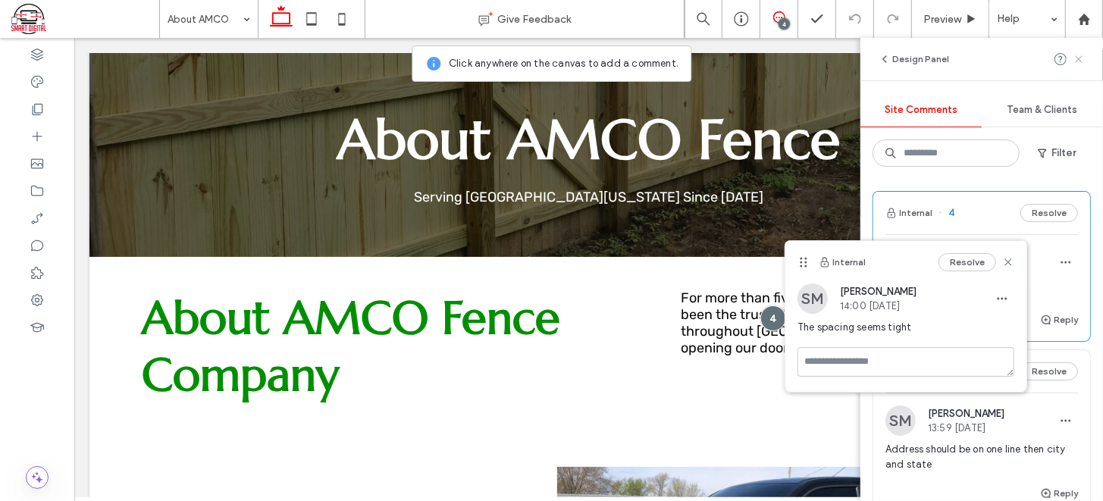
click at [1081, 55] on icon at bounding box center [1079, 59] width 12 height 12
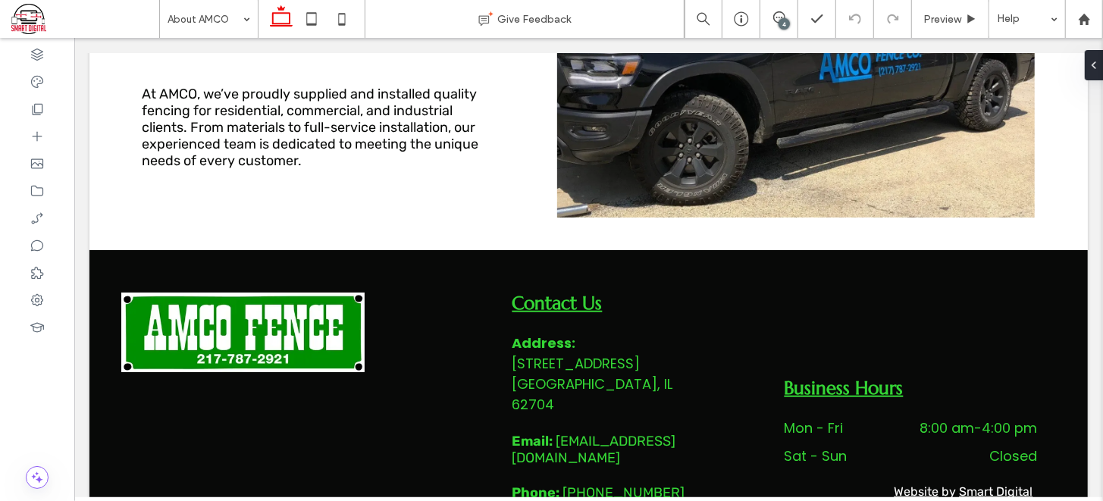
scroll to position [742, 0]
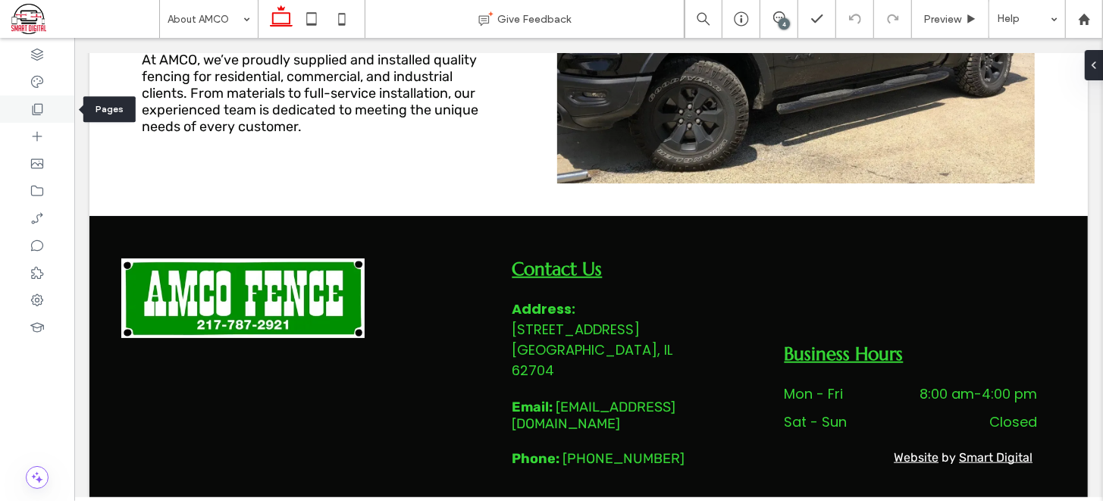
click at [38, 110] on icon at bounding box center [37, 109] width 15 height 15
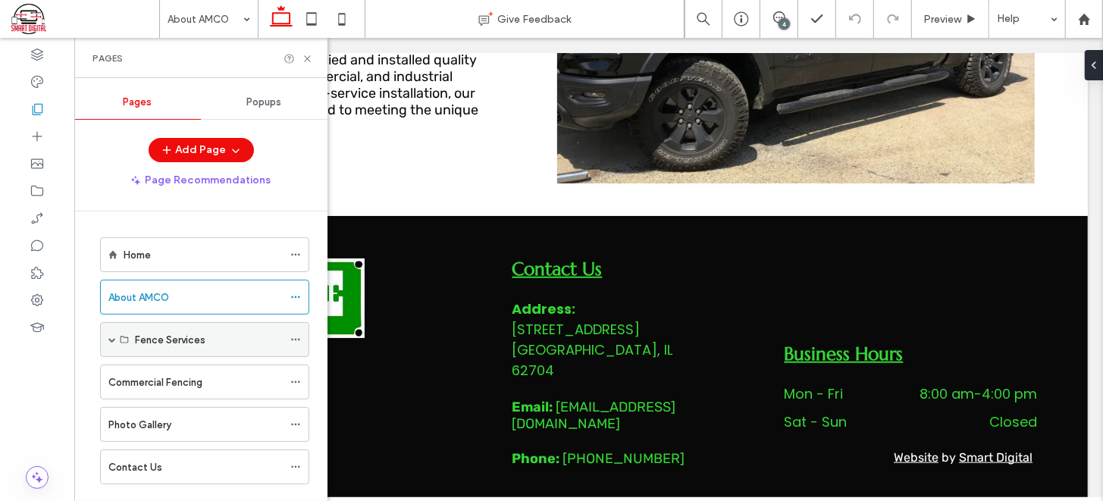
click at [148, 334] on label "Fence Services" at bounding box center [170, 340] width 71 height 27
click at [110, 336] on span at bounding box center [112, 340] width 8 height 8
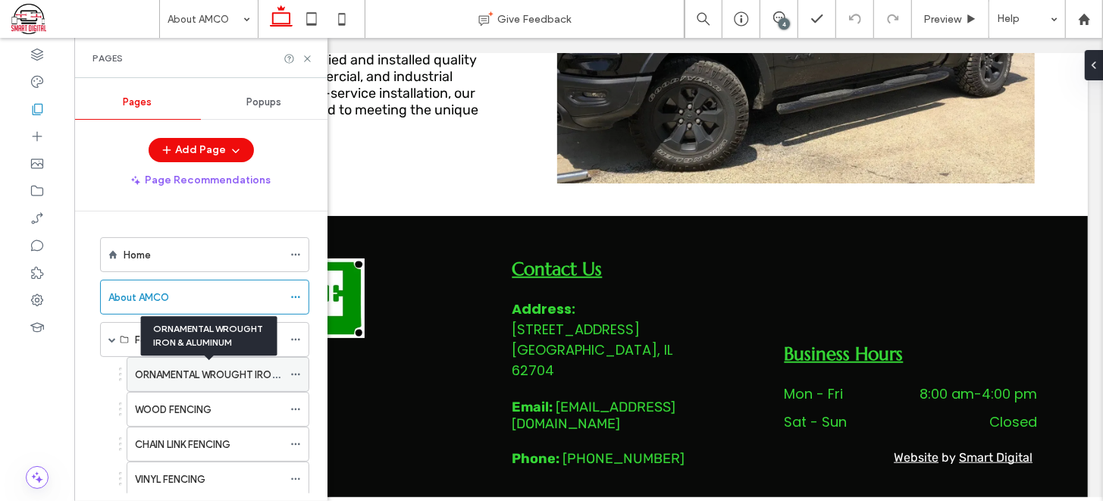
click at [198, 372] on label "ORNAMENTAL WROUGHT IRON & ALUMINUM" at bounding box center [237, 375] width 205 height 27
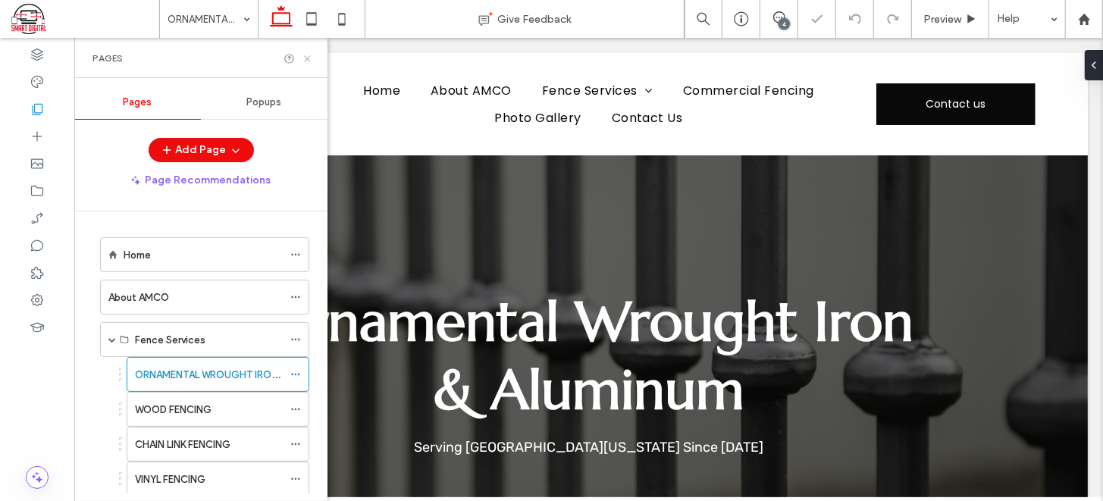
click at [303, 58] on icon at bounding box center [307, 58] width 11 height 11
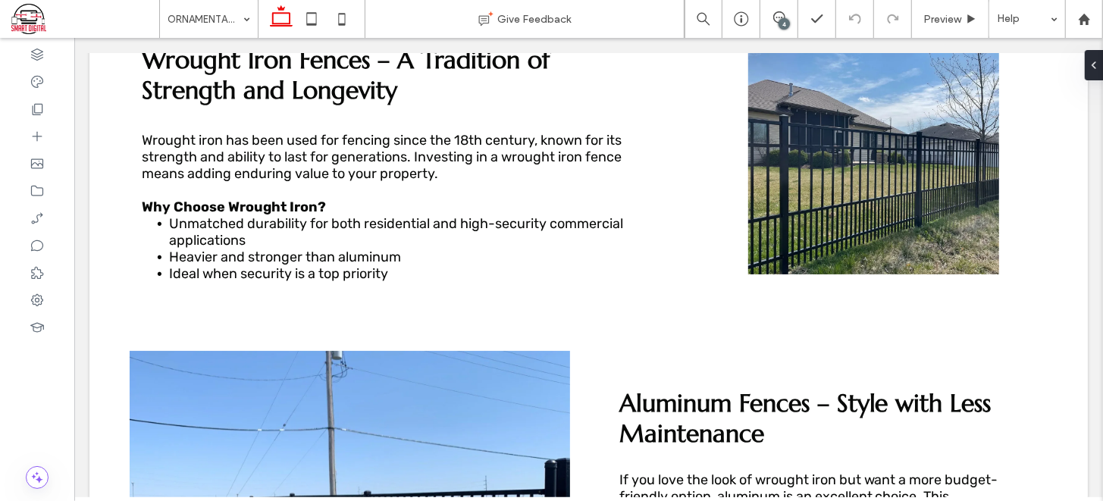
scroll to position [727, 0]
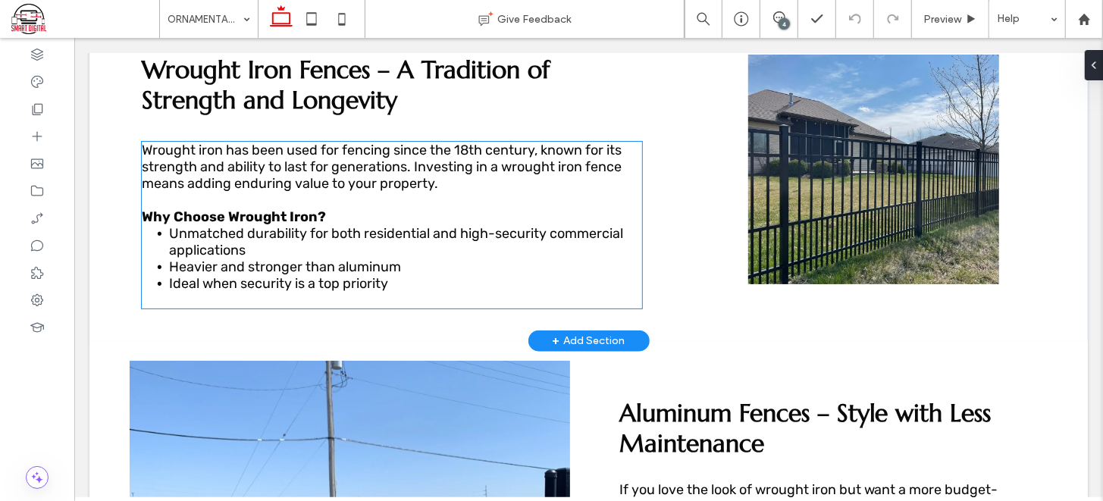
click at [424, 291] on p at bounding box center [391, 299] width 501 height 17
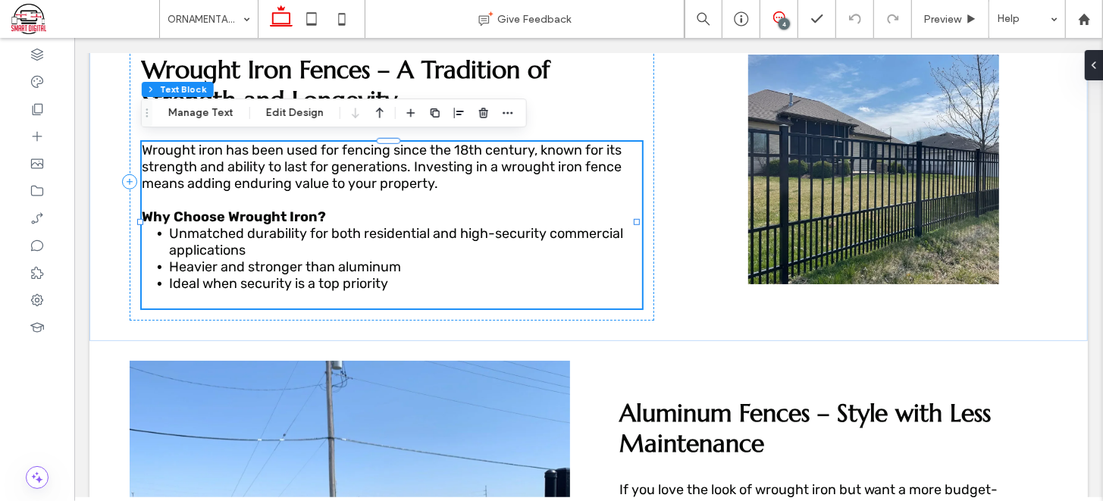
click at [777, 11] on use at bounding box center [779, 17] width 12 height 12
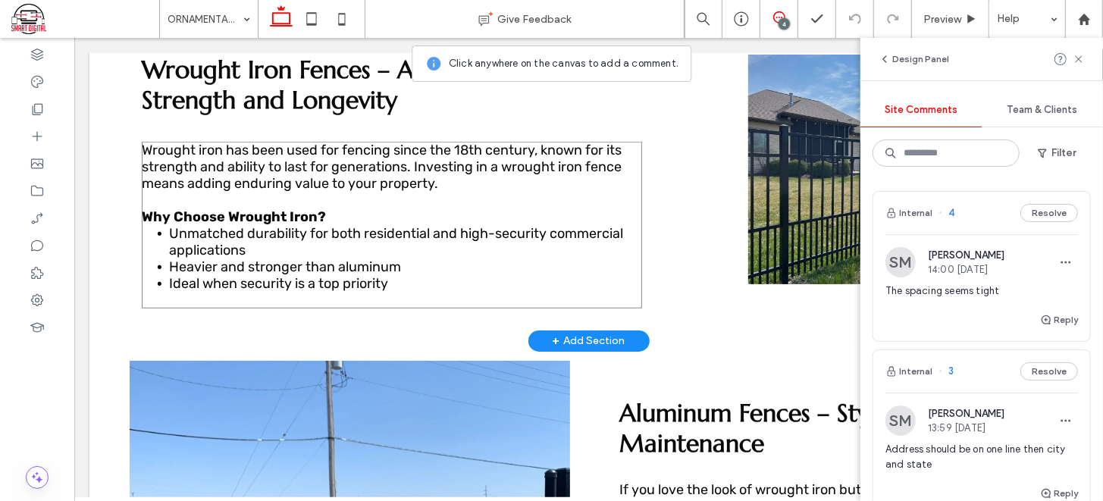
click at [424, 215] on p "﻿ Why Choose Wrought Iron?" at bounding box center [391, 207] width 501 height 33
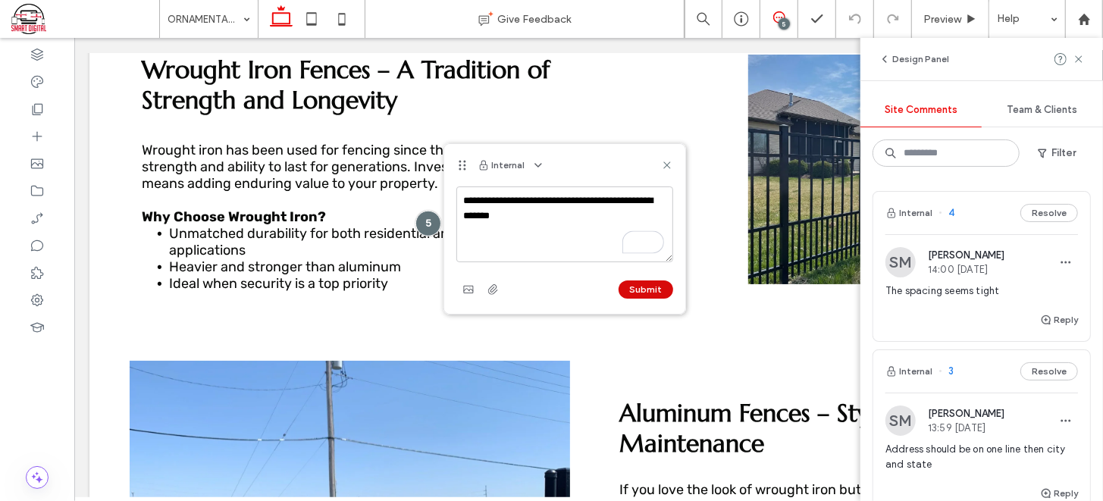
type textarea "**********"
click at [650, 293] on button "Submit" at bounding box center [646, 290] width 55 height 18
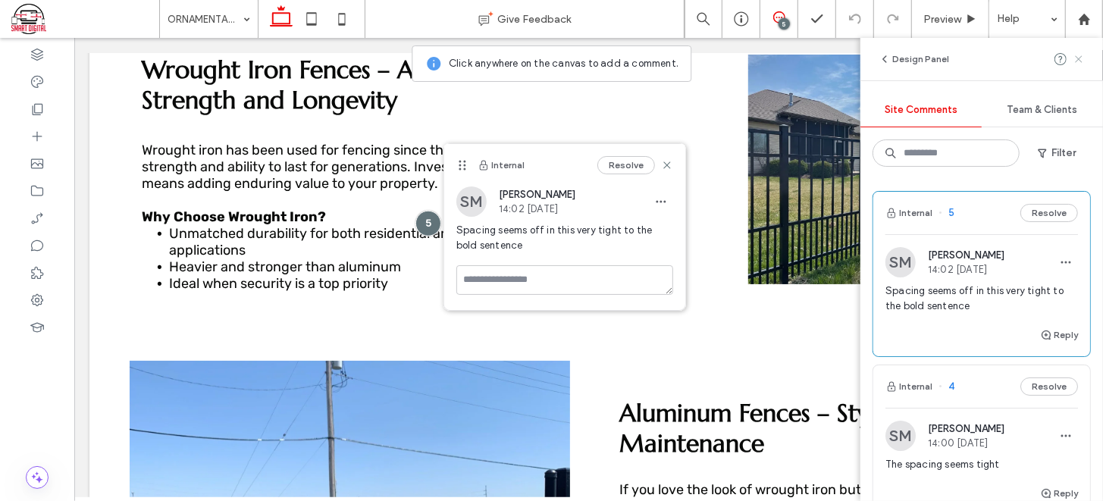
click at [1080, 62] on icon at bounding box center [1079, 59] width 12 height 12
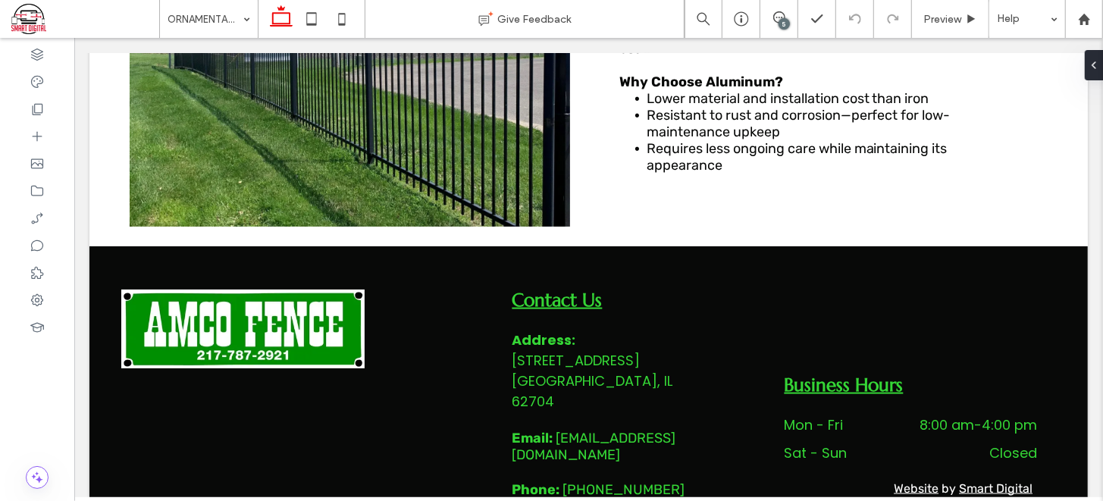
scroll to position [1232, 0]
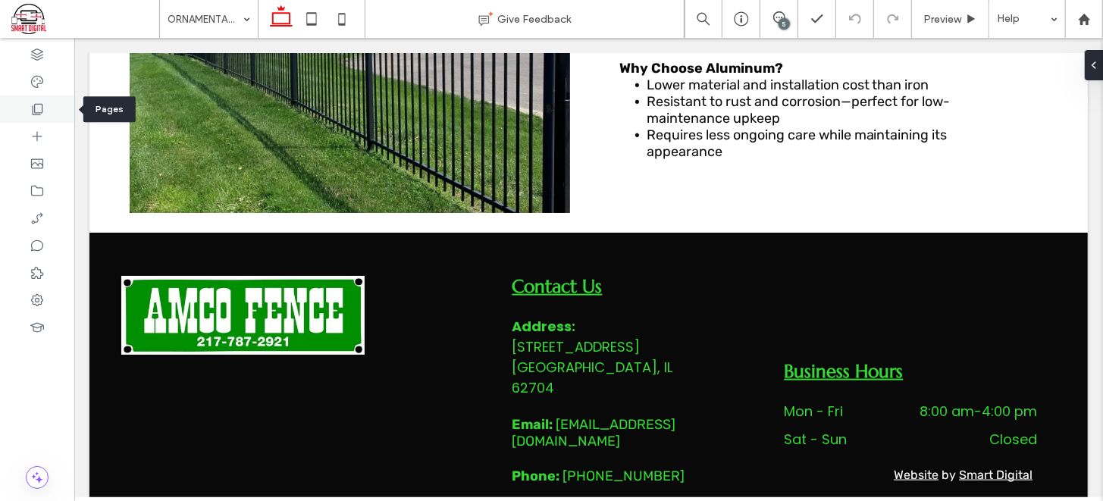
click at [45, 111] on div at bounding box center [37, 109] width 74 height 27
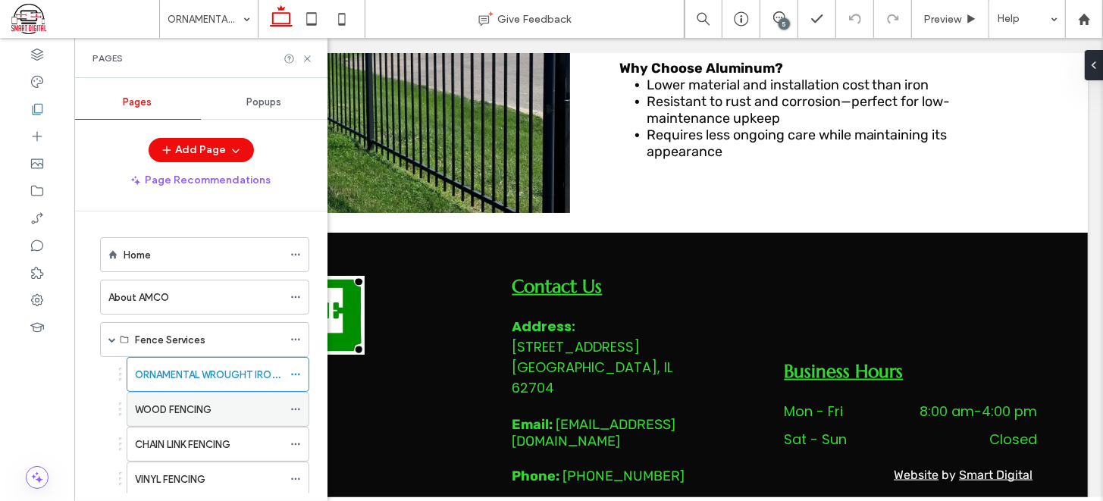
click at [175, 410] on label "WOOD FENCING" at bounding box center [173, 410] width 77 height 27
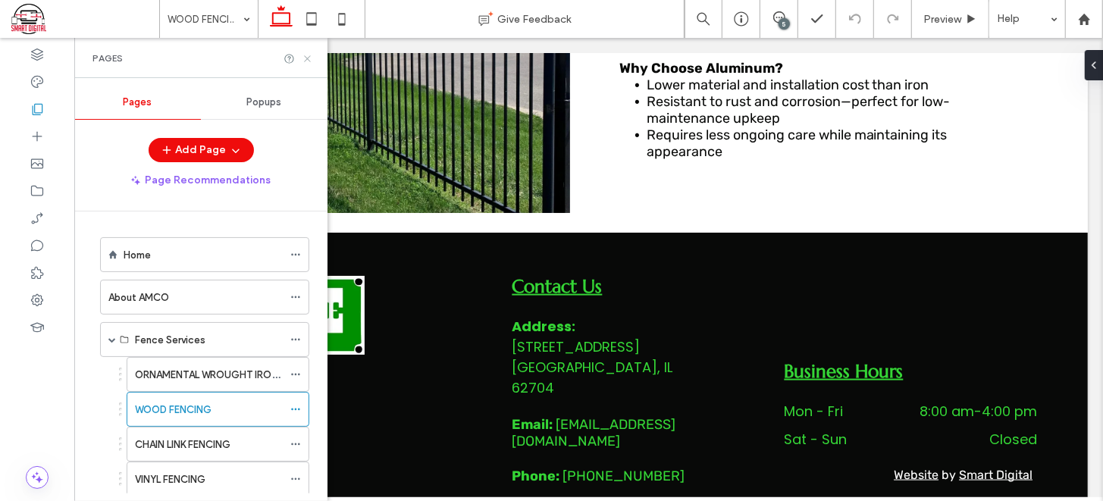
click at [310, 53] on icon at bounding box center [307, 58] width 11 height 11
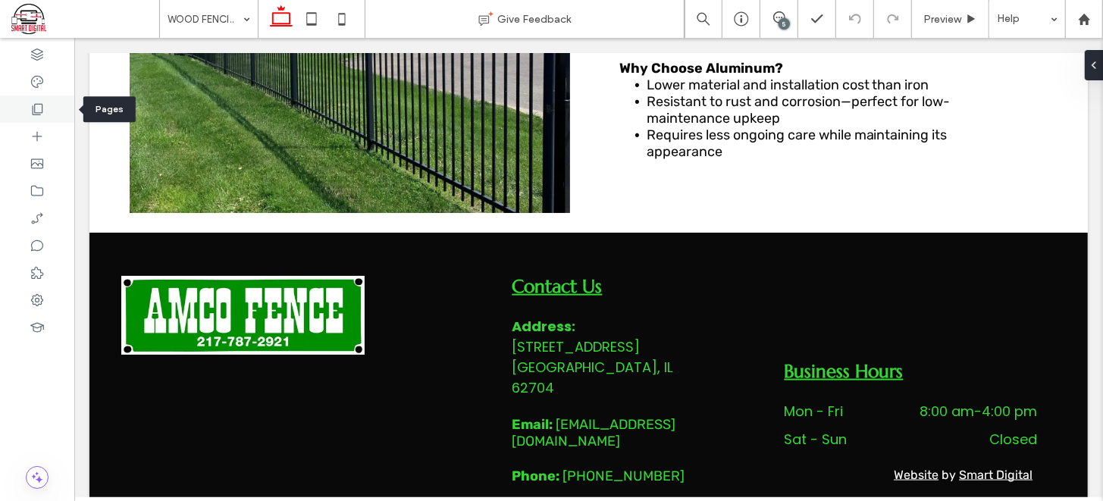
click at [39, 111] on icon at bounding box center [37, 109] width 15 height 15
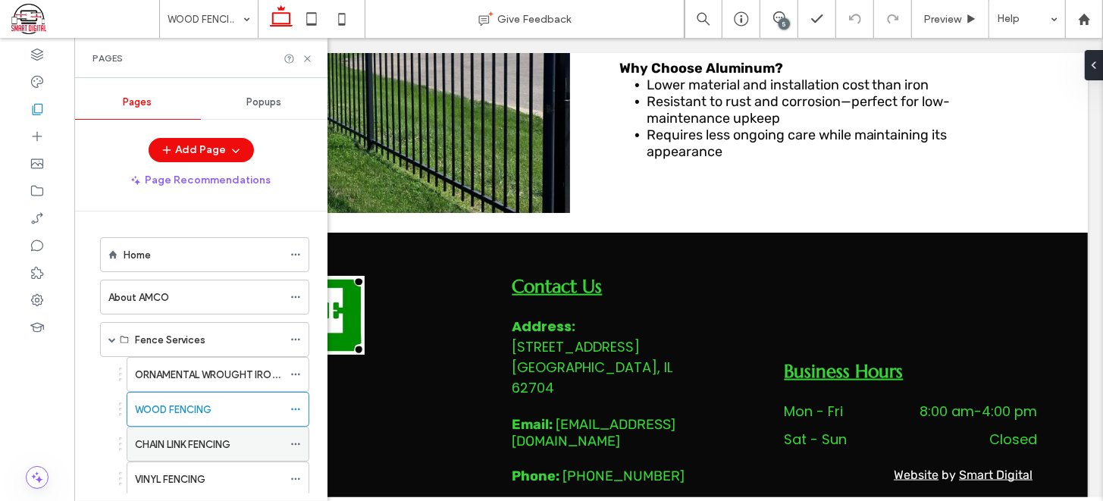
click at [196, 444] on label "CHAIN LINK FENCING" at bounding box center [183, 444] width 96 height 27
click at [306, 64] on icon at bounding box center [307, 58] width 11 height 11
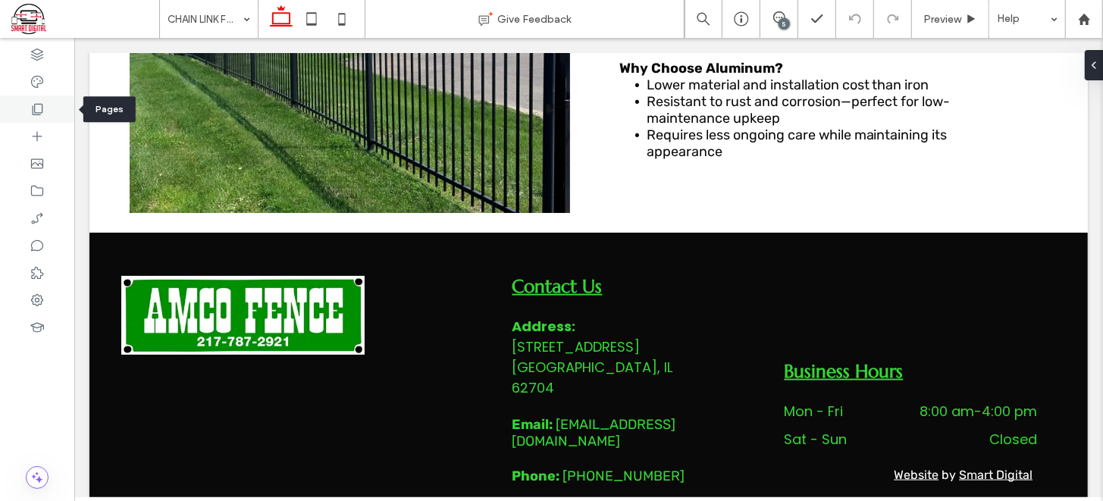
click at [38, 105] on icon at bounding box center [37, 109] width 15 height 15
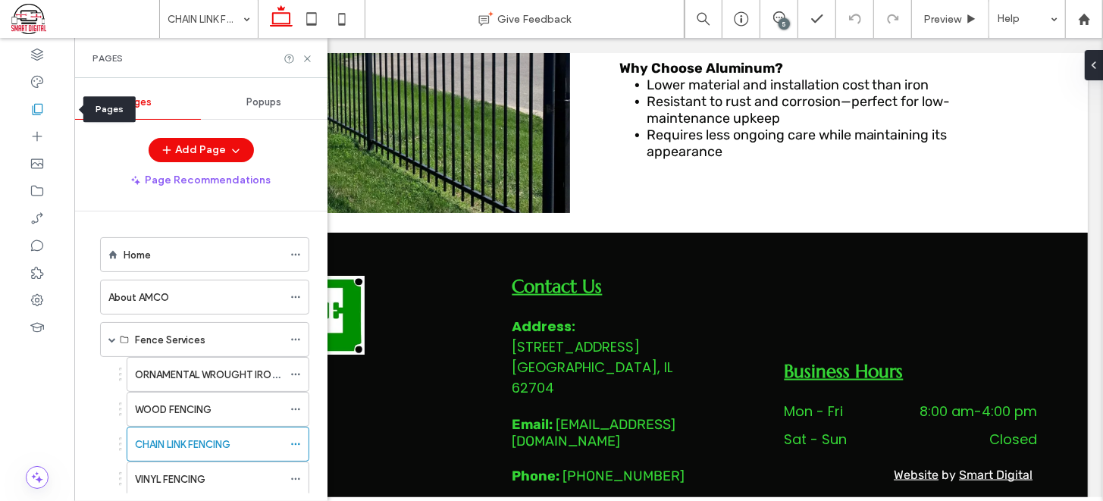
click at [38, 105] on icon at bounding box center [37, 109] width 15 height 15
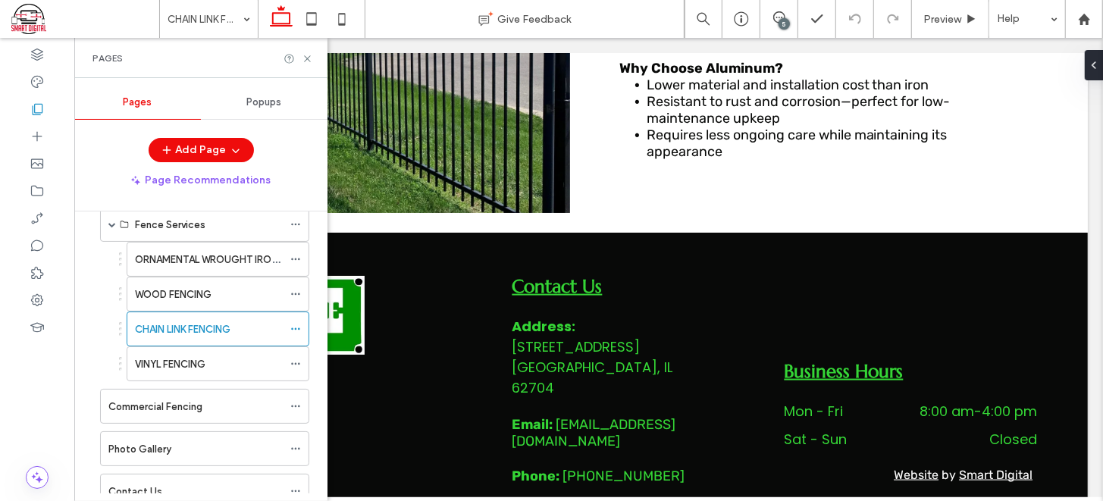
scroll to position [118, 0]
click at [198, 355] on label "VINYL FENCING" at bounding box center [170, 361] width 71 height 27
click at [306, 62] on icon at bounding box center [307, 58] width 11 height 11
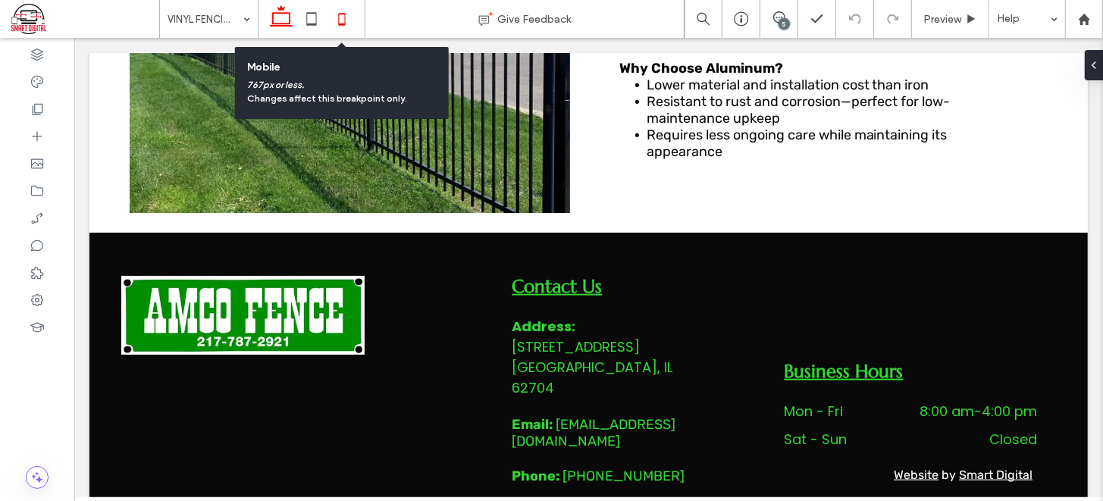
click at [341, 20] on icon at bounding box center [342, 19] width 30 height 30
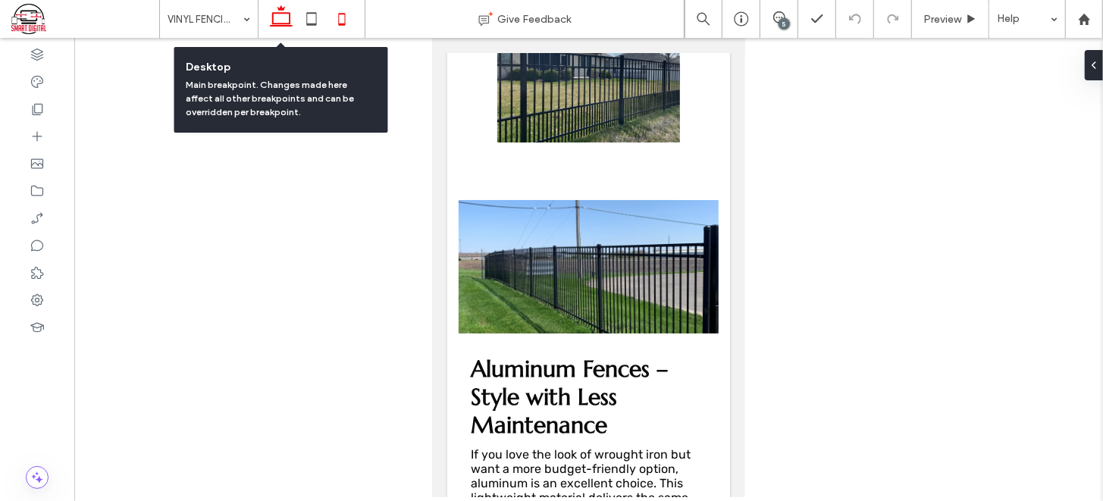
click at [272, 19] on use at bounding box center [281, 15] width 23 height 21
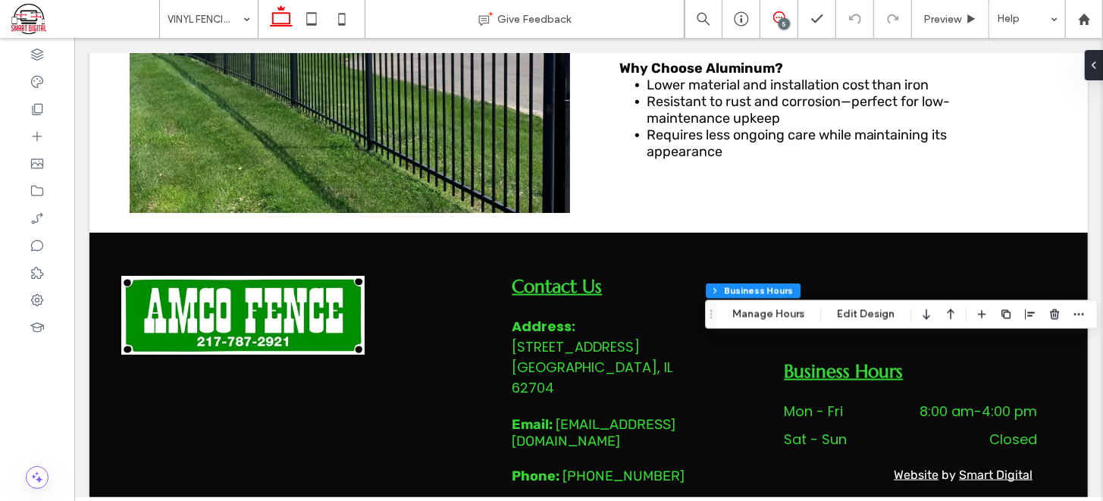
click at [778, 14] on icon at bounding box center [779, 17] width 12 height 12
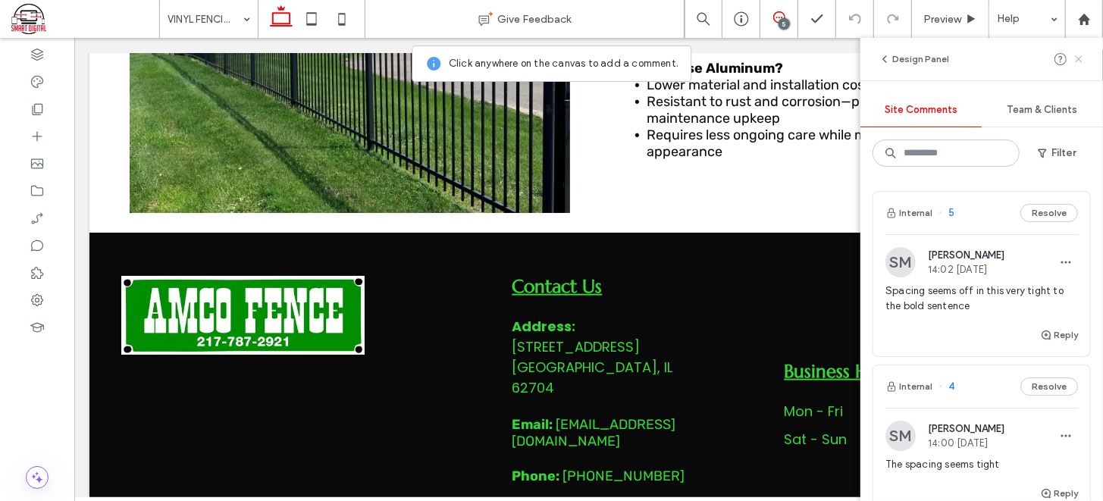
click at [1081, 56] on use at bounding box center [1078, 58] width 7 height 7
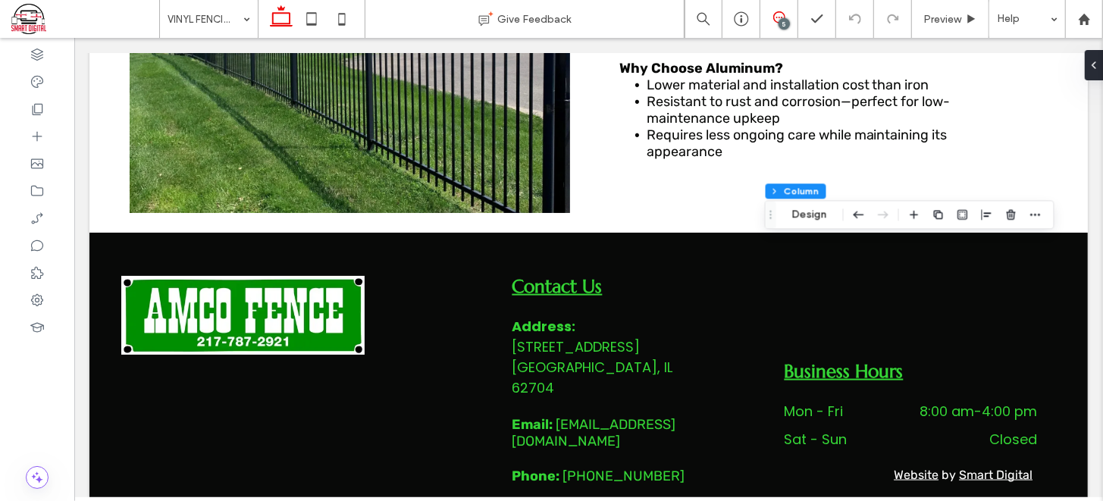
click at [774, 19] on use at bounding box center [779, 17] width 12 height 12
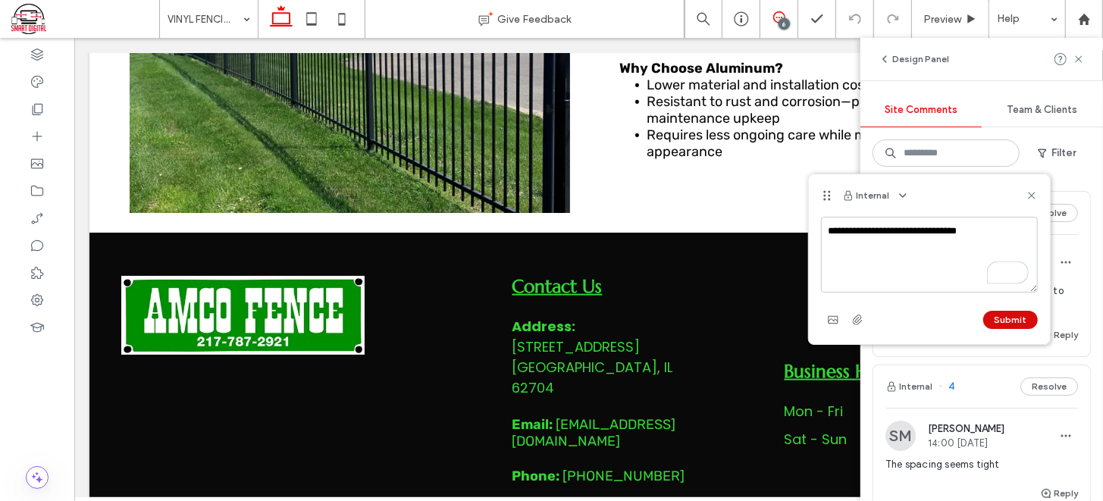
type textarea "**********"
click at [1002, 320] on button "Submit" at bounding box center [1010, 320] width 55 height 18
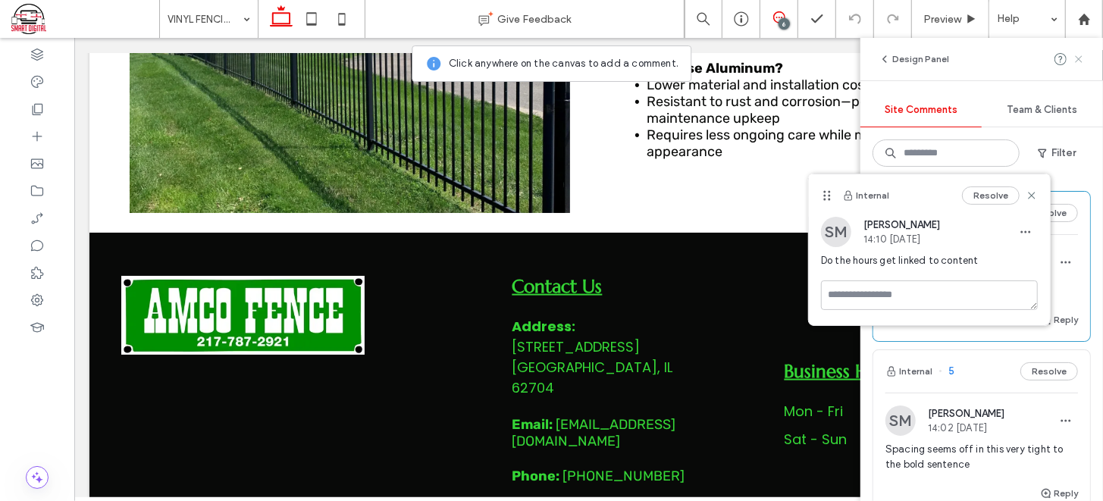
click at [1078, 61] on icon at bounding box center [1079, 59] width 12 height 12
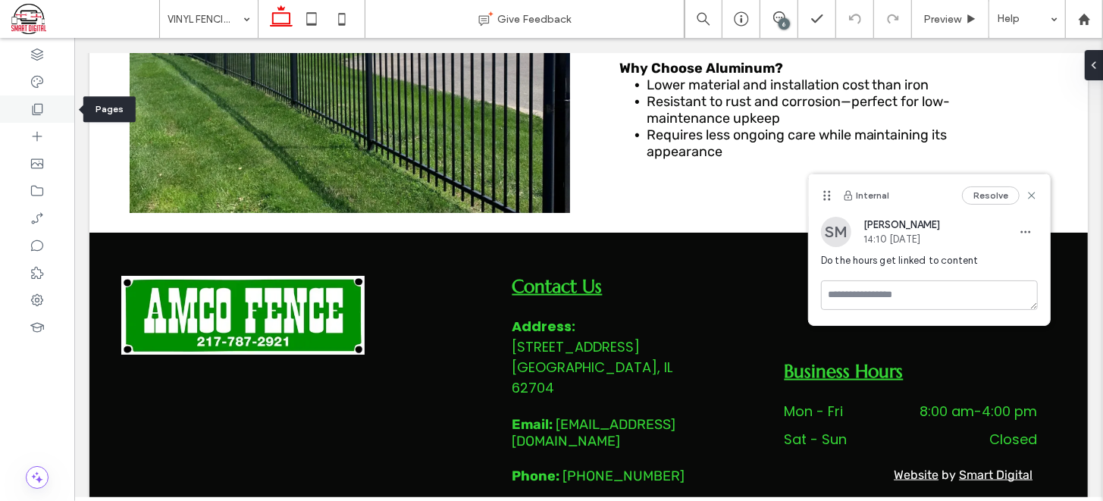
click at [44, 102] on icon at bounding box center [37, 109] width 15 height 15
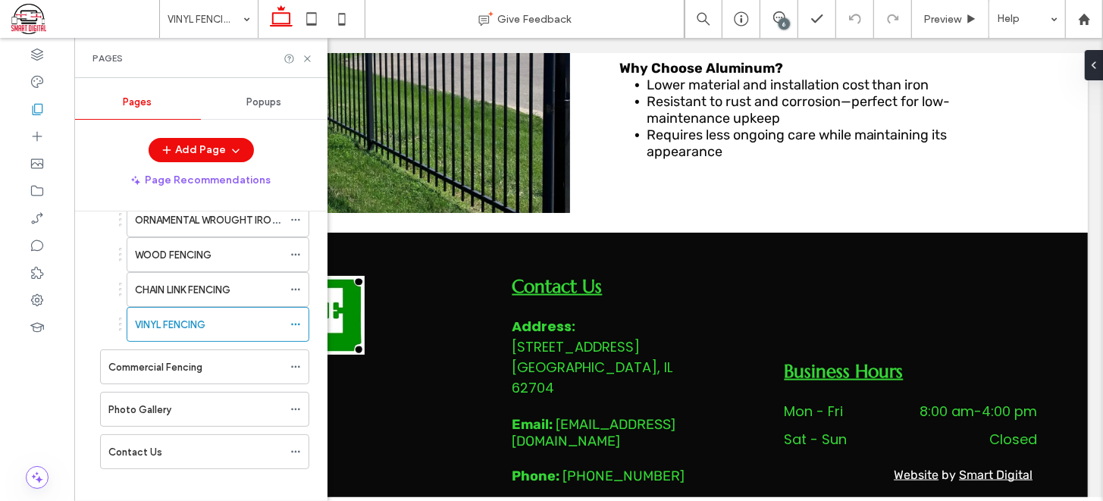
scroll to position [163, 0]
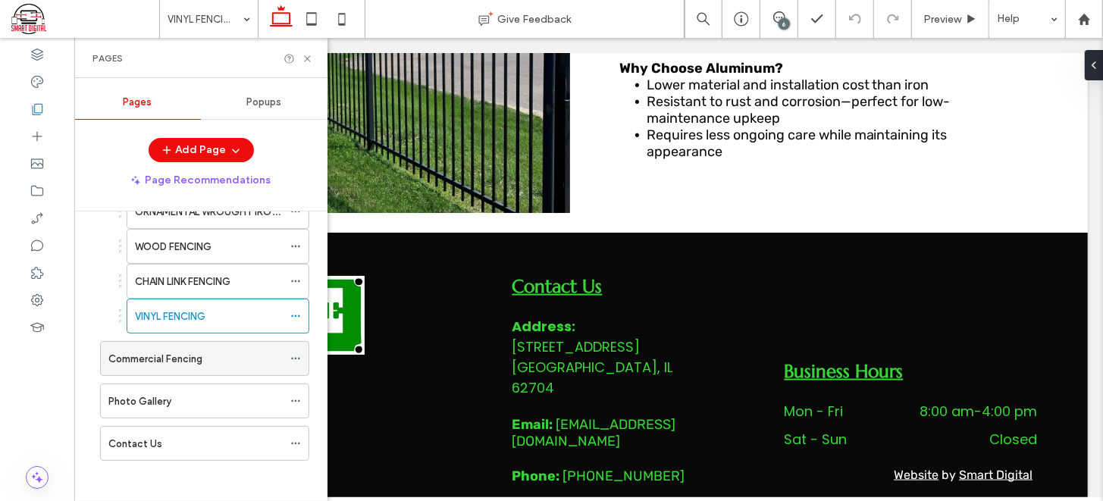
click at [190, 351] on label "Commercial Fencing" at bounding box center [155, 359] width 94 height 27
click at [307, 57] on icon at bounding box center [307, 58] width 11 height 11
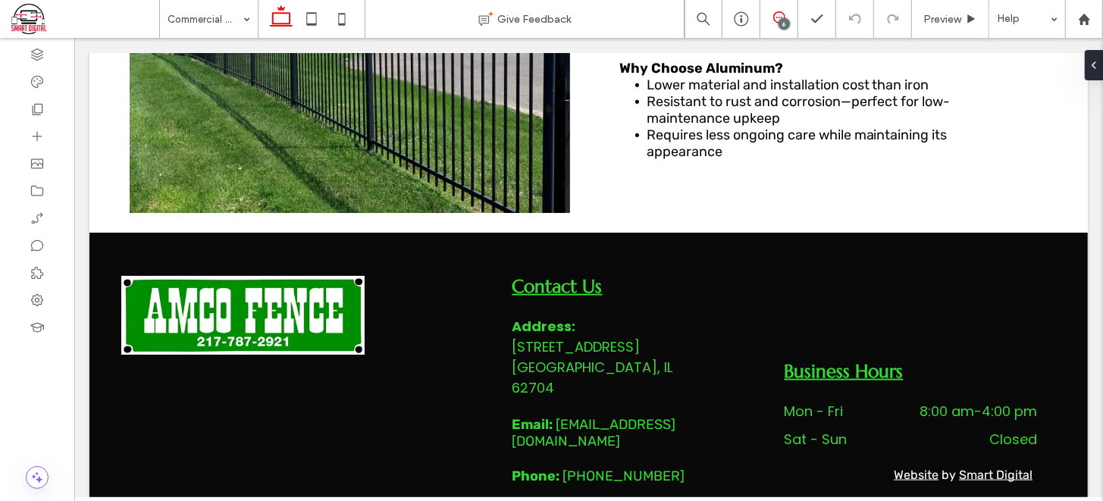
click at [777, 19] on icon at bounding box center [779, 17] width 12 height 12
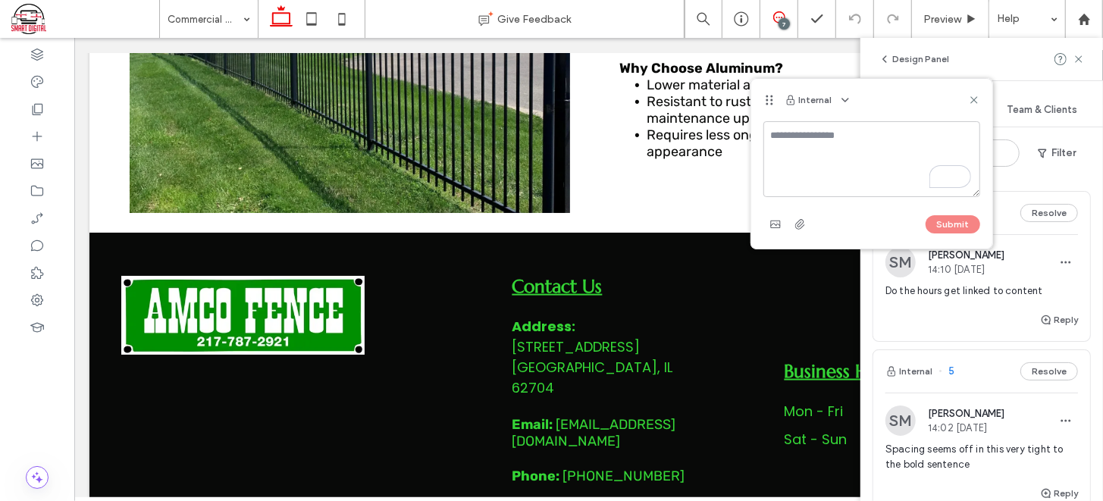
type textarea "*"
type textarea "**********"
click at [942, 221] on button "Submit" at bounding box center [953, 224] width 55 height 18
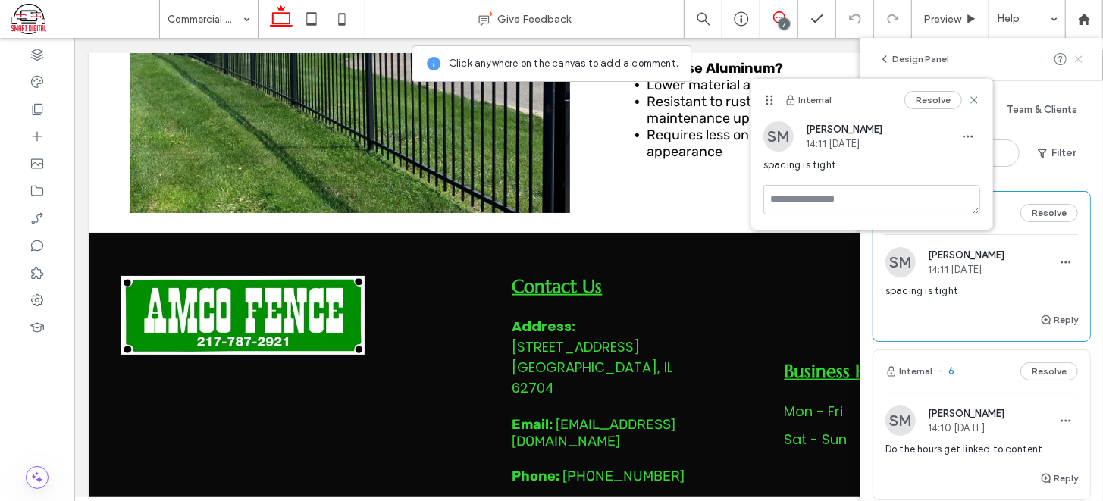
click at [1078, 61] on use at bounding box center [1078, 58] width 7 height 7
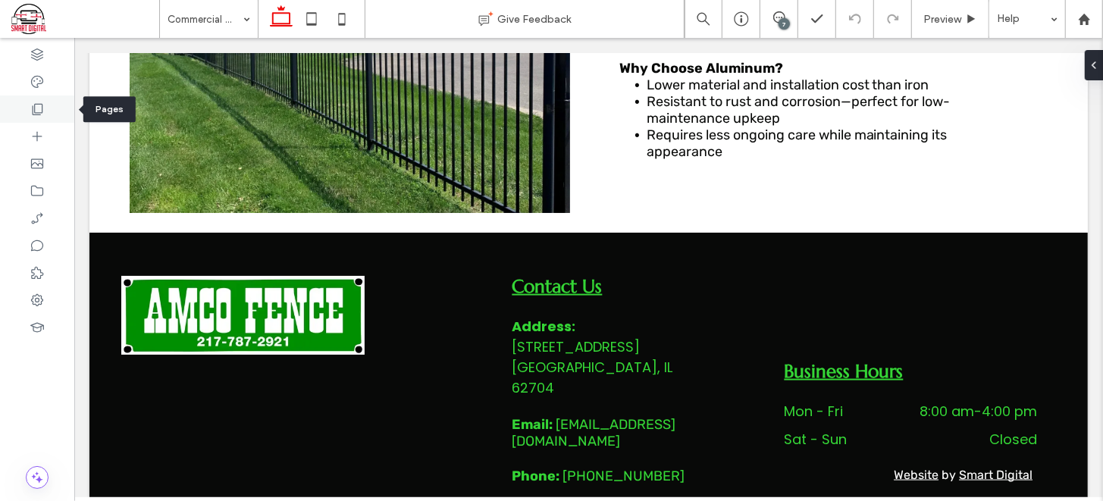
click at [39, 110] on icon at bounding box center [37, 109] width 15 height 15
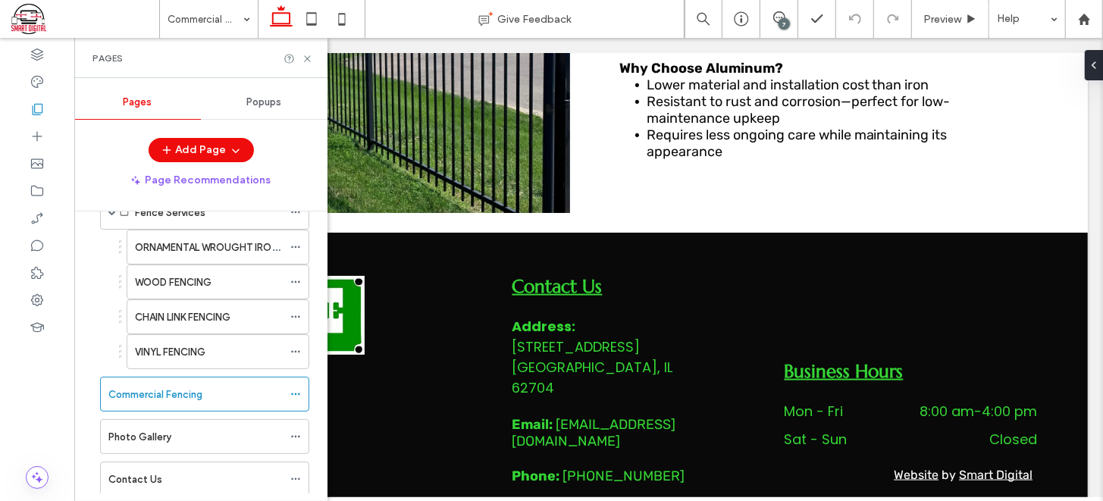
scroll to position [163, 0]
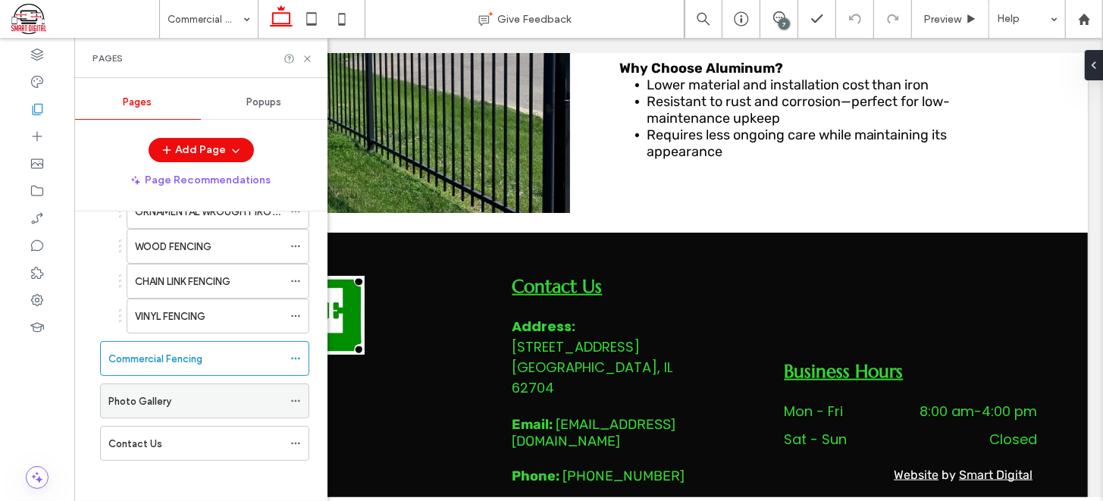
click at [196, 397] on div "Photo Gallery" at bounding box center [195, 402] width 174 height 16
click at [308, 61] on icon at bounding box center [307, 58] width 11 height 11
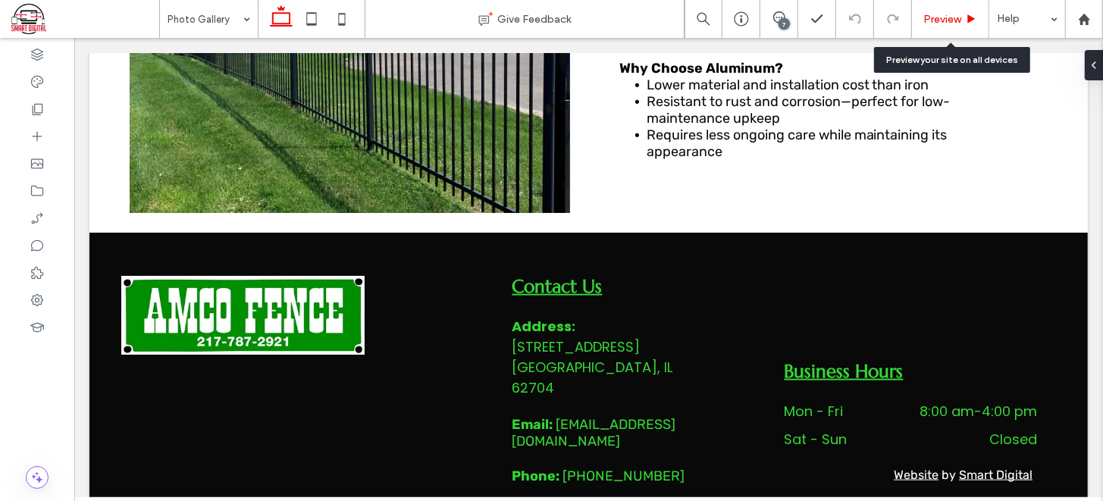
click at [950, 22] on span "Preview" at bounding box center [943, 19] width 38 height 13
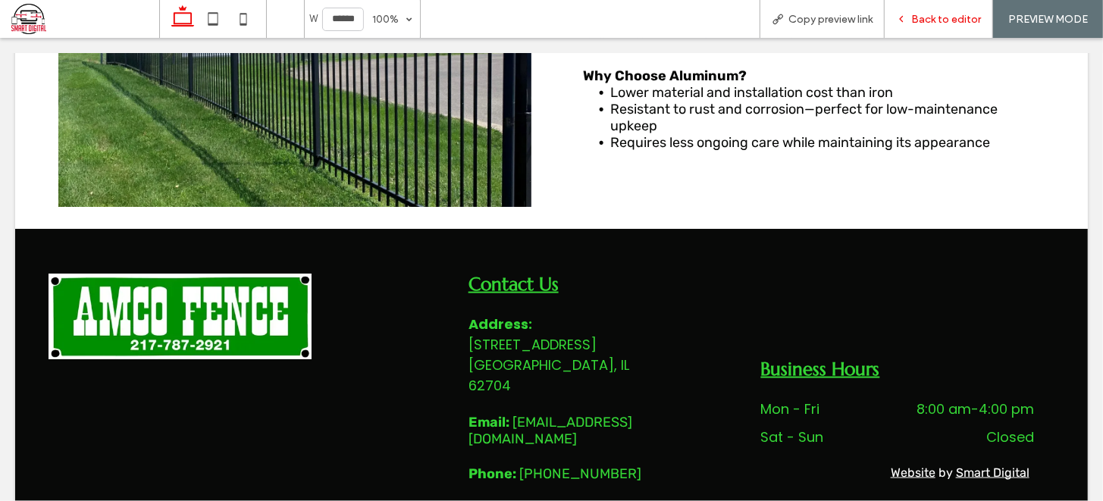
click at [905, 14] on icon at bounding box center [901, 19] width 11 height 11
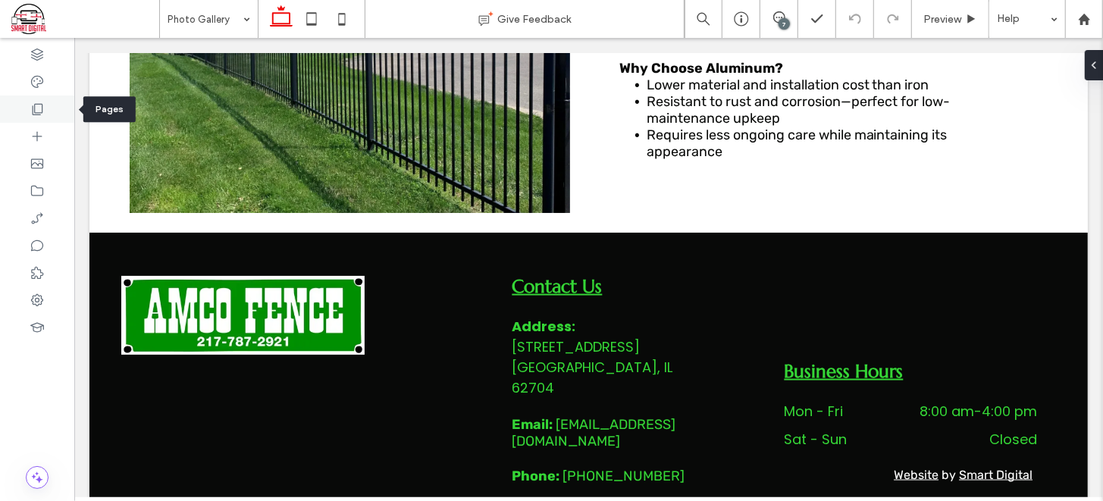
click at [33, 112] on icon at bounding box center [37, 109] width 15 height 15
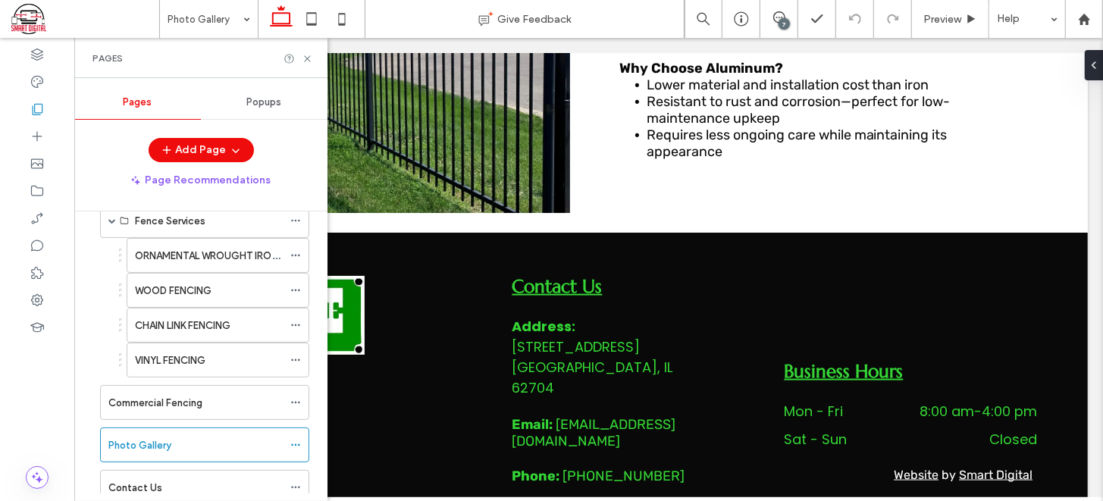
scroll to position [163, 0]
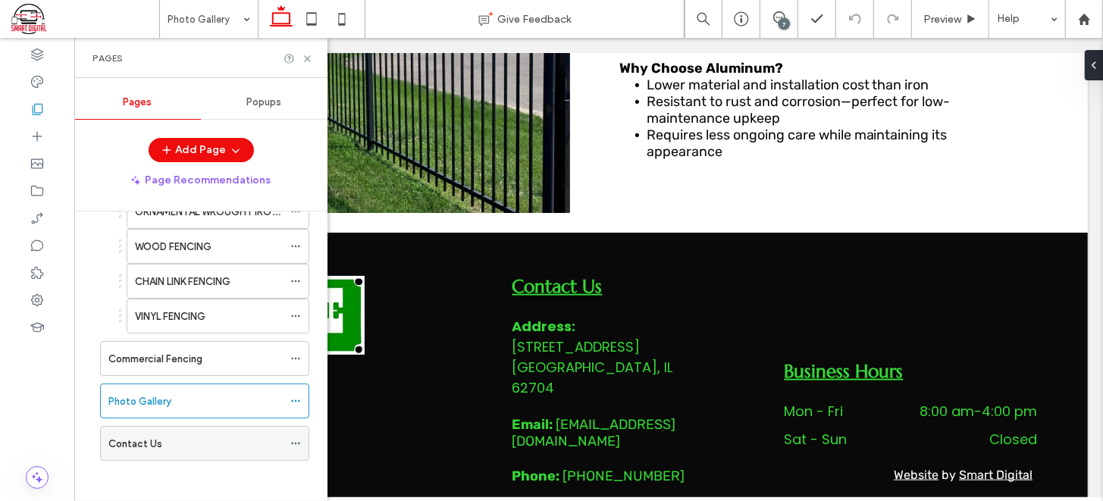
click at [187, 436] on div "Contact Us" at bounding box center [195, 444] width 174 height 16
click at [307, 58] on use at bounding box center [307, 58] width 6 height 6
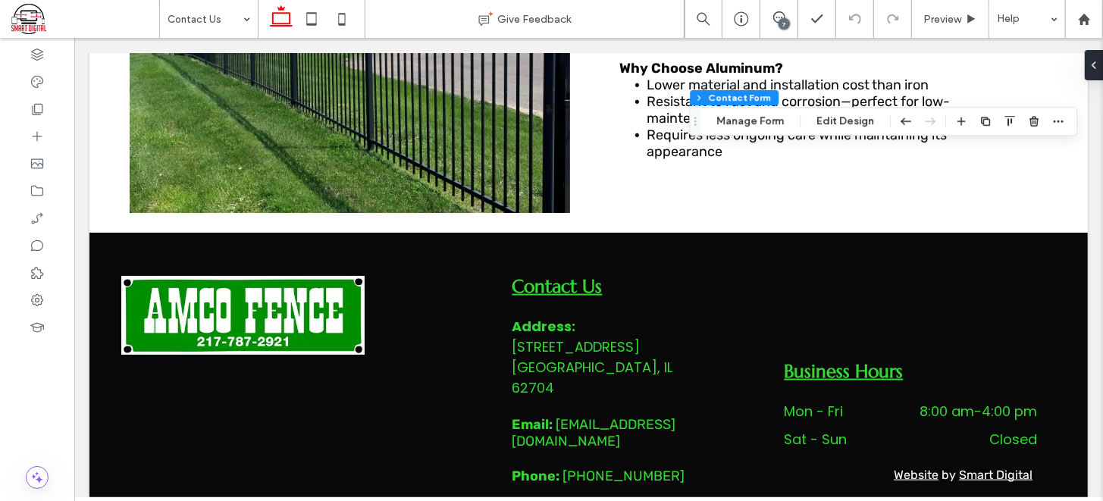
type input "*"
type input "***"
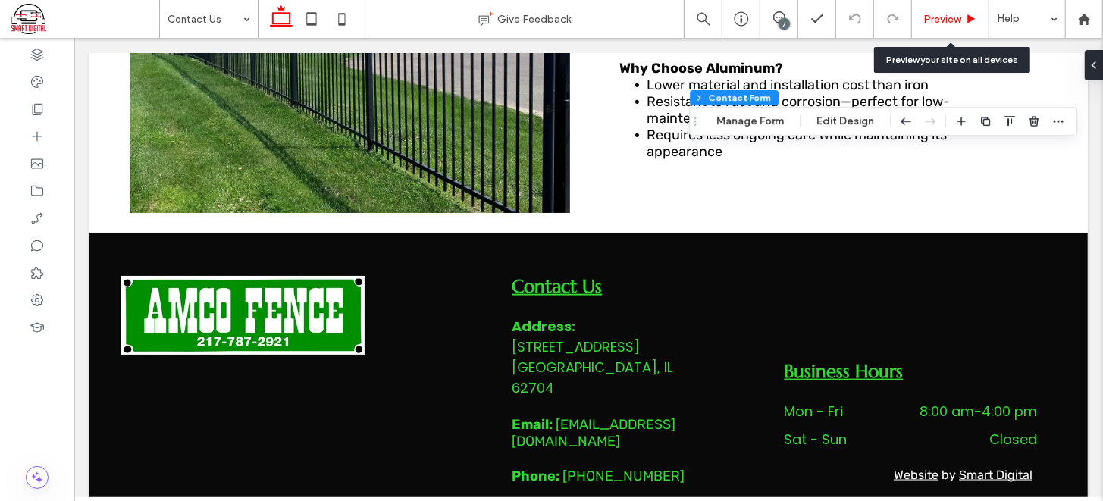
click at [936, 20] on span "Preview" at bounding box center [943, 19] width 38 height 13
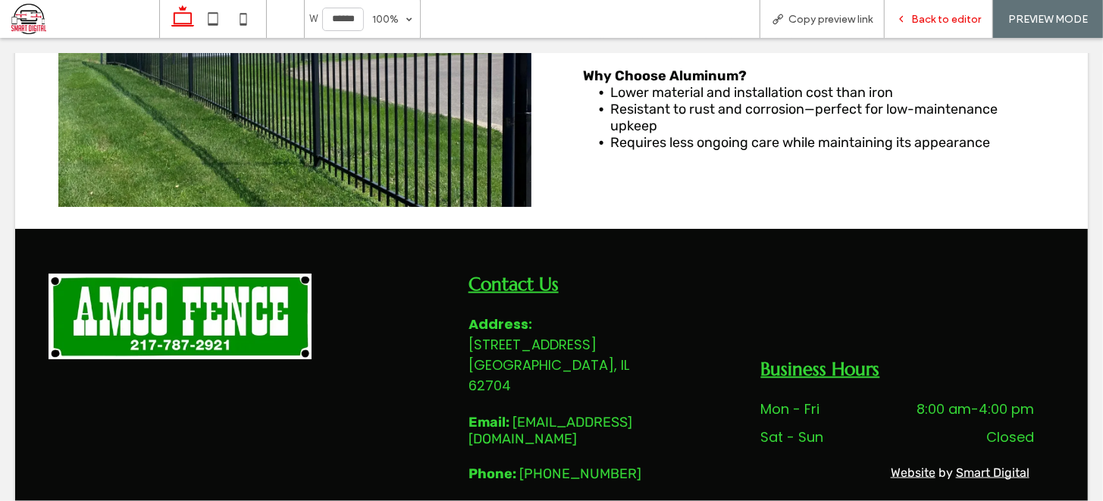
click at [910, 19] on div "Back to editor" at bounding box center [939, 19] width 108 height 13
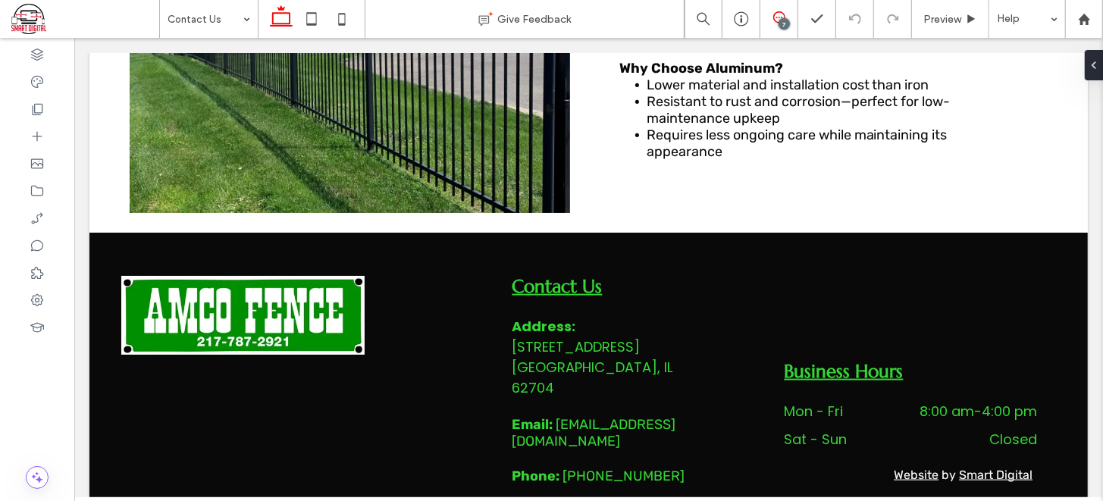
click at [780, 14] on icon at bounding box center [779, 17] width 12 height 12
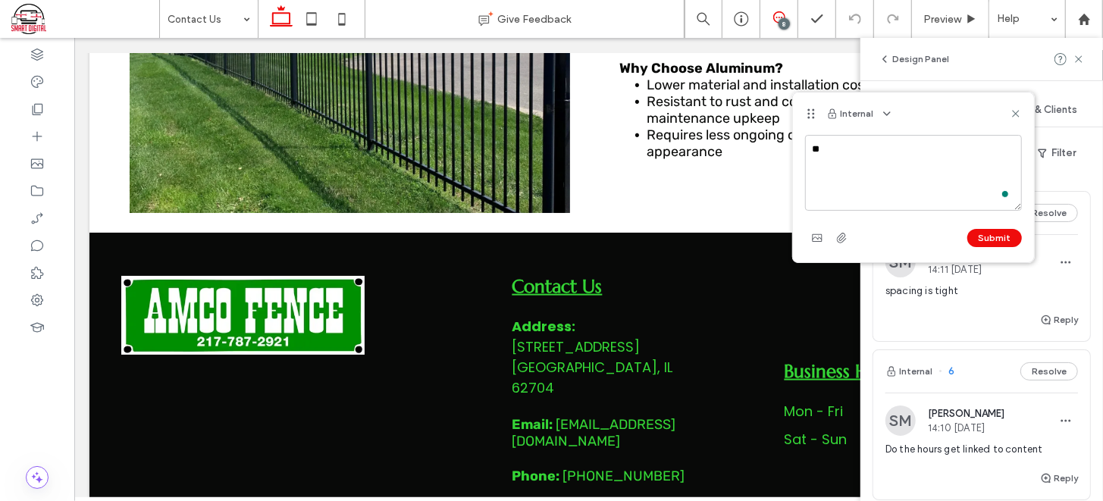
type textarea "*"
click at [1015, 111] on use at bounding box center [1015, 114] width 7 height 7
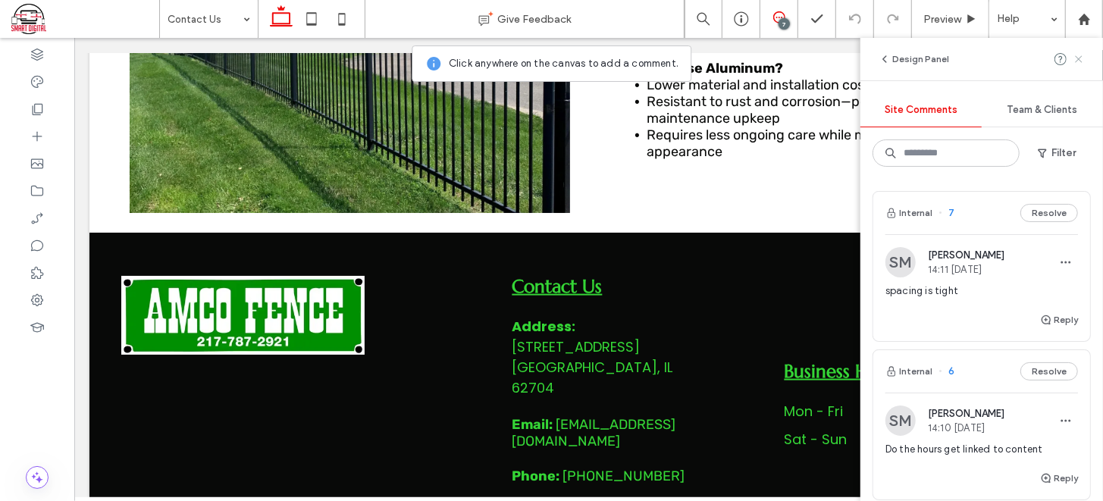
click at [1081, 57] on use at bounding box center [1078, 58] width 7 height 7
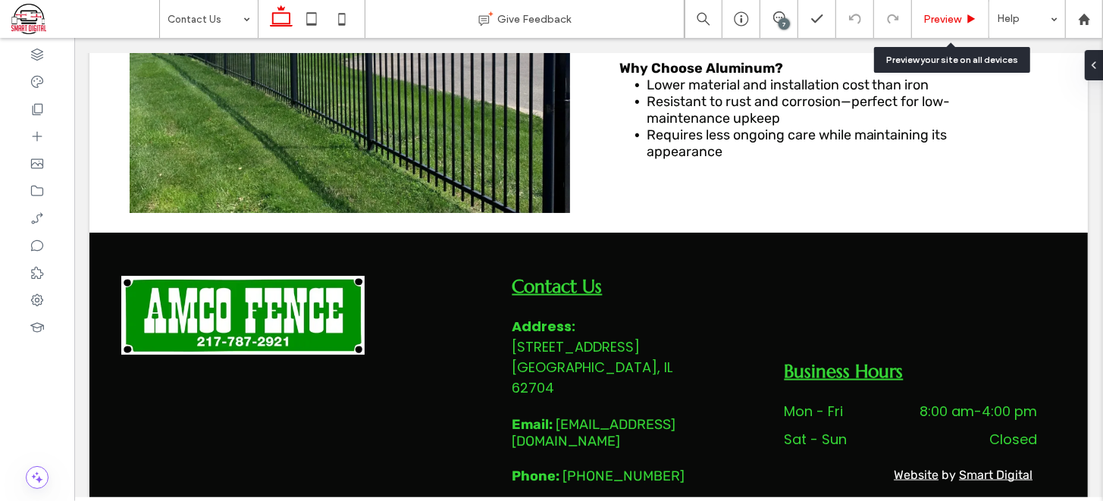
click at [933, 14] on span "Preview" at bounding box center [943, 19] width 38 height 13
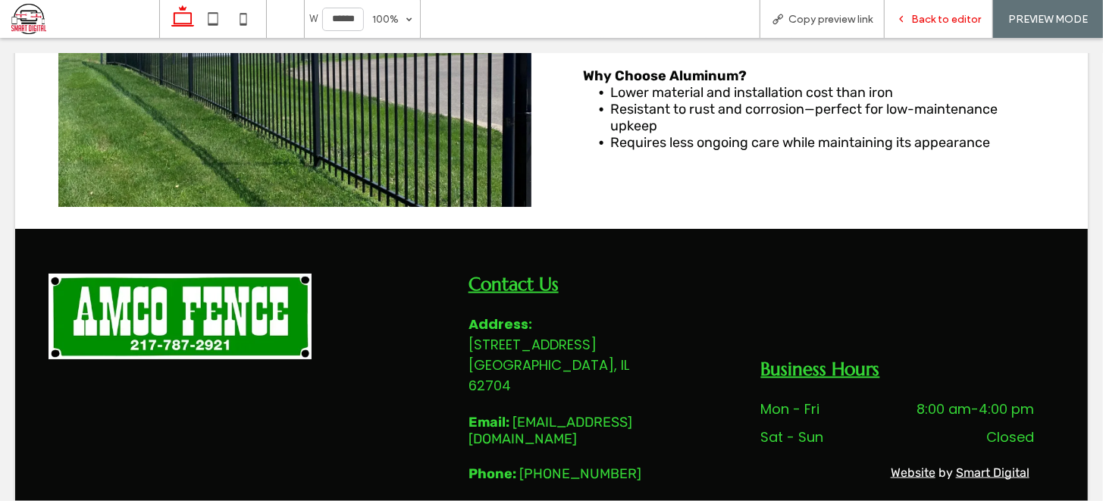
click at [946, 24] on span "Back to editor" at bounding box center [946, 19] width 70 height 13
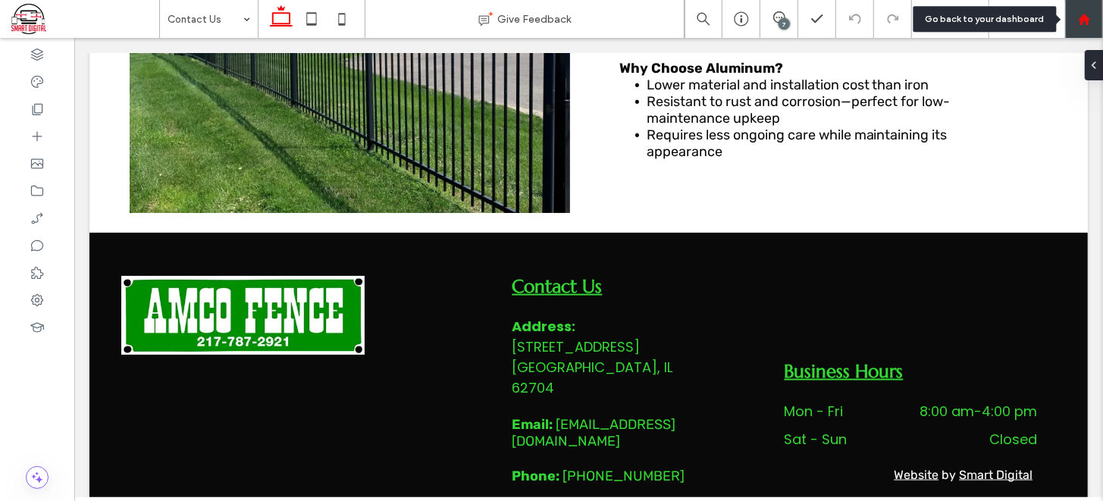
click at [1078, 20] on icon at bounding box center [1084, 19] width 13 height 13
